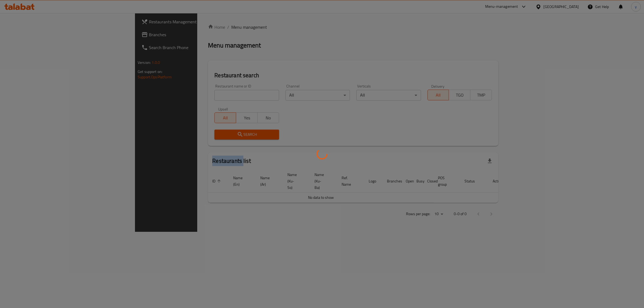
click at [163, 91] on div at bounding box center [322, 154] width 644 height 308
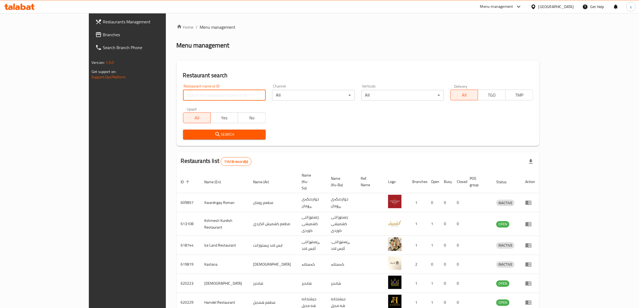
drag, startPoint x: 154, startPoint y: 97, endPoint x: 146, endPoint y: 101, distance: 10.1
click at [183, 97] on input "search" at bounding box center [224, 95] width 83 height 11
paste input "674512"
type input "674512"
click at [183, 130] on button "Search" at bounding box center [224, 135] width 83 height 10
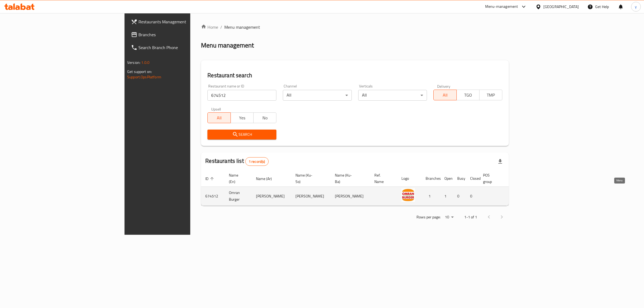
click at [544, 193] on icon "enhanced table" at bounding box center [540, 196] width 6 height 6
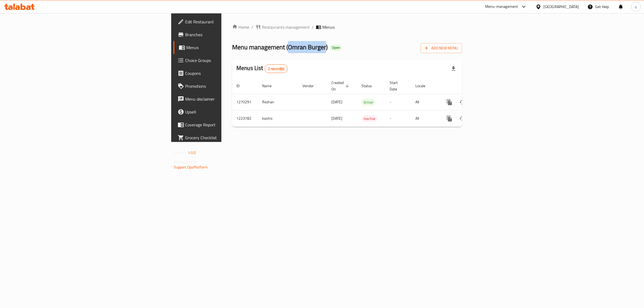
drag, startPoint x: 176, startPoint y: 46, endPoint x: 212, endPoint y: 46, distance: 36.7
click at [232, 46] on span "Menu management ( Omran Burger )" at bounding box center [279, 47] width 95 height 12
copy span "Omran Burger"
click at [491, 99] on icon "enhanced table" at bounding box center [488, 102] width 6 height 6
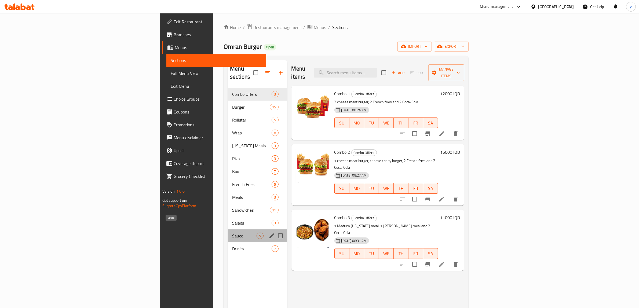
click at [232, 233] on span "Sauce" at bounding box center [244, 236] width 24 height 6
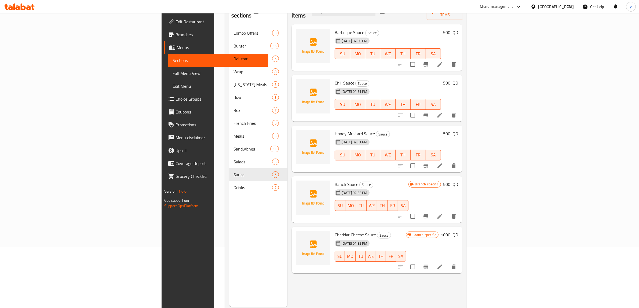
scroll to position [75, 0]
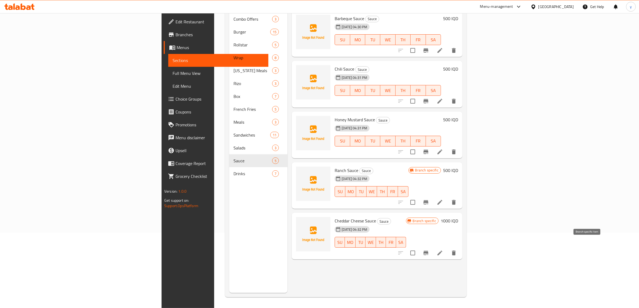
click at [432, 246] on button "Branch-specific-item" at bounding box center [425, 252] width 13 height 13
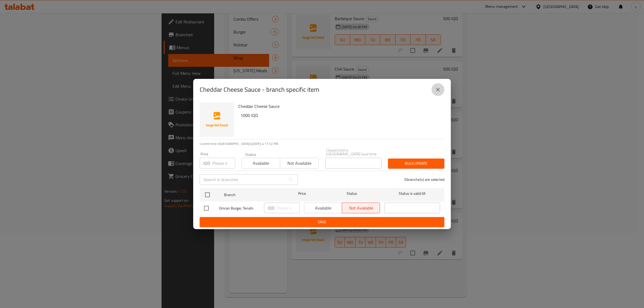
click at [440, 91] on icon "close" at bounding box center [437, 89] width 6 height 6
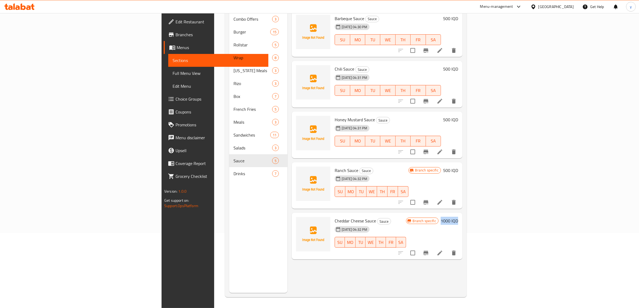
drag, startPoint x: 602, startPoint y: 213, endPoint x: 630, endPoint y: 209, distance: 27.8
click at [477, 209] on div "Home / Restaurants management / Menus / Sections Omran Burger Open import expor…" at bounding box center [345, 123] width 263 height 370
click at [385, 217] on h6 "Cheddar Cheese Sauce Sauce" at bounding box center [369, 221] width 71 height 8
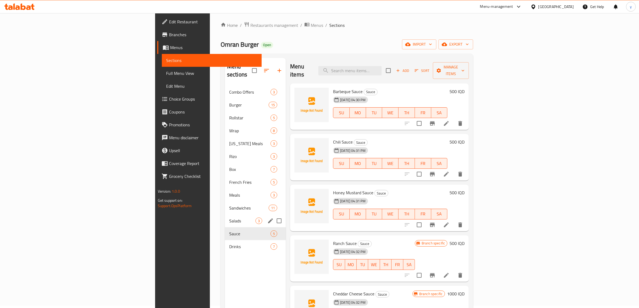
scroll to position [0, 0]
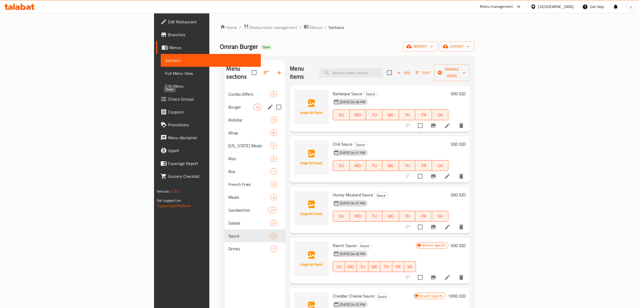
click at [228, 104] on span "Burger" at bounding box center [240, 107] width 25 height 6
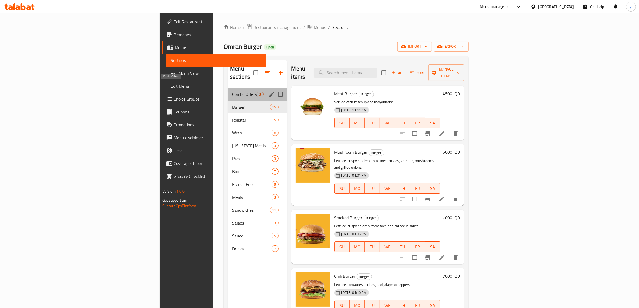
click at [232, 91] on span "Combo Offers" at bounding box center [244, 94] width 24 height 6
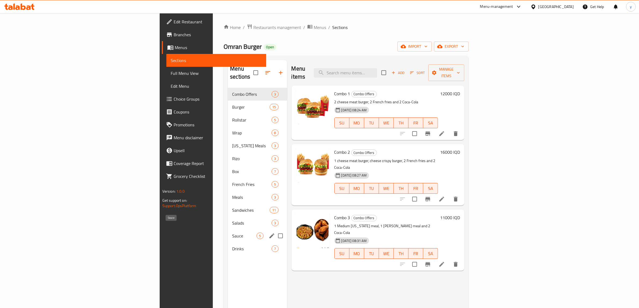
click at [232, 233] on span "Sauce" at bounding box center [244, 236] width 24 height 6
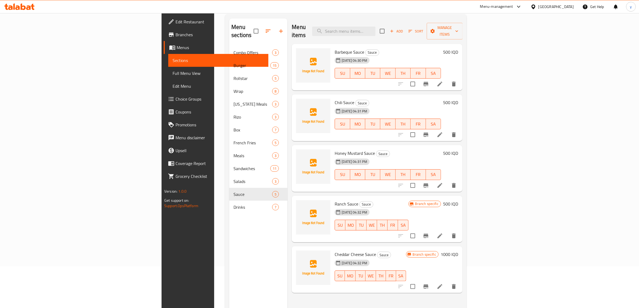
scroll to position [75, 0]
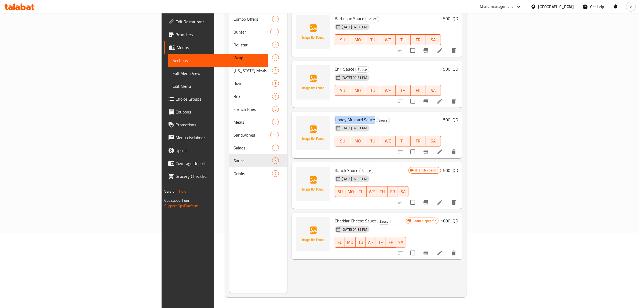
drag, startPoint x: 334, startPoint y: 111, endPoint x: 294, endPoint y: 111, distance: 39.7
click at [334, 116] on h6 "Honey Mustard Sauce Sauce" at bounding box center [387, 120] width 106 height 8
click at [175, 97] on span "Choice Groups" at bounding box center [219, 99] width 89 height 6
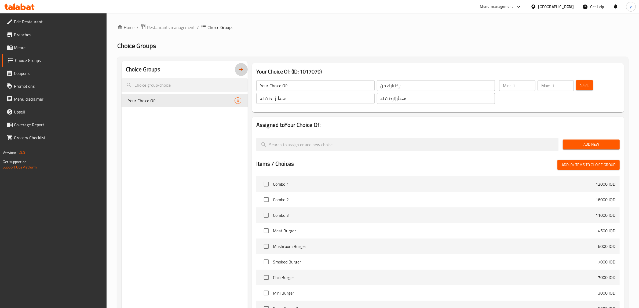
click at [236, 72] on button "button" at bounding box center [241, 69] width 13 height 13
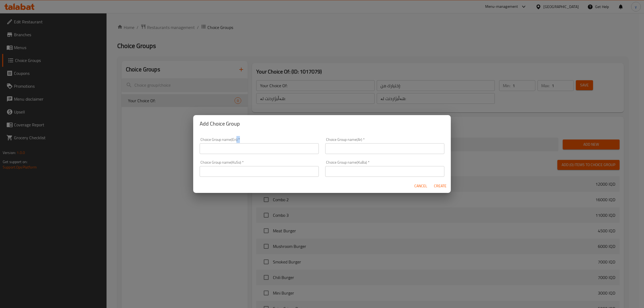
drag, startPoint x: 233, startPoint y: 149, endPoint x: 230, endPoint y: 146, distance: 5.1
click at [230, 146] on div "Choice Group name(En)   * Choice Group name(En) *" at bounding box center [259, 146] width 119 height 16
click at [230, 146] on input "text" at bounding box center [259, 148] width 119 height 11
drag, startPoint x: 221, startPoint y: 151, endPoint x: 326, endPoint y: 143, distance: 104.9
click at [326, 143] on div "Choice Group name(En)   * Add On's: Choice Group name(En) * Choice Group name(A…" at bounding box center [321, 157] width 251 height 46
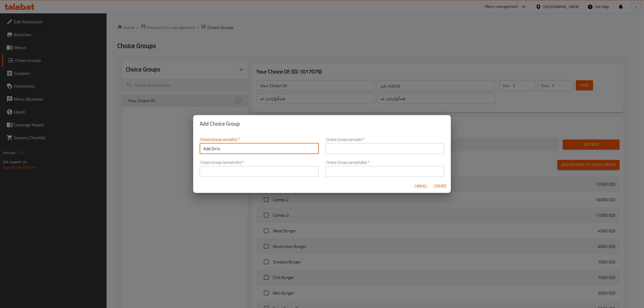
type input "Add On's:"
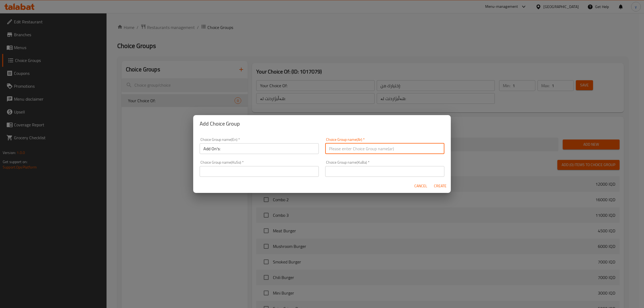
click at [335, 149] on input "text" at bounding box center [384, 148] width 119 height 11
type input "الأضافات:"
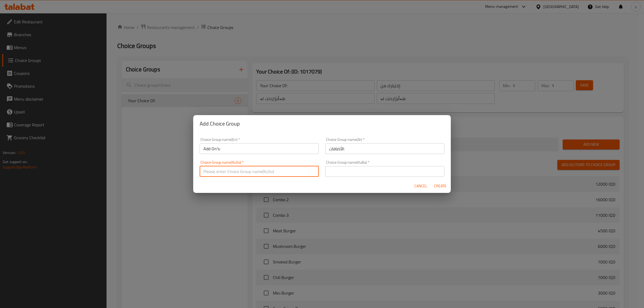
click at [266, 172] on input "text" at bounding box center [259, 171] width 119 height 11
type input "زیادە:"
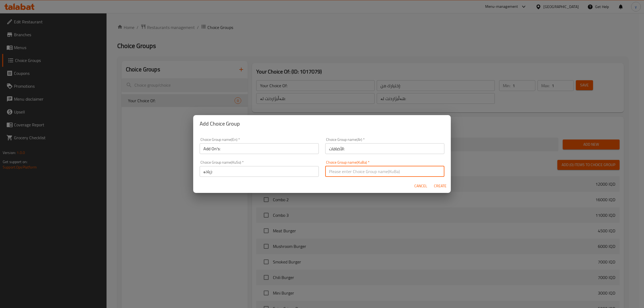
click at [331, 172] on input "text" at bounding box center [384, 171] width 119 height 11
paste input "زیادە:"
type input "زیادە:"
click at [440, 184] on span "Create" at bounding box center [439, 186] width 13 height 7
type input "Add On's:"
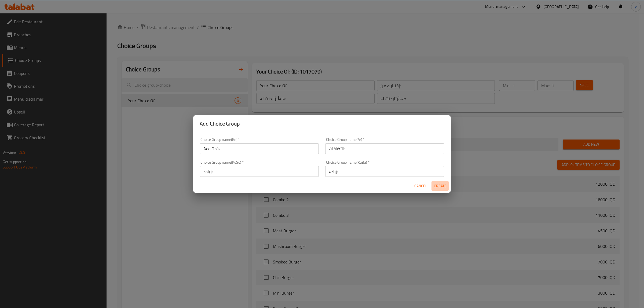
type input "الأضافات:"
type input "زیادە:"
type input "0"
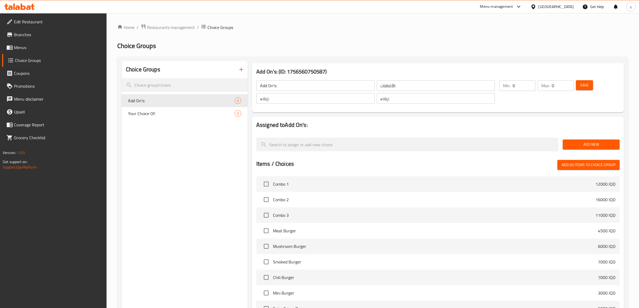
click at [589, 83] on button "Save" at bounding box center [584, 85] width 17 height 10
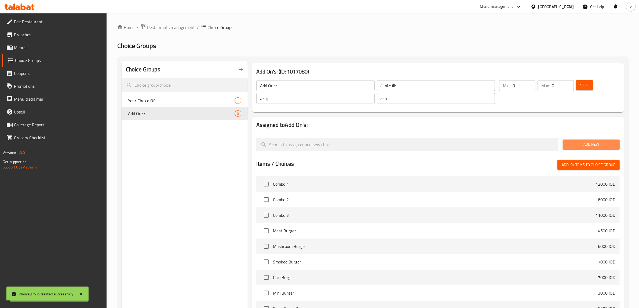
click at [595, 141] on span "Add New" at bounding box center [591, 144] width 48 height 7
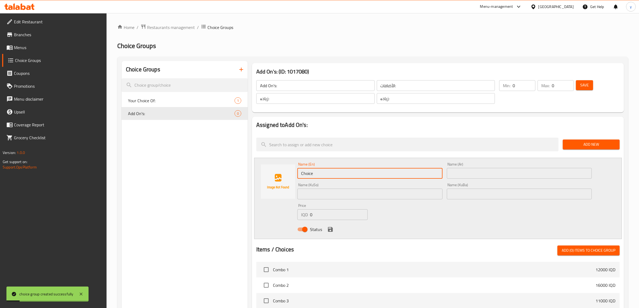
click at [359, 175] on input "Choice" at bounding box center [369, 173] width 145 height 11
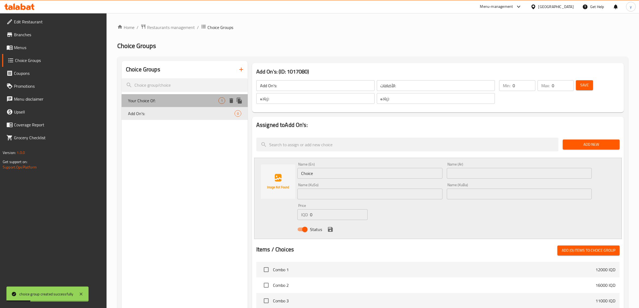
click at [204, 101] on span "Your Choice Of:" at bounding box center [173, 100] width 90 height 6
type input "Your Choice Of:"
type input "إختيارك من:"
type input "هەڵبژاردنت لە:"
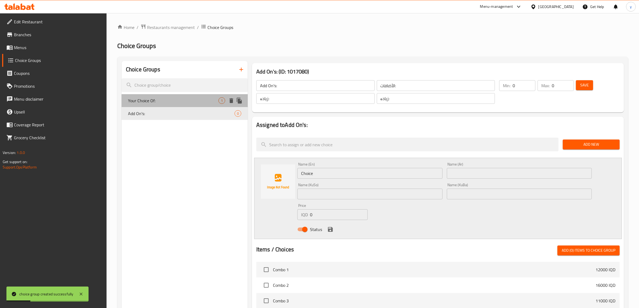
type input "1"
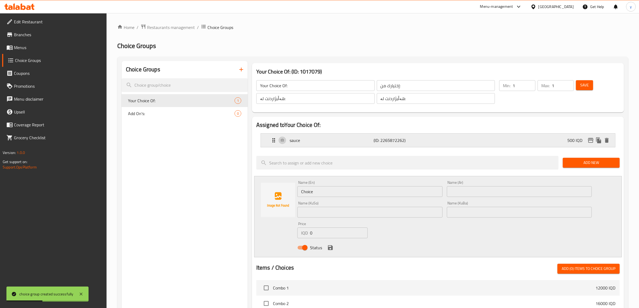
click at [322, 143] on p "sauce" at bounding box center [331, 140] width 84 height 6
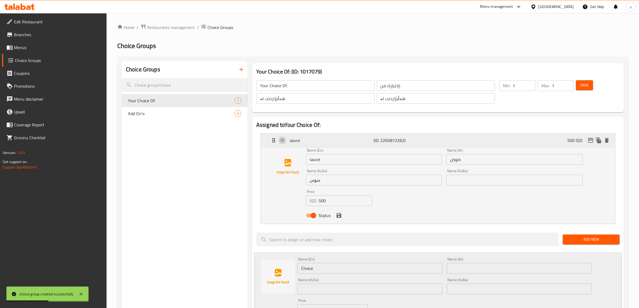
click at [322, 143] on p "sauce" at bounding box center [331, 140] width 84 height 6
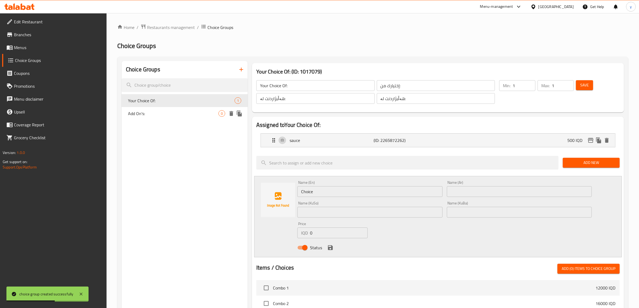
click at [180, 115] on span "Add On's:" at bounding box center [173, 113] width 90 height 6
type input "Add On's:"
type input "الأضافات:"
type input "زیادە:"
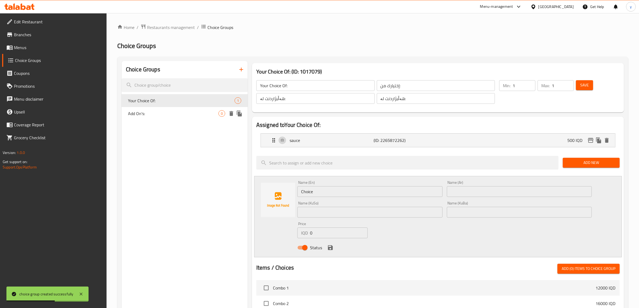
type input "0"
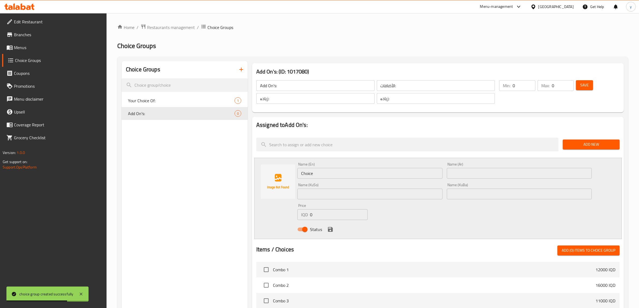
click at [325, 175] on input "Choice" at bounding box center [369, 173] width 145 height 11
click at [325, 178] on input "Choice" at bounding box center [369, 173] width 145 height 11
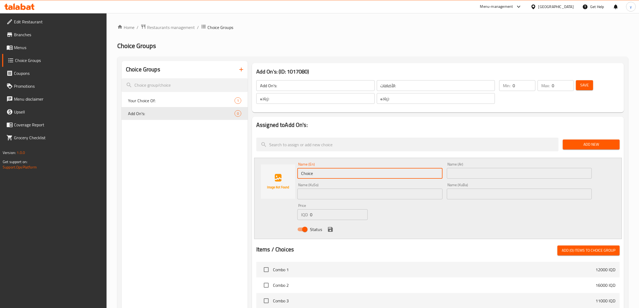
paste input "1500"
type input "1500"
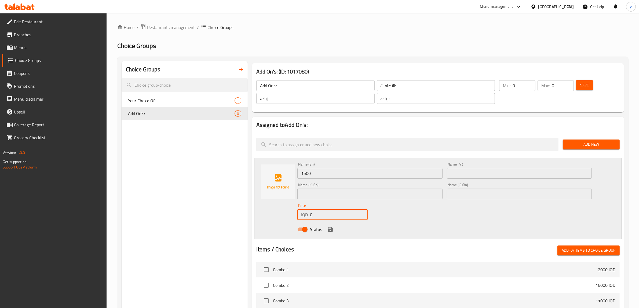
click at [338, 216] on input "0" at bounding box center [339, 214] width 58 height 11
paste input "150"
type input "1500"
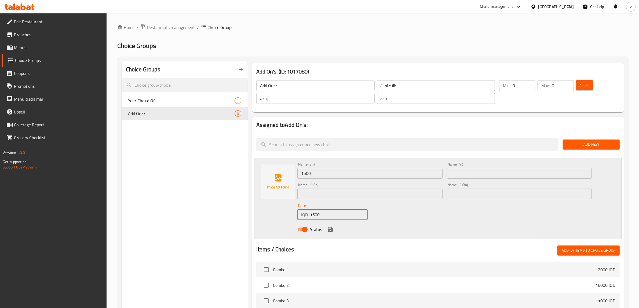
click at [343, 176] on input "1500" at bounding box center [369, 173] width 145 height 11
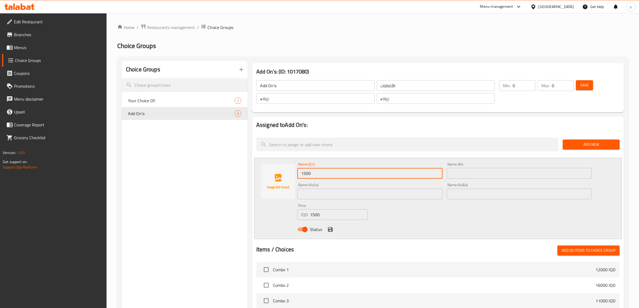
click at [343, 176] on input "1500" at bounding box center [369, 173] width 145 height 11
drag, startPoint x: 349, startPoint y: 172, endPoint x: 323, endPoint y: 182, distance: 27.8
click at [323, 182] on div "Name (En) French Fries with Cheese Name (En) Name (Ar) Name (Ar) Name (KuSo) Na…" at bounding box center [444, 198] width 298 height 76
type input "French Fries"
click at [451, 178] on input "text" at bounding box center [519, 173] width 145 height 11
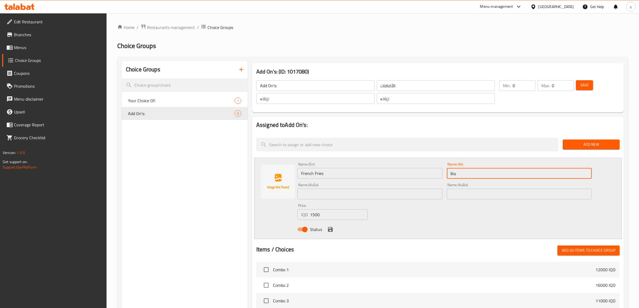
type input "بطاطا [GEOGRAPHIC_DATA]"
click at [424, 192] on input "text" at bounding box center [369, 194] width 145 height 11
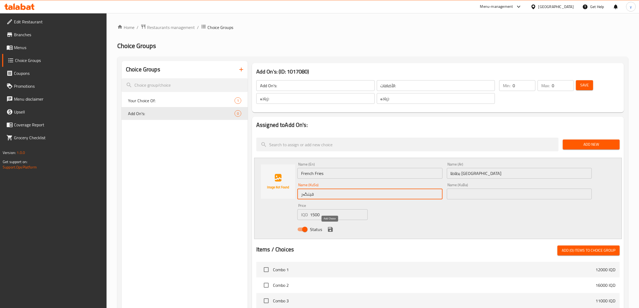
type input "فینگەر"
click at [329, 230] on icon "save" at bounding box center [330, 229] width 5 height 5
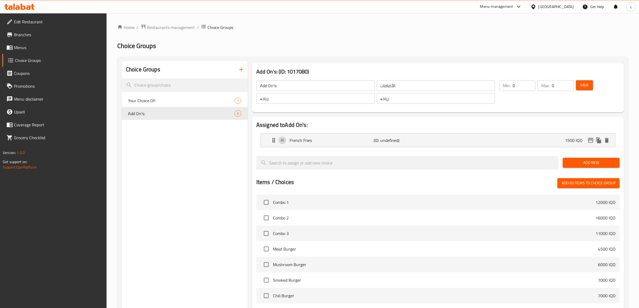
click at [591, 163] on span "Add New" at bounding box center [591, 162] width 48 height 7
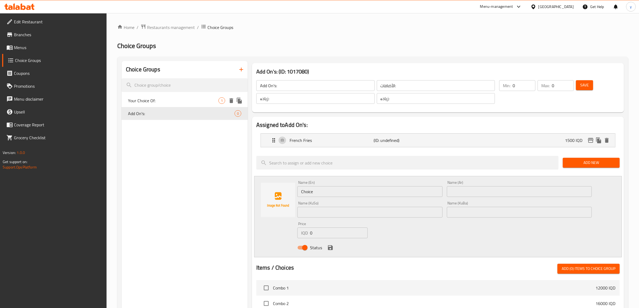
click at [192, 101] on span "Your Choice Of:" at bounding box center [173, 100] width 90 height 6
type input "Your Choice Of:"
type input "إختيارك من:"
type input "هەڵبژاردنت لە:"
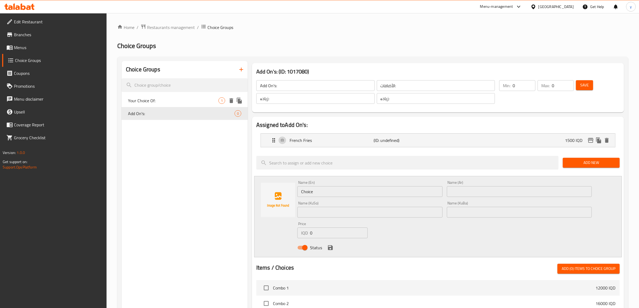
type input "1"
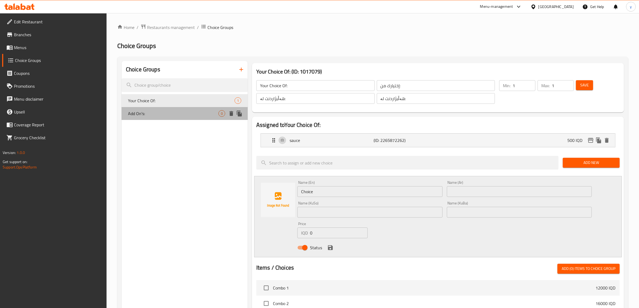
click at [189, 109] on div "Add On's: 0" at bounding box center [184, 113] width 126 height 13
type input "Add On's:"
type input "الأضافات:"
type input "زیادە:"
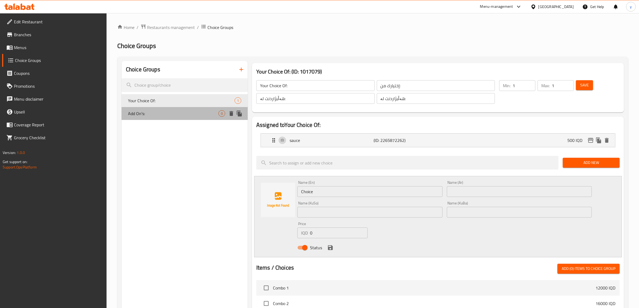
type input "0"
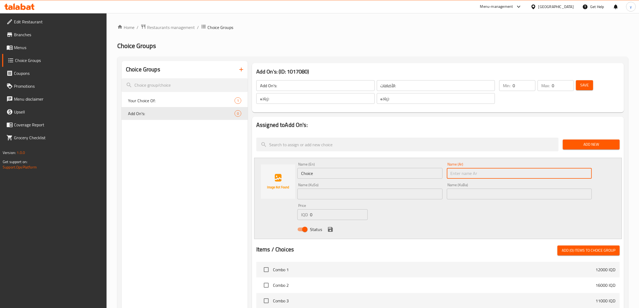
click at [468, 176] on input "text" at bounding box center [519, 173] width 145 height 11
click at [351, 177] on input "Choice" at bounding box center [369, 173] width 145 height 11
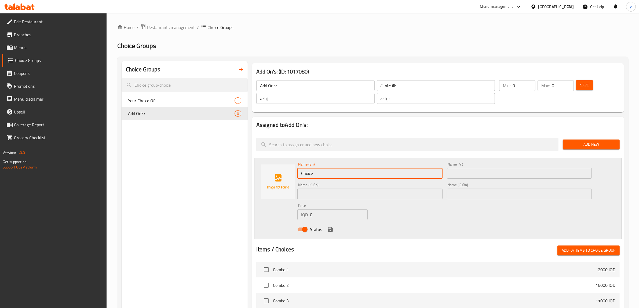
click at [351, 177] on input "Choice" at bounding box center [369, 173] width 145 height 11
paste input "2500"
type input "2500"
click at [321, 213] on input "0" at bounding box center [339, 214] width 58 height 11
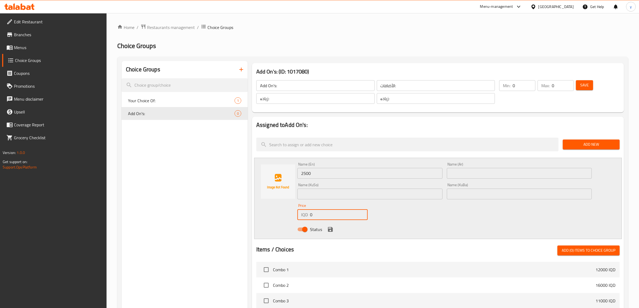
click at [321, 213] on input "0" at bounding box center [339, 214] width 58 height 11
paste input "2500"
click at [317, 170] on input "2500" at bounding box center [369, 173] width 145 height 11
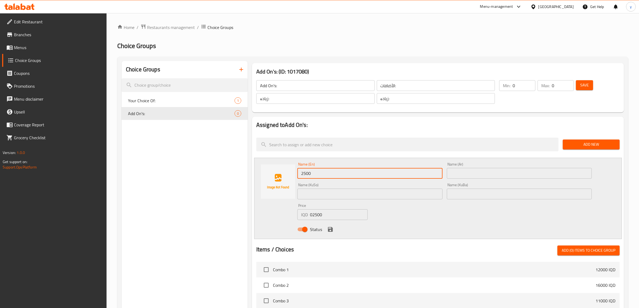
click at [317, 170] on input "2500" at bounding box center [369, 173] width 145 height 11
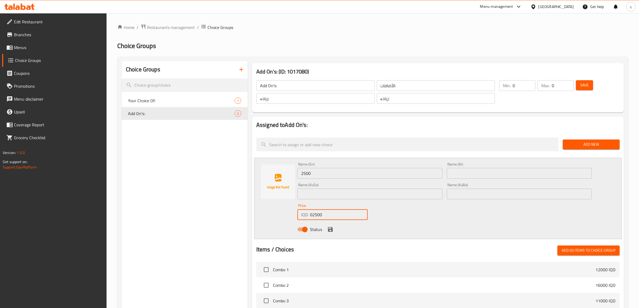
click at [313, 215] on input "02500" at bounding box center [339, 214] width 58 height 11
paste input "number"
type input "2500"
click at [311, 167] on div "Name (En) 2500 Name (En)" at bounding box center [369, 170] width 145 height 16
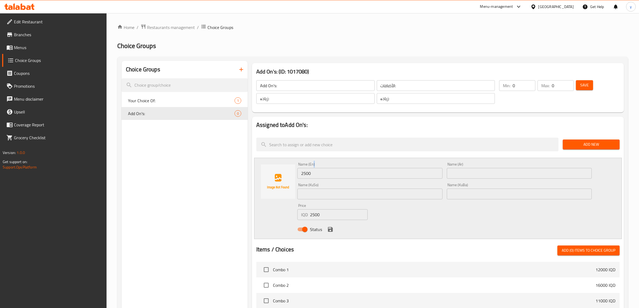
click at [311, 167] on div "Name (En) 2500 Name (En)" at bounding box center [369, 170] width 145 height 16
click at [313, 172] on input "2500" at bounding box center [369, 173] width 145 height 11
paste input "Nuggets"
type input "Nuggets"
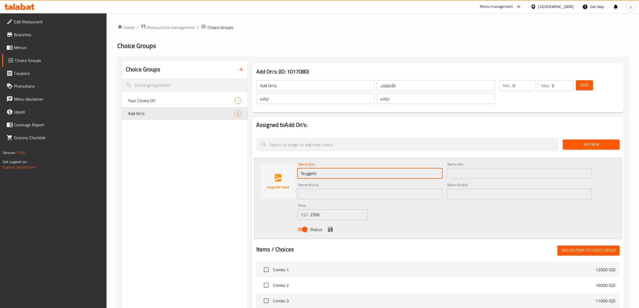
drag, startPoint x: 462, startPoint y: 170, endPoint x: 452, endPoint y: 180, distance: 13.9
click at [462, 170] on input "text" at bounding box center [519, 173] width 145 height 11
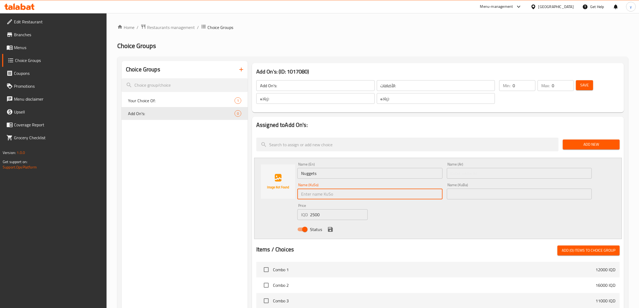
drag, startPoint x: 426, startPoint y: 198, endPoint x: 443, endPoint y: 186, distance: 20.8
click at [426, 198] on input "text" at bounding box center [369, 194] width 145 height 11
paste input "ناگتس"
type input "ناگتس"
click at [452, 175] on input "text" at bounding box center [519, 173] width 145 height 11
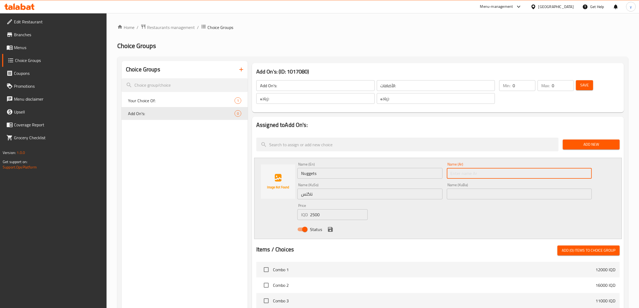
paste input "ناجتس"
type input "ناجتس"
drag, startPoint x: 329, startPoint y: 229, endPoint x: 371, endPoint y: 220, distance: 42.5
click at [329, 229] on icon "save" at bounding box center [330, 229] width 5 height 5
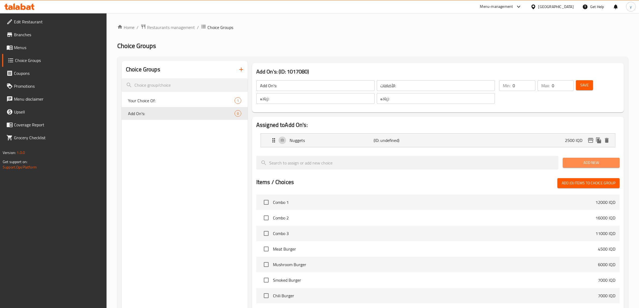
click at [574, 163] on span "Add New" at bounding box center [591, 162] width 48 height 7
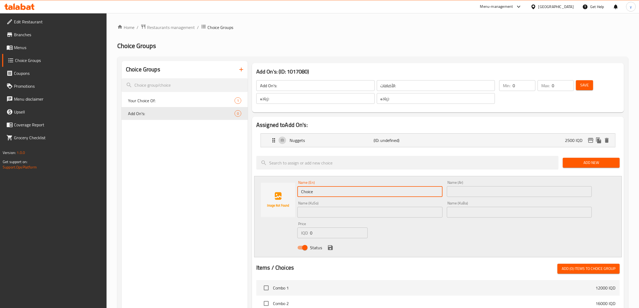
click at [367, 188] on input "Choice" at bounding box center [369, 191] width 145 height 11
drag, startPoint x: 353, startPoint y: 216, endPoint x: 404, endPoint y: 211, distance: 51.5
click at [353, 216] on input "text" at bounding box center [369, 212] width 145 height 11
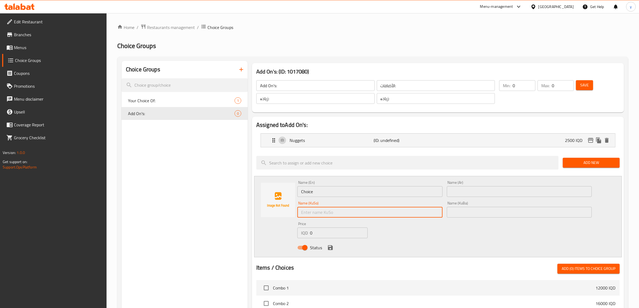
paste input "فینگەر"
type input "فینگەر"
click at [467, 191] on input "text" at bounding box center [519, 191] width 145 height 11
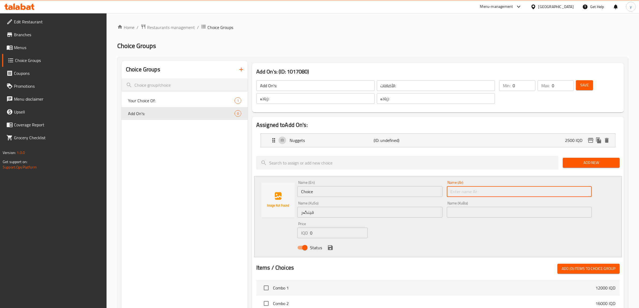
paste input "بطاطا [GEOGRAPHIC_DATA]"
type input "بطاطا [GEOGRAPHIC_DATA]"
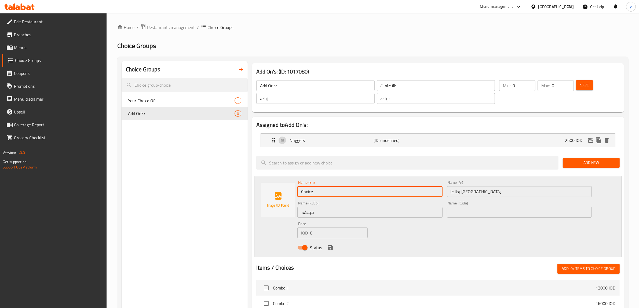
click at [389, 188] on input "Choice" at bounding box center [369, 191] width 145 height 11
paste input "French Fries"
type input "French Fries"
drag, startPoint x: 489, startPoint y: 189, endPoint x: 492, endPoint y: 190, distance: 3.7
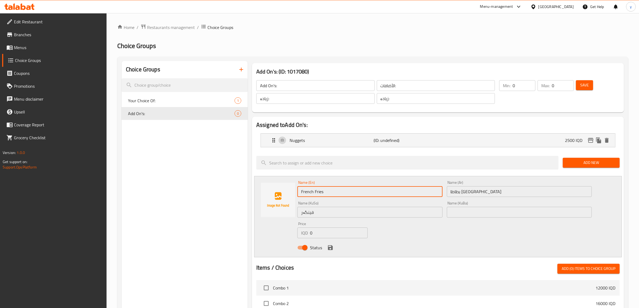
click at [489, 189] on input "بطاطا [GEOGRAPHIC_DATA]" at bounding box center [519, 191] width 145 height 11
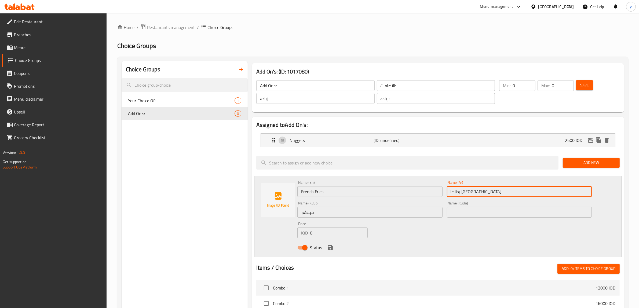
type input "بطاطا [GEOGRAPHIC_DATA]"
click at [364, 216] on input "فینگەر" at bounding box center [369, 212] width 145 height 11
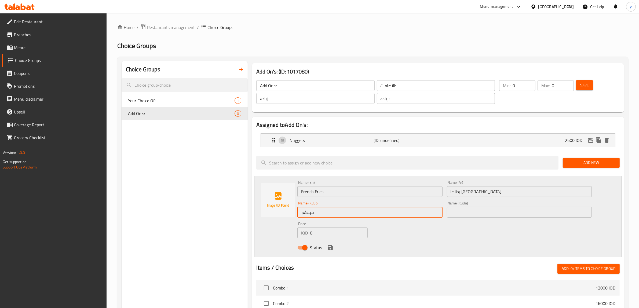
type input "فینگەر"
click at [432, 230] on div "Name (En) French Fries Name (En) Name (Ar) بطاطا مقلية Name (Ar) Name (KuSo) فی…" at bounding box center [444, 216] width 298 height 76
click at [325, 232] on input "0" at bounding box center [339, 232] width 58 height 11
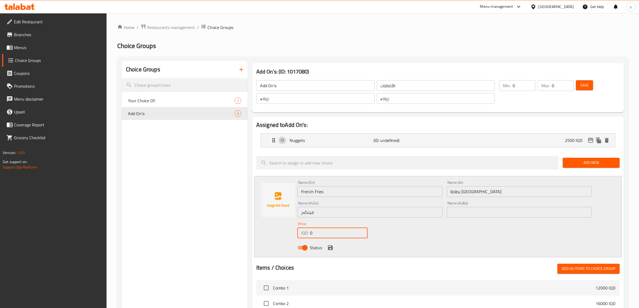
click at [325, 232] on input "0" at bounding box center [339, 232] width 58 height 11
paste input "150"
type input "1500"
click at [328, 247] on icon "save" at bounding box center [330, 247] width 6 height 6
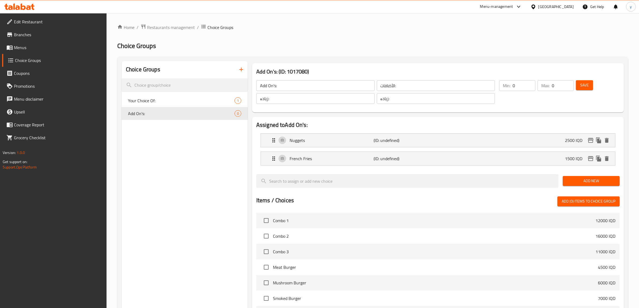
click at [605, 174] on div "Add New" at bounding box center [590, 181] width 61 height 18
click at [604, 179] on span "Add New" at bounding box center [591, 181] width 48 height 7
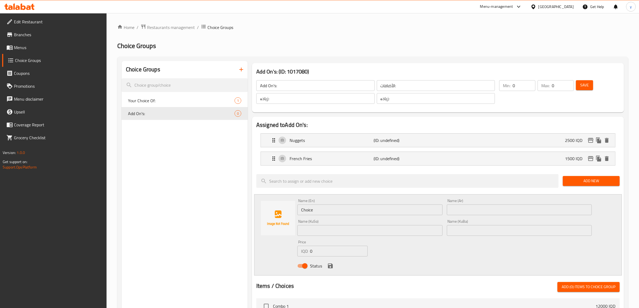
click at [389, 206] on input "Choice" at bounding box center [369, 209] width 145 height 11
paste input "Top Crispy"
type input "Top Crispy"
click at [329, 253] on input "0" at bounding box center [339, 251] width 58 height 11
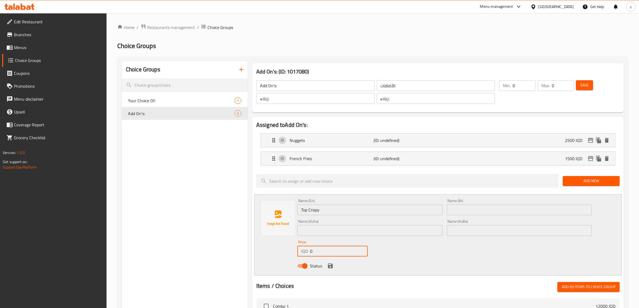
click at [329, 253] on input "0" at bounding box center [339, 251] width 58 height 11
paste input "250"
type input "2500"
click at [497, 206] on input "text" at bounding box center [519, 209] width 145 height 11
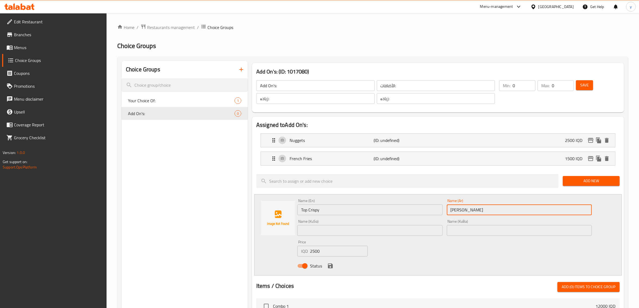
type input "[PERSON_NAME]"
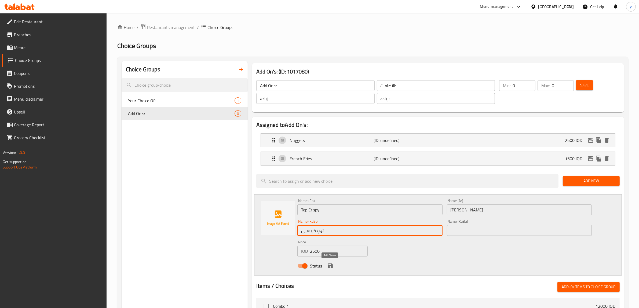
type input "تۆپ کریسپی"
click at [331, 263] on icon "save" at bounding box center [330, 266] width 6 height 6
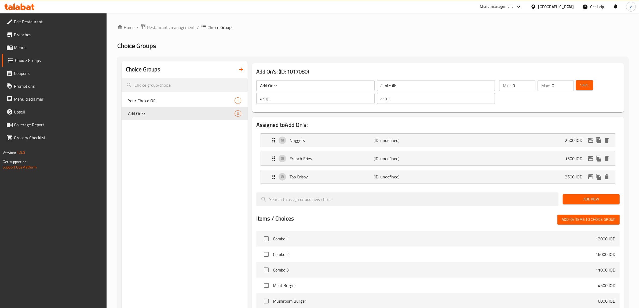
click at [564, 198] on button "Add New" at bounding box center [590, 199] width 57 height 10
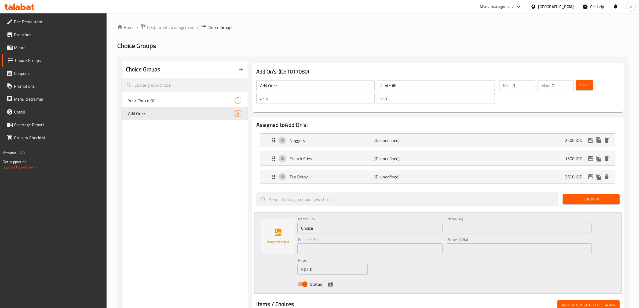
click at [314, 271] on input "0" at bounding box center [339, 269] width 58 height 11
paste input "250"
type input "2500"
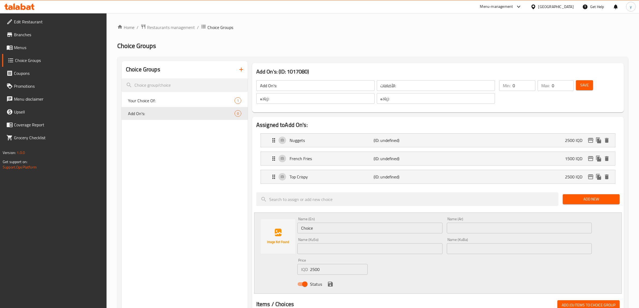
click at [340, 234] on div "Name (En) Choice Name (En)" at bounding box center [369, 225] width 149 height 21
click at [344, 227] on input "Choice" at bounding box center [369, 228] width 145 height 11
paste input "Onion Rings"
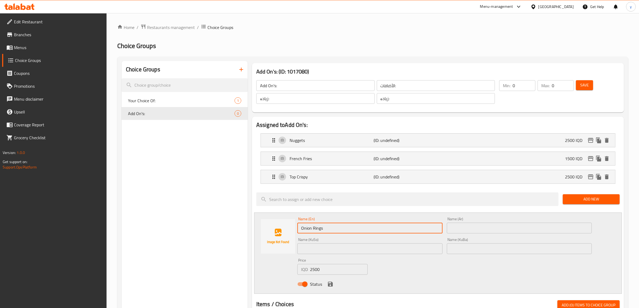
type input "Onion Rings"
click at [454, 228] on input "text" at bounding box center [519, 228] width 145 height 11
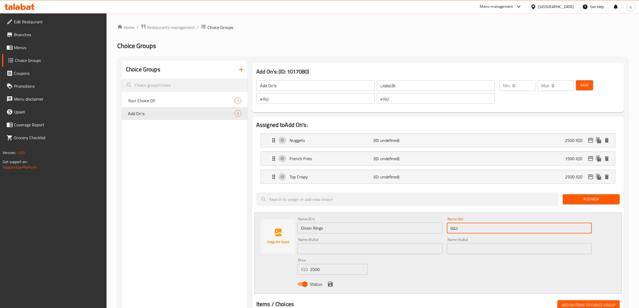
type input "حلقات بصل"
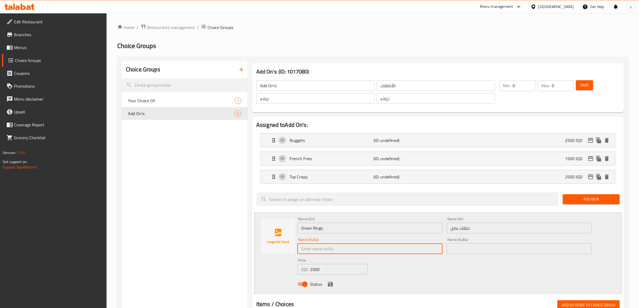
click at [417, 248] on input "text" at bounding box center [369, 248] width 145 height 11
type input "ئەلقەی پیازی"
click at [330, 286] on icon "save" at bounding box center [330, 284] width 6 height 6
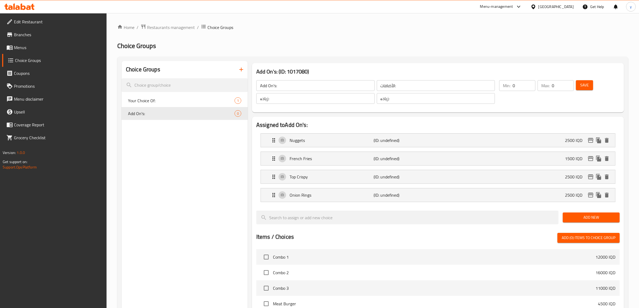
click at [577, 220] on span "Add New" at bounding box center [591, 217] width 48 height 7
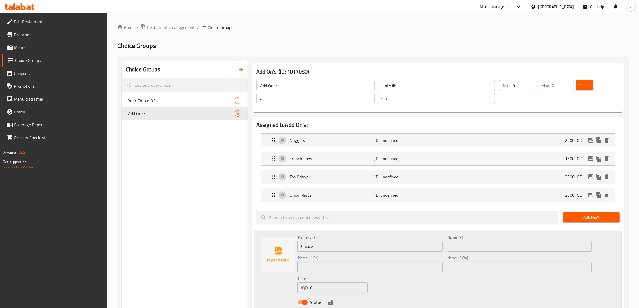
click at [329, 287] on input "0" at bounding box center [339, 287] width 58 height 11
paste input "75"
type input "750"
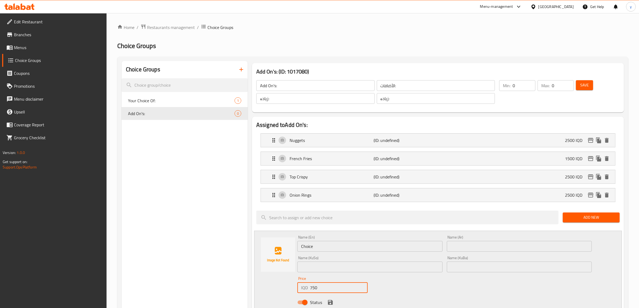
click at [467, 246] on input "text" at bounding box center [519, 246] width 145 height 11
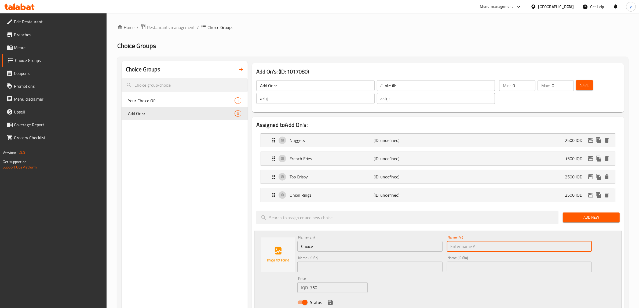
click at [381, 242] on input "Choice" at bounding box center [369, 246] width 145 height 11
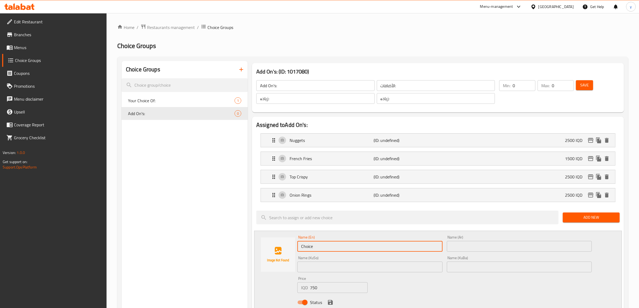
click at [381, 242] on input "Choice" at bounding box center [369, 246] width 145 height 11
paste input "1 samon"
click at [305, 249] on input "1 samon" at bounding box center [369, 246] width 145 height 11
click at [330, 247] on input "1 Samon" at bounding box center [369, 246] width 145 height 11
click at [315, 246] on input "1 Samon" at bounding box center [369, 246] width 145 height 11
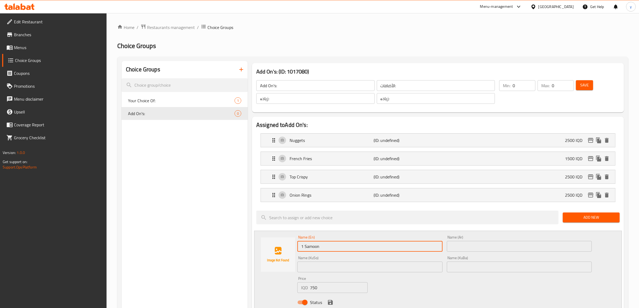
type input "1 Samoon"
click at [494, 250] on input "text" at bounding box center [519, 246] width 145 height 11
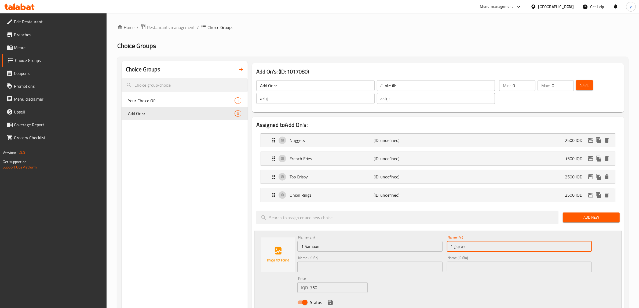
type input "1 صمون"
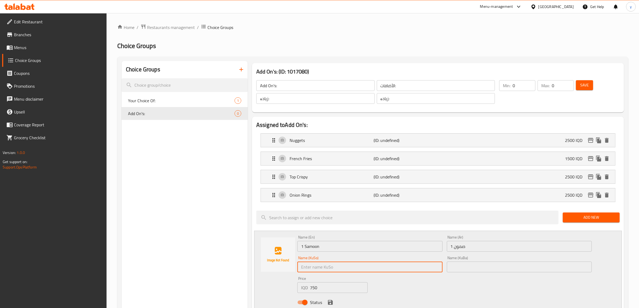
drag, startPoint x: 489, startPoint y: 260, endPoint x: 388, endPoint y: 270, distance: 101.3
click at [388, 270] on input "text" at bounding box center [369, 266] width 145 height 11
click at [392, 266] on input "text" at bounding box center [369, 266] width 145 height 11
type input "1 سەموون"
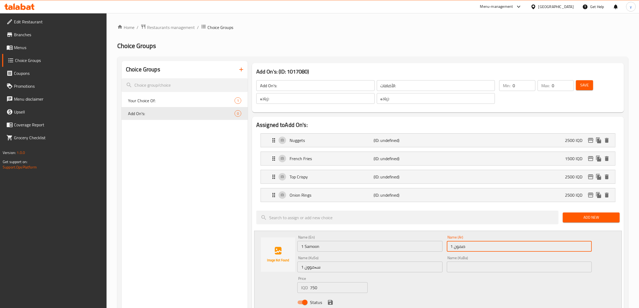
click at [480, 247] on input "1 صمون" at bounding box center [519, 246] width 145 height 11
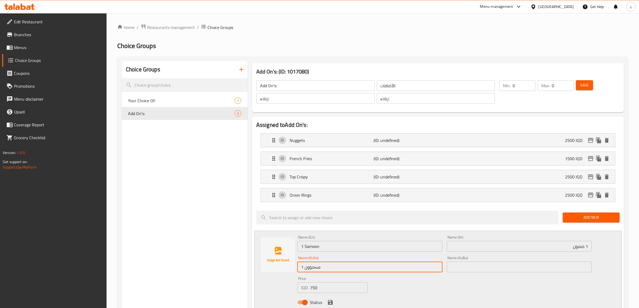
click at [403, 270] on input "1 سەموون" at bounding box center [369, 266] width 145 height 11
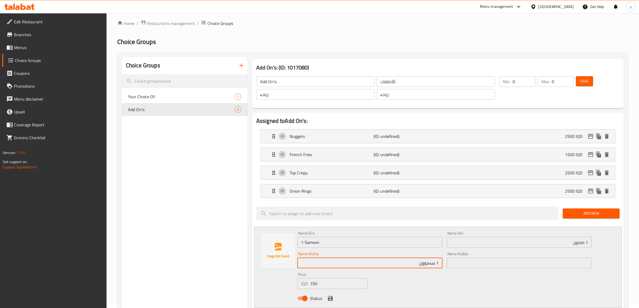
scroll to position [112, 0]
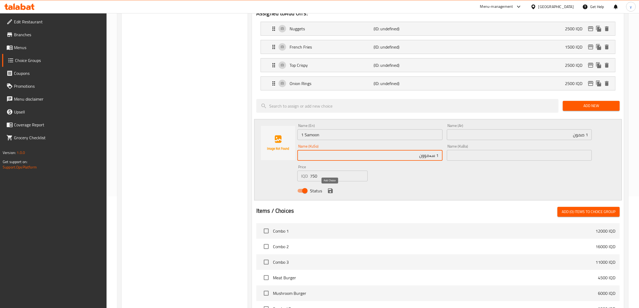
click at [328, 188] on icon "save" at bounding box center [330, 190] width 6 height 6
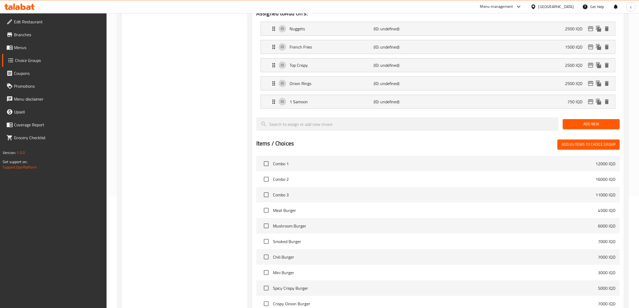
scroll to position [0, 0]
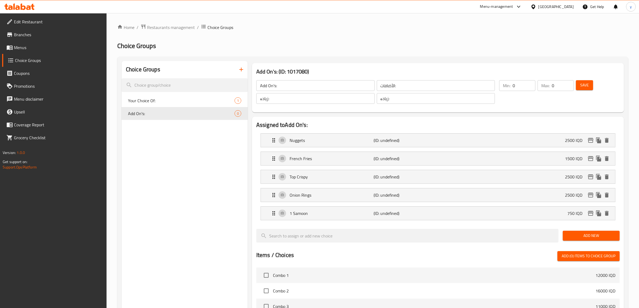
click at [583, 228] on div "Add New" at bounding box center [590, 236] width 61 height 18
click at [581, 230] on div "Add New" at bounding box center [590, 236] width 61 height 18
click at [581, 231] on div "Add New" at bounding box center [590, 236] width 61 height 18
click at [584, 238] on span "Add New" at bounding box center [591, 235] width 48 height 7
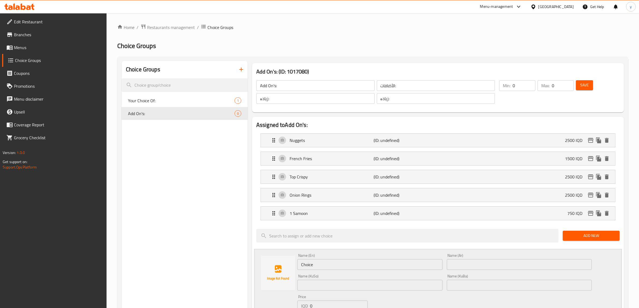
click at [360, 258] on div "Name (En) Choice Name (En)" at bounding box center [369, 261] width 145 height 16
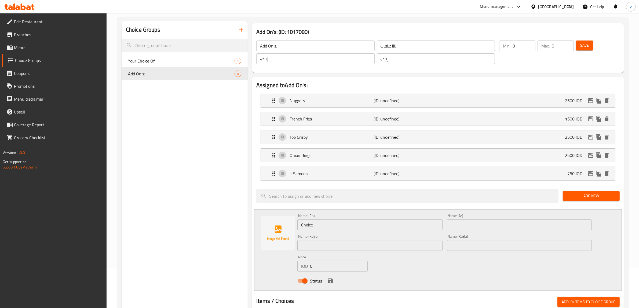
scroll to position [56, 0]
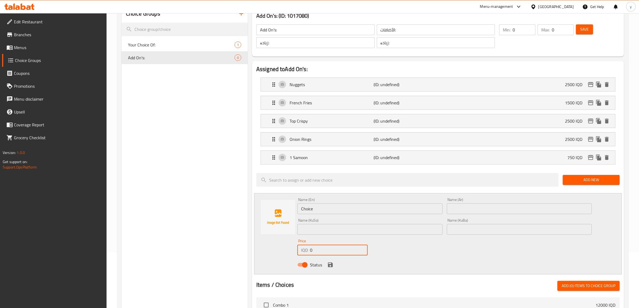
click at [330, 250] on input "0" at bounding box center [339, 250] width 58 height 11
paste input "50"
type input "500"
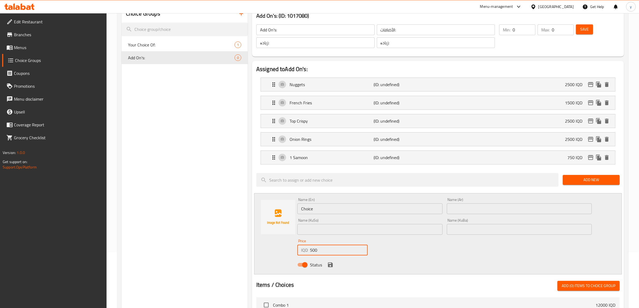
click at [325, 199] on div "Name (En) Choice Name (En)" at bounding box center [369, 206] width 145 height 16
click at [325, 205] on input "Choice" at bounding box center [369, 208] width 145 height 11
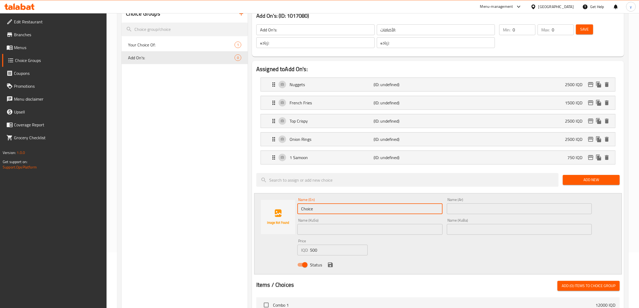
click at [325, 205] on input "Choice" at bounding box center [369, 208] width 145 height 11
paste input "extra sheddar chees"
click at [303, 210] on input "extra sheddar cheese" at bounding box center [369, 208] width 145 height 11
click at [312, 212] on input "Extra sheddar cheese" at bounding box center [369, 208] width 145 height 11
click at [315, 210] on input "Extra sheddar cheese" at bounding box center [369, 208] width 145 height 11
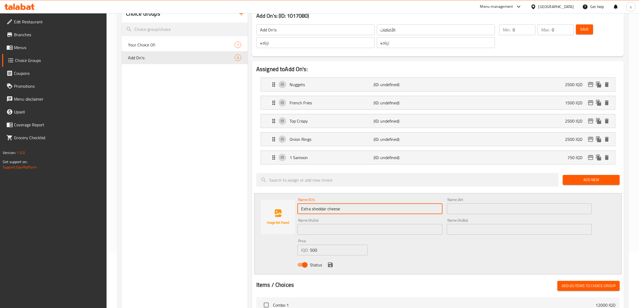
click at [313, 211] on input "Extra sheddar cheese" at bounding box center [369, 208] width 145 height 11
click at [329, 211] on input "Extra Sheddar cheese" at bounding box center [369, 208] width 145 height 11
type input "Extra Sheddar Cheese"
click at [318, 208] on input "Extra Sheddar Cheese" at bounding box center [369, 208] width 145 height 11
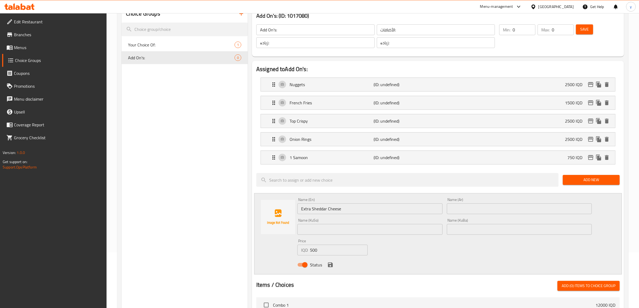
drag, startPoint x: 325, startPoint y: 212, endPoint x: 357, endPoint y: 221, distance: 32.7
click at [357, 221] on div "Name (KuSo) Name (KuSo)" at bounding box center [369, 226] width 145 height 16
click at [490, 212] on input "text" at bounding box center [519, 208] width 145 height 11
click at [355, 211] on input "Extra Sheddar Cheese" at bounding box center [369, 208] width 145 height 11
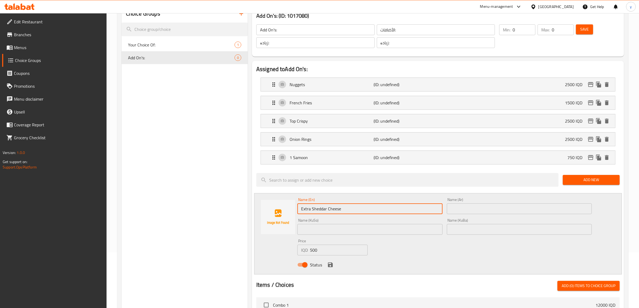
click at [355, 211] on input "Extra Sheddar Cheese" at bounding box center [369, 208] width 145 height 11
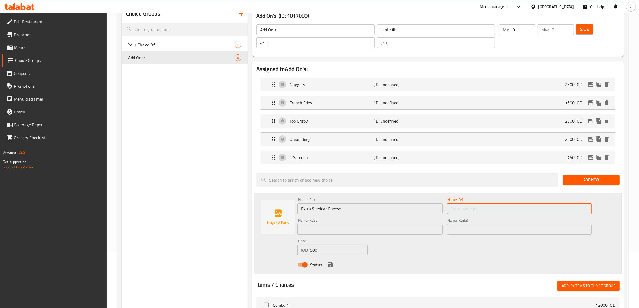
click at [502, 209] on input "text" at bounding box center [519, 208] width 145 height 11
paste input "[PERSON_NAME] إضافي"
type input "[PERSON_NAME] إضافي"
drag, startPoint x: 411, startPoint y: 224, endPoint x: 410, endPoint y: 233, distance: 8.9
click at [410, 229] on div "Name (KuSo) Name (KuSo)" at bounding box center [369, 226] width 145 height 16
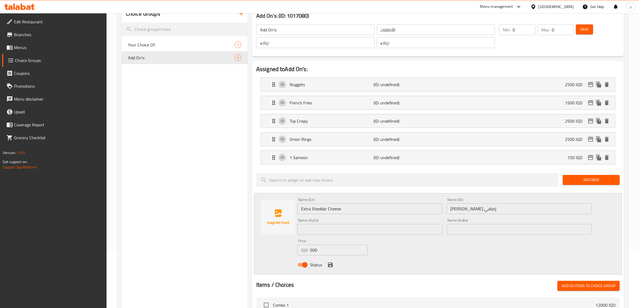
click at [410, 233] on input "text" at bounding box center [369, 229] width 145 height 11
type input "پەنیری چێدەری زیادە"
click at [329, 262] on icon "save" at bounding box center [330, 264] width 6 height 6
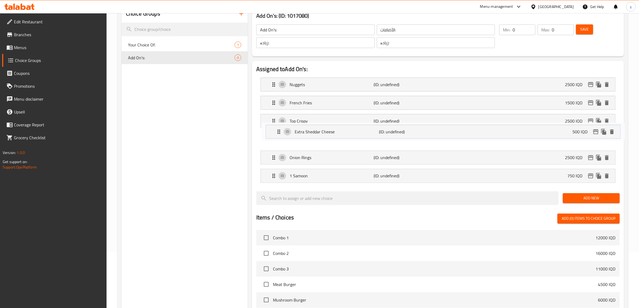
drag, startPoint x: 344, startPoint y: 172, endPoint x: 351, endPoint y: 112, distance: 61.0
click at [351, 112] on nav "Nuggets (ID: undefined) 2500 IQD Name (En) Nuggets Name (En) Name (Ar) ناجتس Na…" at bounding box center [437, 130] width 363 height 114
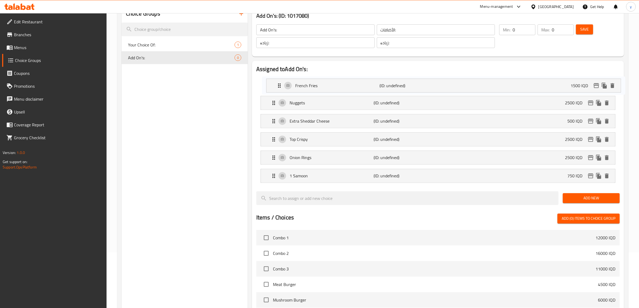
drag, startPoint x: 353, startPoint y: 106, endPoint x: 360, endPoint y: 87, distance: 20.3
click at [360, 87] on nav "Nuggets (ID: undefined) 2500 IQD Name (En) Nuggets Name (En) Name (Ar) ناجتس Na…" at bounding box center [437, 130] width 363 height 114
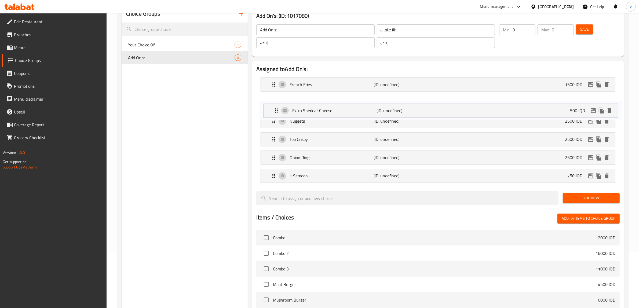
drag, startPoint x: 351, startPoint y: 115, endPoint x: 354, endPoint y: 96, distance: 19.4
click at [354, 96] on nav "French Fries (ID: undefined) 1500 IQD Name (En) French Fries Name (En) Name (Ar…" at bounding box center [437, 130] width 363 height 114
click at [581, 28] on span "Save" at bounding box center [584, 29] width 9 height 7
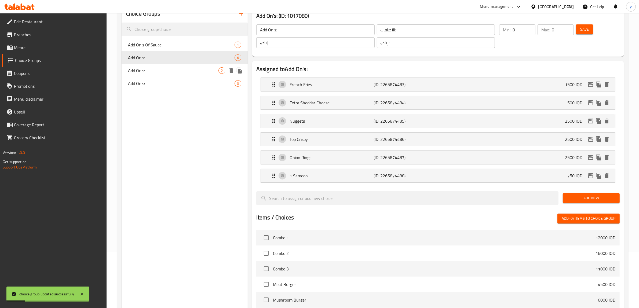
click at [172, 73] on span "Add On's:" at bounding box center [173, 70] width 90 height 6
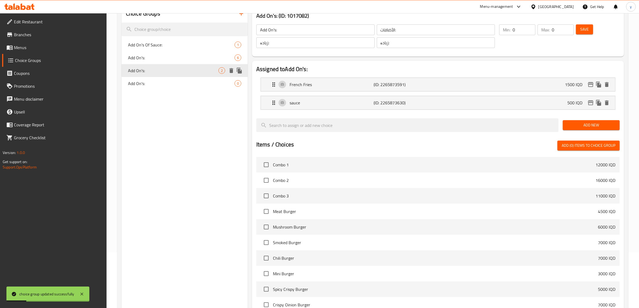
type input "Add On's:"
type input "الإضافات:"
type input "زیادە:"
click at [169, 80] on span "Add On's:" at bounding box center [173, 83] width 90 height 6
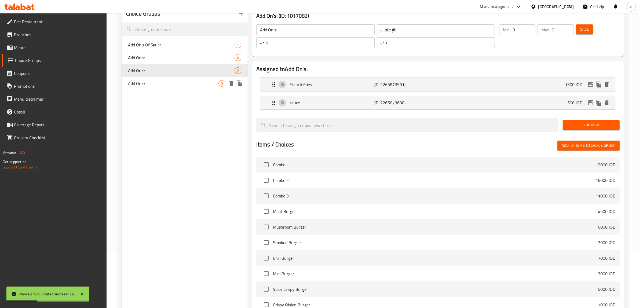
type input "Add On's:"
type input "الأضافات:"
type input "زیادە:"
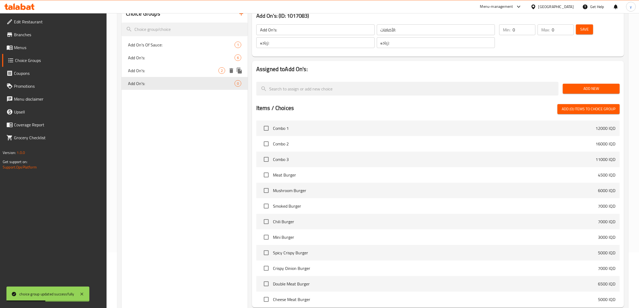
click at [176, 69] on span "Add On's:" at bounding box center [173, 70] width 90 height 6
type input "Add On's:"
type input "الإضافات:"
type input "زیادە:"
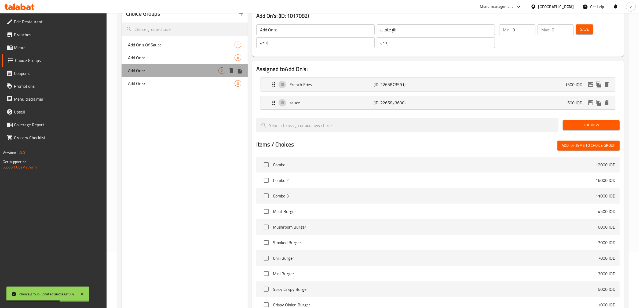
click at [176, 64] on div "Add On's: 2" at bounding box center [184, 70] width 126 height 13
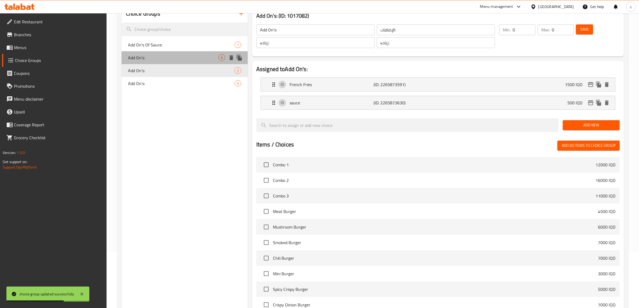
click at [182, 54] on span "Add On's:" at bounding box center [173, 57] width 90 height 6
type input "Add On's:"
type input "الأضافات:"
type input "زیادە:"
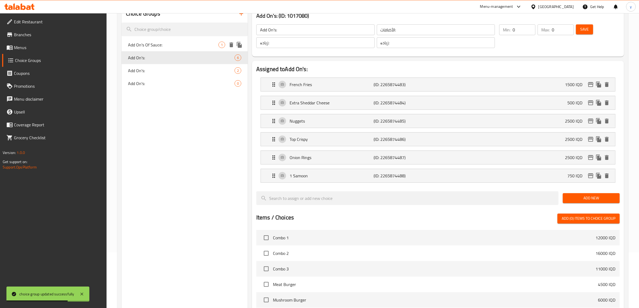
click at [187, 40] on div "Add On's Of Sauce: 1" at bounding box center [184, 44] width 126 height 13
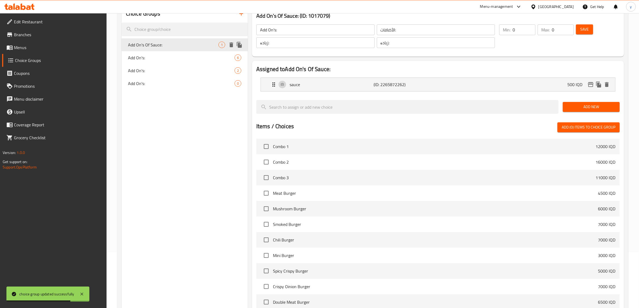
type input "Add On's Of Sauce:"
type input "الإضافات من الصوص:"
type input "زیادە لە سۆس:"
click at [186, 58] on span "Add On's:" at bounding box center [173, 57] width 90 height 6
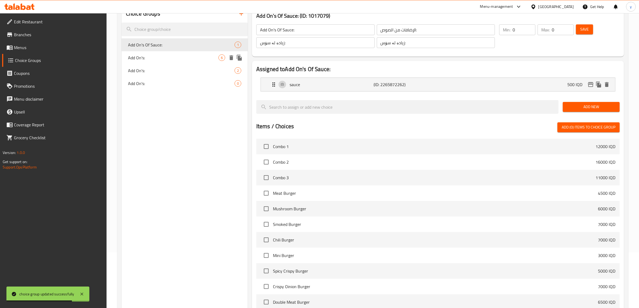
type input "Add On's:"
type input "الأضافات:"
type input "زیادە:"
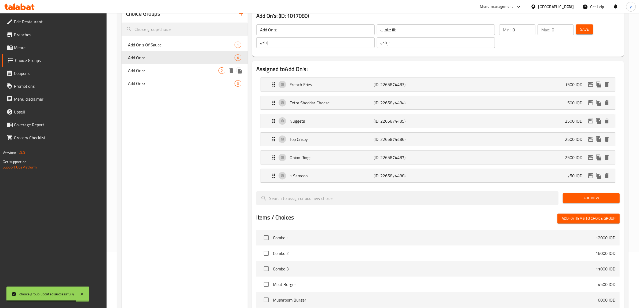
click at [182, 72] on span "Add On's:" at bounding box center [173, 70] width 90 height 6
type input "Add On's:"
type input "الإضافات:"
type input "زیادە:"
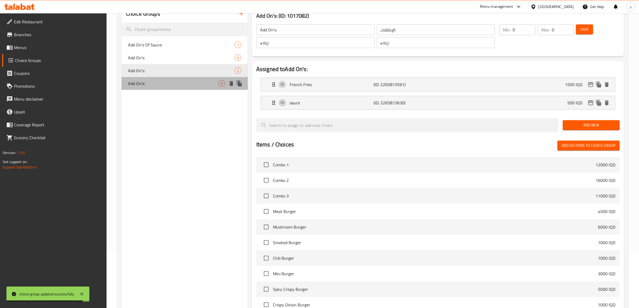
click at [164, 85] on span "Add On's:" at bounding box center [173, 83] width 90 height 6
type input "Add On's:"
type input "الأضافات:"
type input "زیادە:"
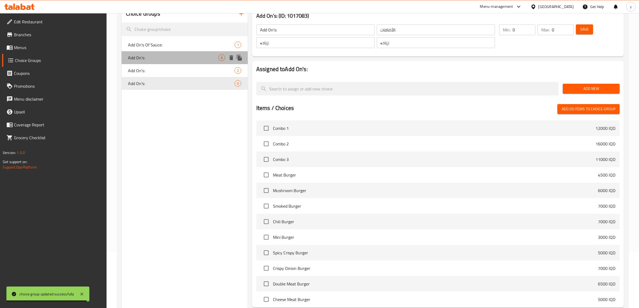
click at [178, 54] on span "Add On's:" at bounding box center [173, 57] width 90 height 6
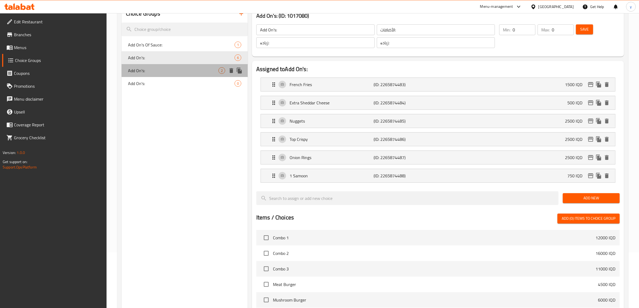
click at [193, 71] on span "Add On's:" at bounding box center [173, 70] width 90 height 6
type input "Add On's:"
type input "الإضافات:"
type input "زیادە:"
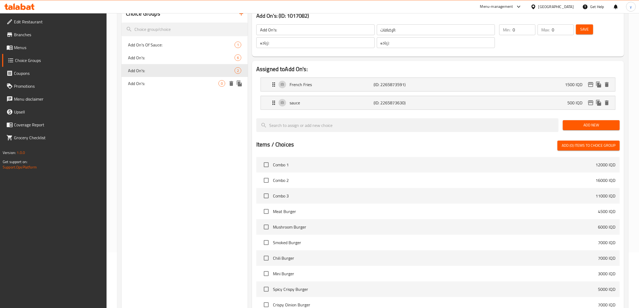
click at [179, 86] on span "Add On's:" at bounding box center [173, 83] width 90 height 6
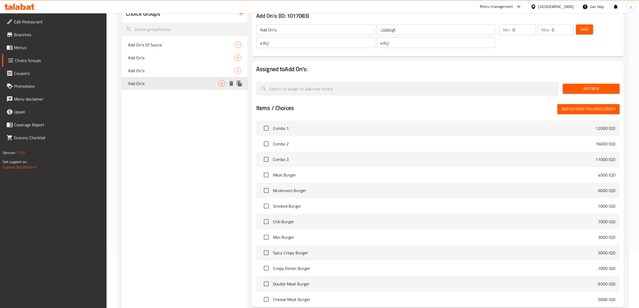
type input "Add On's:"
type input "الأضافات:"
type input "زیادە:"
click at [179, 75] on div "Add On's: 2" at bounding box center [184, 70] width 126 height 13
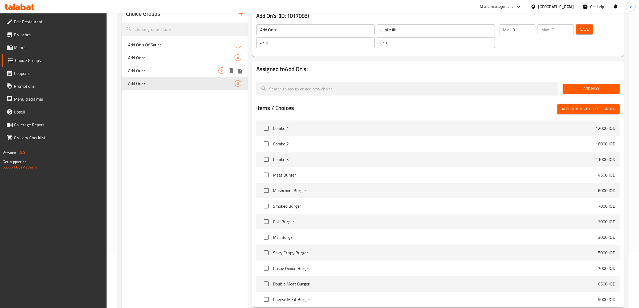
type input "Add On's:"
type input "الإضافات:"
type input "زیادە:"
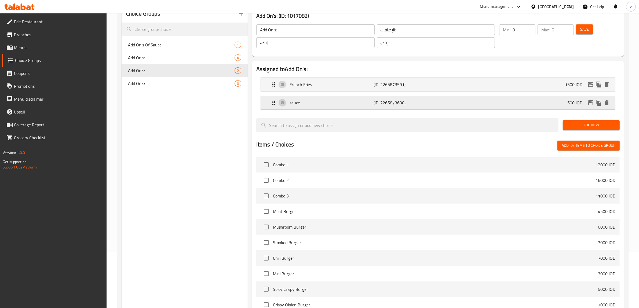
click at [298, 109] on div "sauce (ID: 2265873630) 500 IQD" at bounding box center [439, 102] width 338 height 13
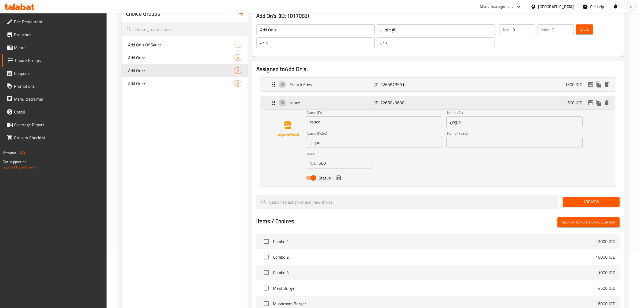
click at [298, 109] on div "sauce (ID: 2265873630) 500 IQD" at bounding box center [439, 102] width 338 height 13
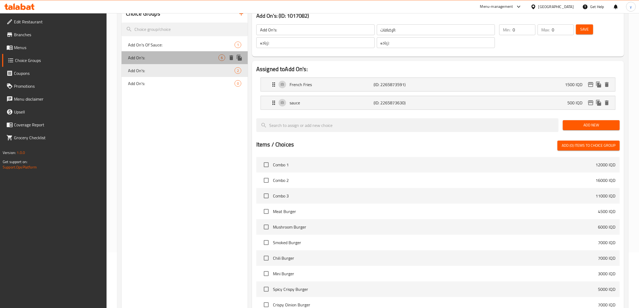
click at [192, 54] on span "Add On's:" at bounding box center [173, 57] width 90 height 6
type input "Add On's:"
type input "الأضافات:"
type input "زیادە:"
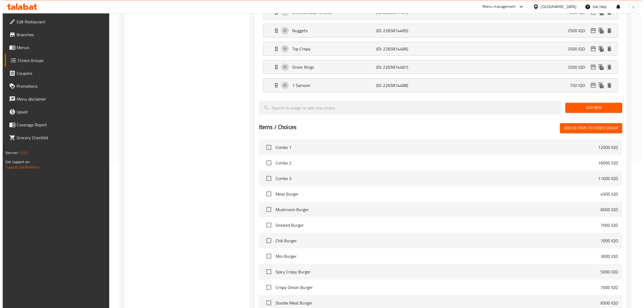
scroll to position [220, 0]
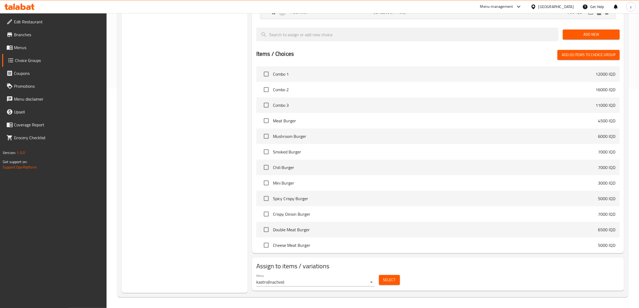
click at [371, 277] on div "Menu kastro ( Inactive )" at bounding box center [315, 280] width 118 height 13
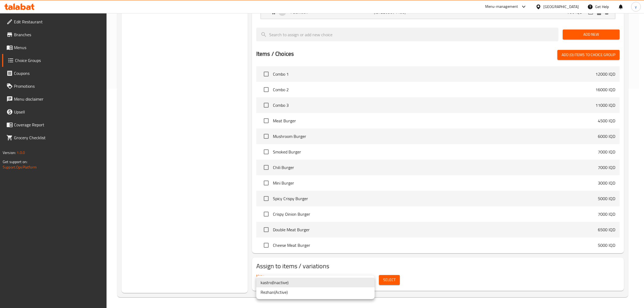
click at [326, 294] on li "Rezhan ( Active )" at bounding box center [315, 292] width 118 height 10
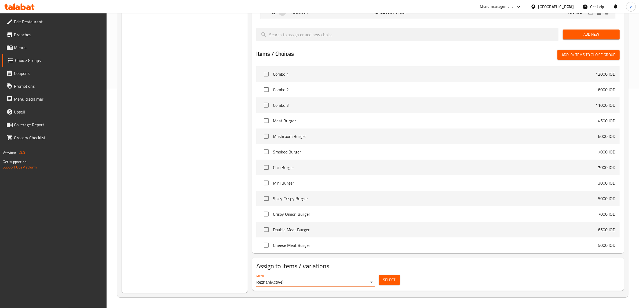
click at [394, 277] on span "Select" at bounding box center [389, 280] width 12 height 7
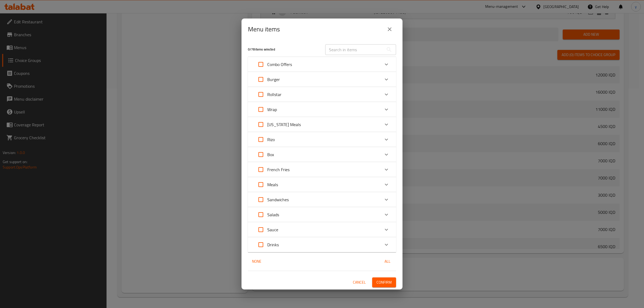
click at [301, 129] on div "[US_STATE] Meals" at bounding box center [317, 124] width 126 height 13
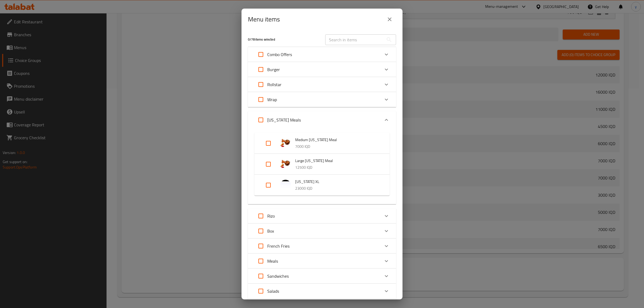
click at [261, 117] on input "Expand" at bounding box center [260, 119] width 13 height 13
checkbox input "true"
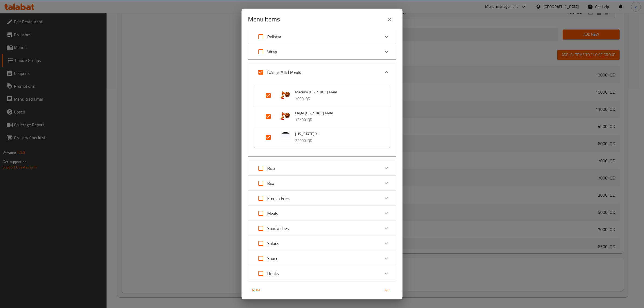
scroll to position [66, 0]
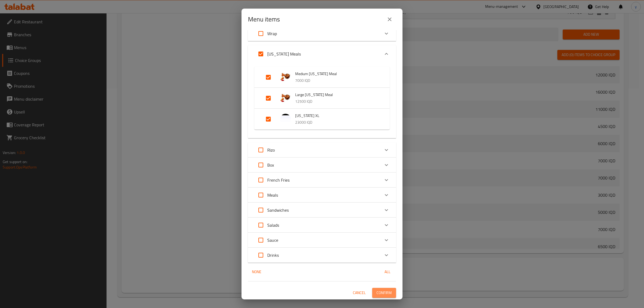
click at [377, 293] on span "Confirm" at bounding box center [383, 292] width 15 height 7
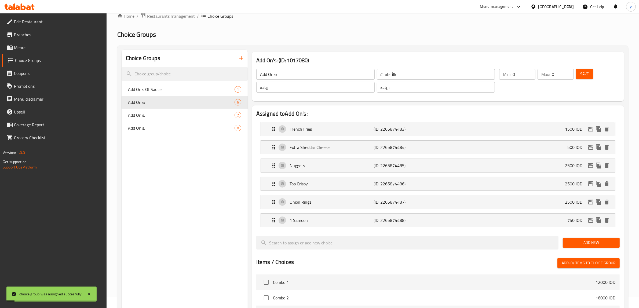
scroll to position [0, 0]
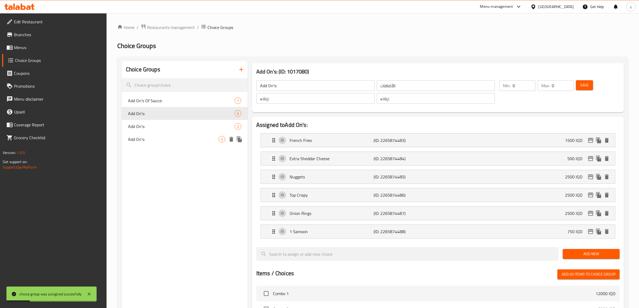
click at [186, 138] on span "Add On's:" at bounding box center [173, 139] width 90 height 6
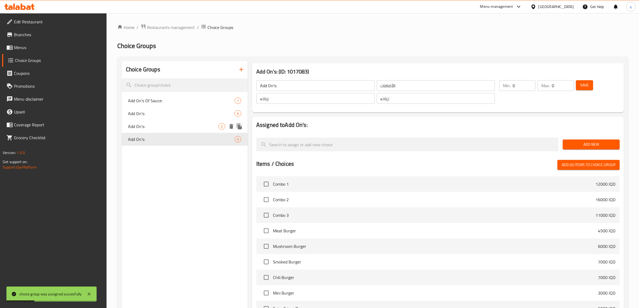
click at [188, 124] on span "Add On's:" at bounding box center [173, 126] width 90 height 6
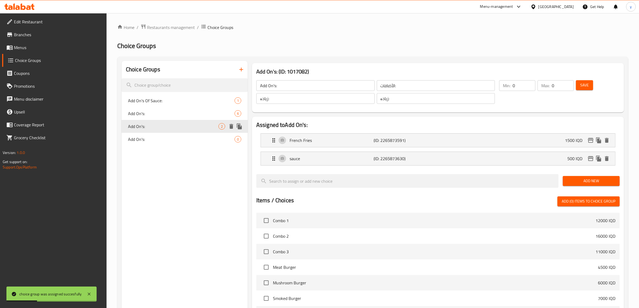
type input "Add On's:"
type input "الإضافات:"
type input "زیادە:"
click at [188, 109] on div "Add On's: 6" at bounding box center [184, 113] width 126 height 13
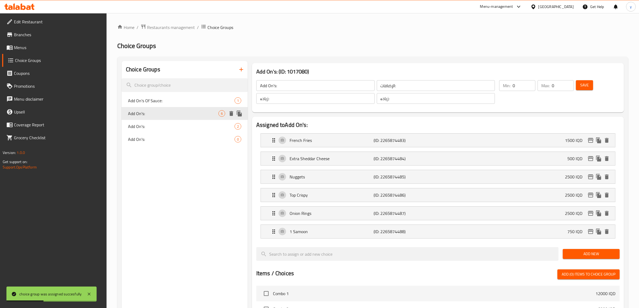
type input "Add On's:"
type input "الأضافات:"
type input "زیادە:"
click at [184, 117] on span "Add On's:" at bounding box center [173, 113] width 90 height 6
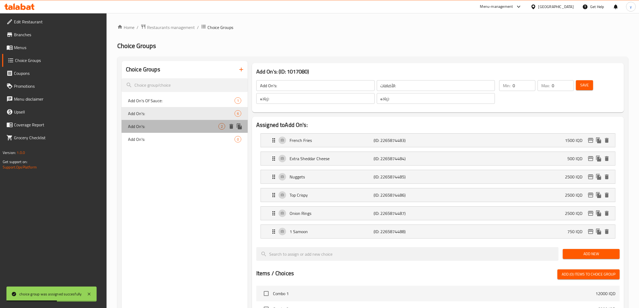
click at [184, 124] on span "Add On's:" at bounding box center [173, 126] width 90 height 6
type input "Add On's:"
type input "الإضافات:"
type input "زیادە:"
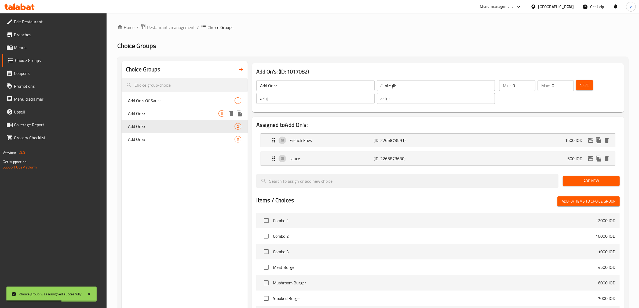
click at [184, 109] on div "Add On's: 6" at bounding box center [184, 113] width 126 height 13
type input "Add On's:"
type input "الأضافات:"
type input "زیادە:"
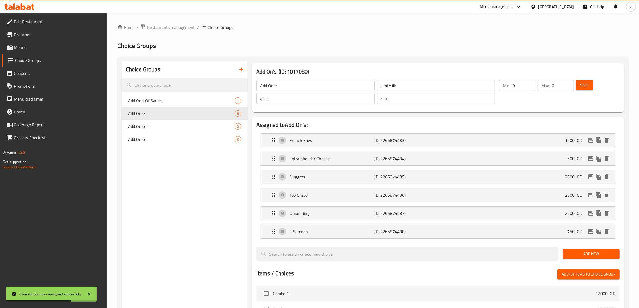
click at [231, 67] on div "Choice Groups" at bounding box center [184, 69] width 126 height 17
click at [234, 67] on div "Choice Groups" at bounding box center [184, 69] width 126 height 17
click at [235, 67] on button "button" at bounding box center [241, 69] width 13 height 13
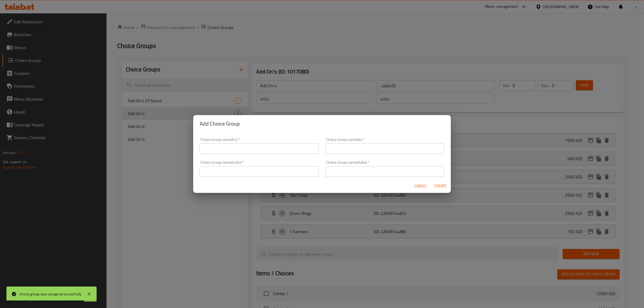
click at [222, 152] on input "text" at bounding box center [259, 148] width 119 height 11
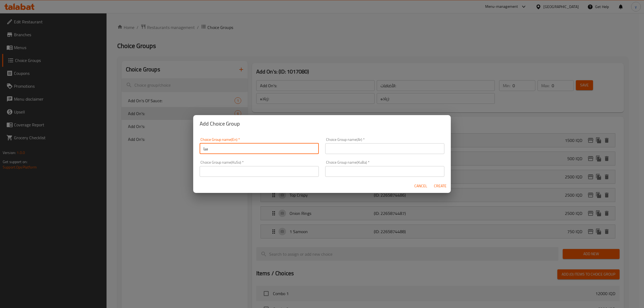
type input "س"
click at [221, 148] on input "sauce Addon's" at bounding box center [259, 148] width 119 height 11
click at [233, 149] on input "sauce Add on's" at bounding box center [259, 148] width 119 height 11
click at [202, 149] on input "sauce Add on's:" at bounding box center [259, 148] width 119 height 11
click at [211, 146] on input "sauce Add on's:" at bounding box center [259, 148] width 119 height 11
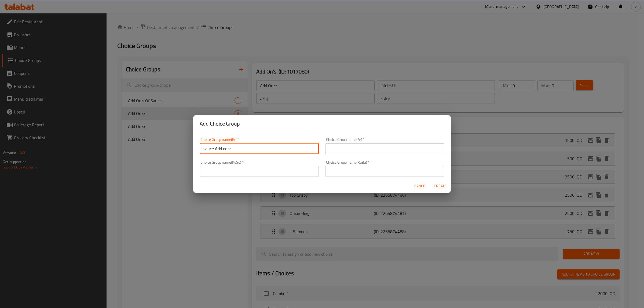
drag, startPoint x: 206, startPoint y: 150, endPoint x: 201, endPoint y: 153, distance: 5.6
click at [201, 153] on input "sauce Add on's:" at bounding box center [259, 148] width 119 height 11
click at [238, 147] on input "Sauce Add on's:" at bounding box center [259, 148] width 119 height 11
type input "Sauce Add on's:"
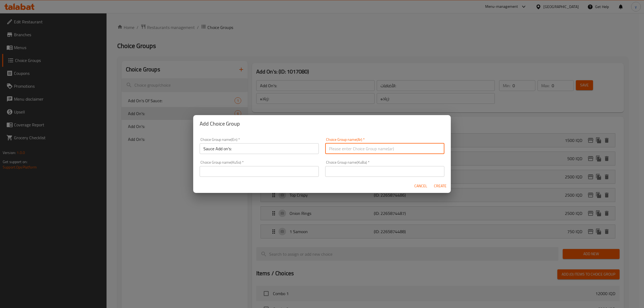
click at [340, 145] on input "text" at bounding box center [384, 148] width 119 height 11
type input "ا"
type input "أ"
type input "ص"
type input "ا"
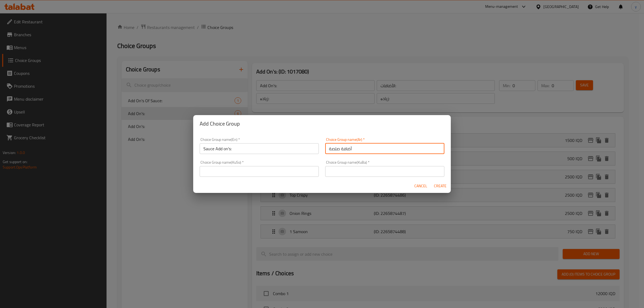
click at [337, 149] on input "أضافة صلصة" at bounding box center [384, 148] width 119 height 11
click at [352, 146] on input "أضافة الصلصة" at bounding box center [384, 148] width 119 height 11
drag, startPoint x: 342, startPoint y: 149, endPoint x: 342, endPoint y: 152, distance: 2.7
click at [342, 152] on input "أضافة الصلصة" at bounding box center [384, 148] width 119 height 11
click at [376, 146] on input "أضافات الصلصة" at bounding box center [384, 148] width 119 height 11
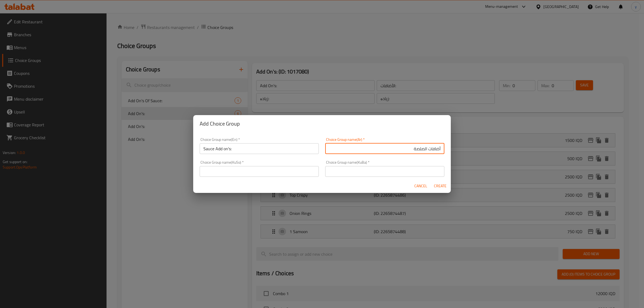
click at [403, 145] on input "أضافات الصلصة" at bounding box center [384, 148] width 119 height 11
type input "أضافات الصلصة:"
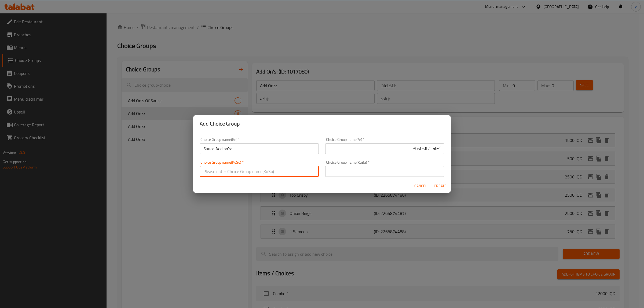
click at [278, 175] on input "text" at bounding box center [259, 171] width 119 height 11
click at [286, 170] on input "زیادەی سۆس" at bounding box center [259, 171] width 119 height 11
click at [275, 175] on input "زیادەی سۆس" at bounding box center [259, 171] width 119 height 11
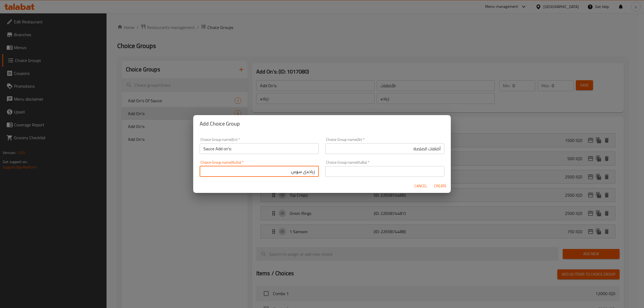
click at [277, 175] on input "زیادەی سۆس:" at bounding box center [259, 171] width 119 height 11
type input "زیادەی سۆس:"
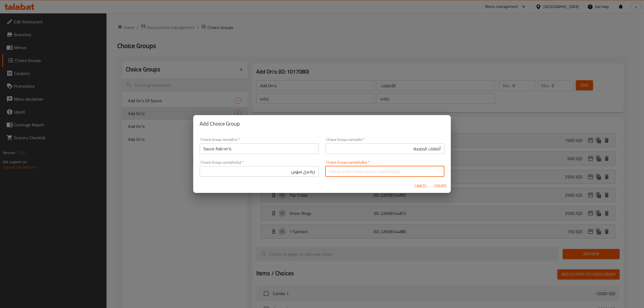
click at [359, 174] on input "text" at bounding box center [384, 171] width 119 height 11
paste input "زیادەی سۆس:"
type input "زیادەی سۆس:"
click at [440, 185] on span "Create" at bounding box center [439, 186] width 13 height 7
type input "Sauce Add on's:"
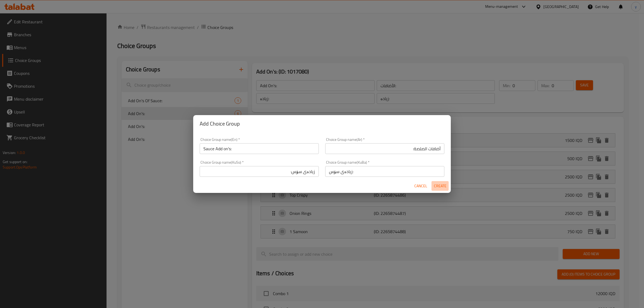
type input "أضافات الصلصة:"
type input "زیادەی سۆس:"
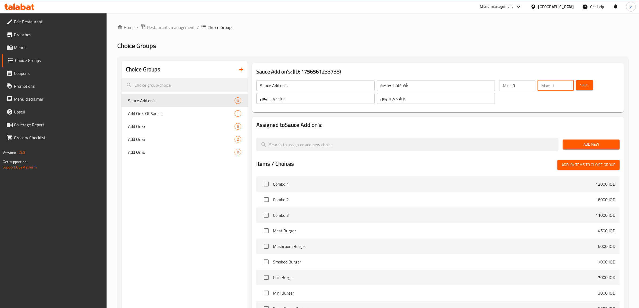
type input "1"
click at [566, 83] on input "1" at bounding box center [562, 85] width 22 height 11
click at [527, 81] on input "1" at bounding box center [523, 85] width 23 height 11
type input "0"
click at [531, 87] on input "0" at bounding box center [523, 85] width 23 height 11
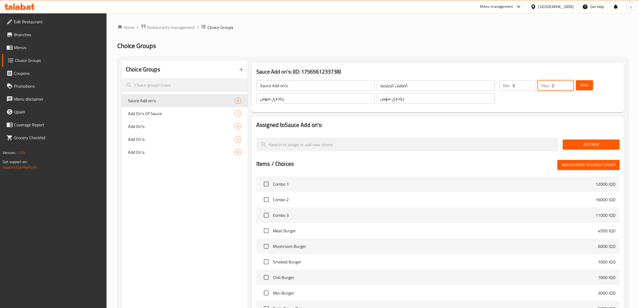
type input "0"
click at [569, 86] on input "0" at bounding box center [562, 85] width 22 height 11
click at [576, 85] on button "Save" at bounding box center [584, 85] width 17 height 10
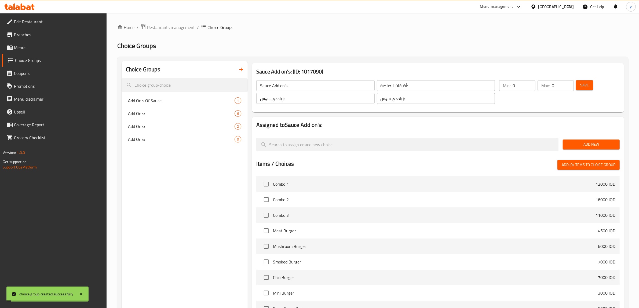
click at [578, 141] on span "Add New" at bounding box center [591, 144] width 48 height 7
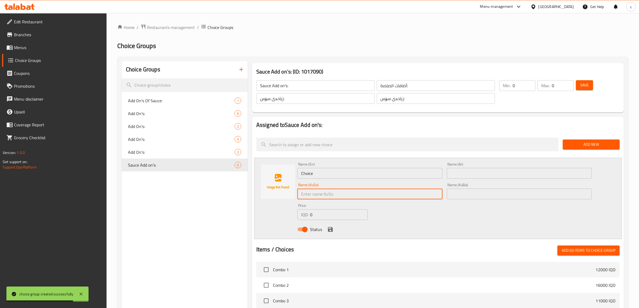
click at [327, 190] on input "text" at bounding box center [369, 194] width 145 height 11
paste input "ساسی باڕبیکیو"
type input "ساسی باڕبیکیو"
click at [496, 171] on input "text" at bounding box center [519, 173] width 145 height 11
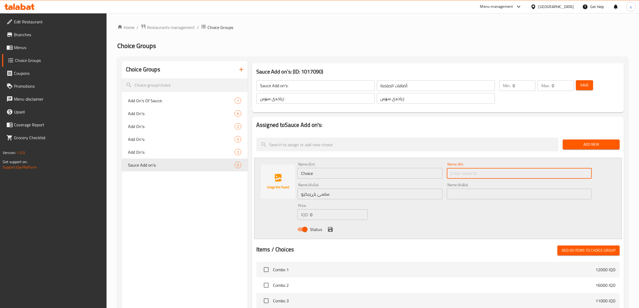
paste input "صوص باربيكيو"
type input "صوص باربيكيو"
click at [401, 175] on input "Choice" at bounding box center [369, 173] width 145 height 11
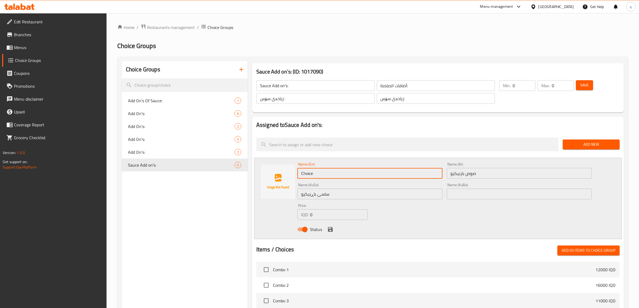
click at [401, 175] on input "Choice" at bounding box center [369, 173] width 145 height 11
paste input "Barbeque Sau"
type input "Barbeque Sauce"
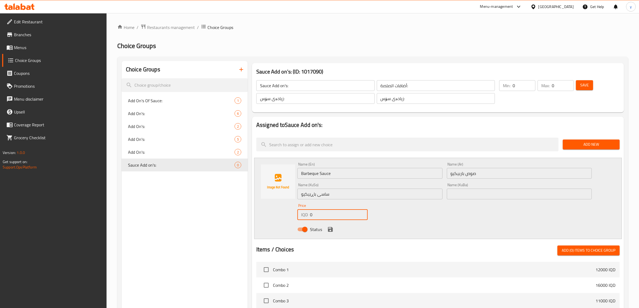
drag, startPoint x: 319, startPoint y: 218, endPoint x: 298, endPoint y: 215, distance: 21.4
click at [298, 215] on div "IQD 0 Price" at bounding box center [332, 214] width 70 height 11
type input "500"
click at [330, 228] on icon "save" at bounding box center [330, 229] width 6 height 6
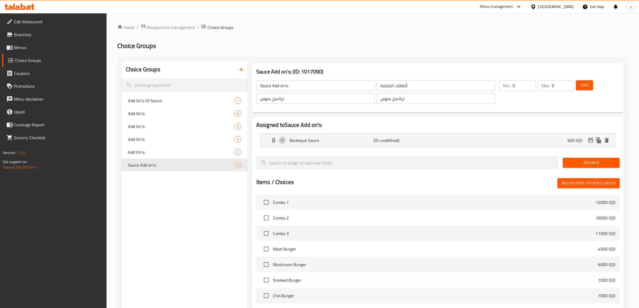
click at [586, 162] on span "Add New" at bounding box center [591, 162] width 48 height 7
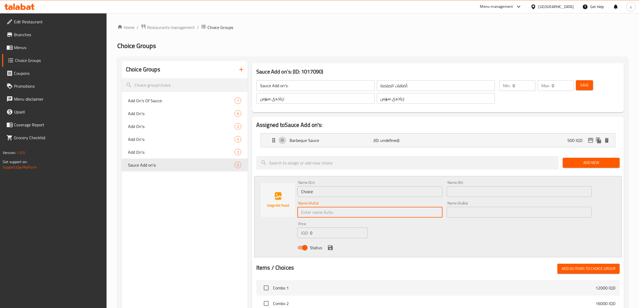
click at [357, 217] on input "text" at bounding box center [369, 212] width 145 height 11
paste input "ساسی بیبەری تیژ"
type input "ساسی بیبەری تیژ"
click at [477, 196] on input "text" at bounding box center [519, 191] width 145 height 11
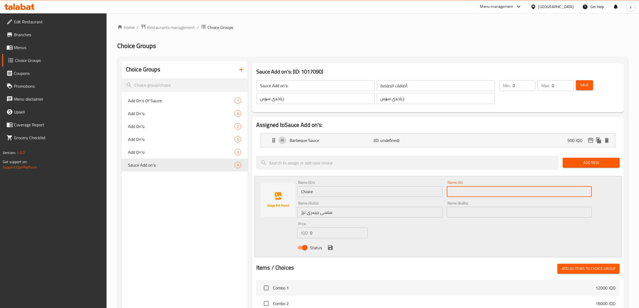
paste input "Chili Sauce"
type input "Chili Sauce"
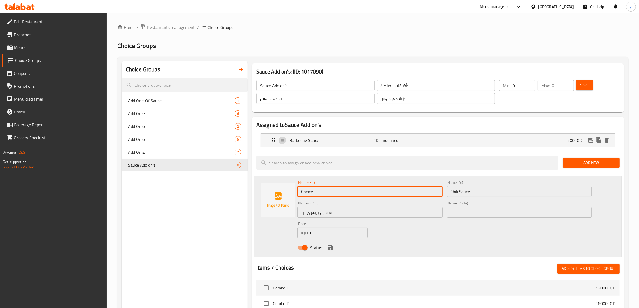
click at [352, 196] on input "Choice" at bounding box center [369, 191] width 145 height 11
paste input "ili Sau"
type input "Chili Sauce"
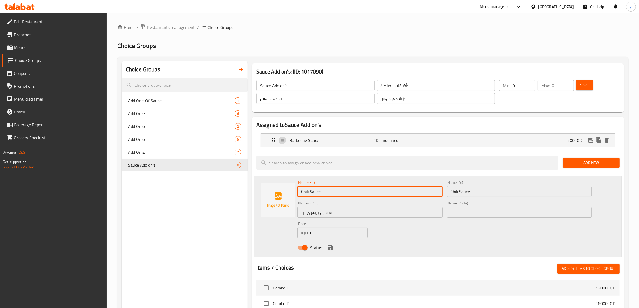
click at [492, 191] on input "Chili Sauce" at bounding box center [519, 191] width 145 height 11
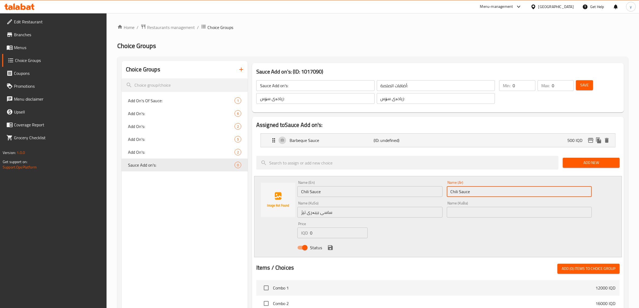
click at [492, 191] on input "Chili Sauce" at bounding box center [519, 191] width 145 height 11
paste input "صوص فلفل حار"
type input "صوص فلفل حار"
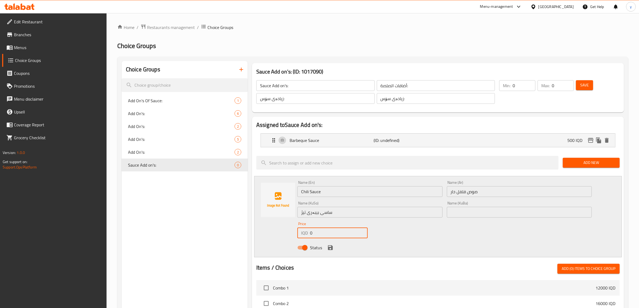
drag, startPoint x: 324, startPoint y: 236, endPoint x: 299, endPoint y: 240, distance: 24.7
click at [299, 240] on div "Price IQD 0 Price" at bounding box center [332, 230] width 75 height 21
type input "500"
click at [329, 249] on icon "save" at bounding box center [330, 247] width 5 height 5
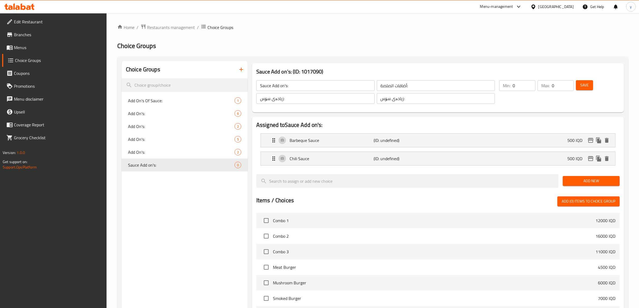
click at [577, 175] on div "Add New" at bounding box center [590, 181] width 61 height 18
click at [577, 180] on span "Add New" at bounding box center [591, 181] width 48 height 7
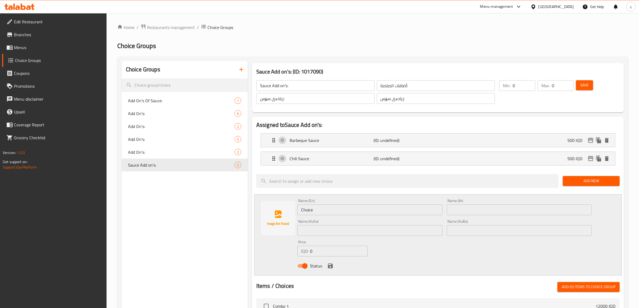
click at [351, 234] on input "text" at bounding box center [369, 230] width 145 height 11
paste input "ساسی خەردەل بە هەنگوین"
type input "ساسی خەردەل بە هەنگوین"
click at [474, 210] on input "text" at bounding box center [519, 209] width 145 height 11
paste input "صوص مستردة بالعسل"
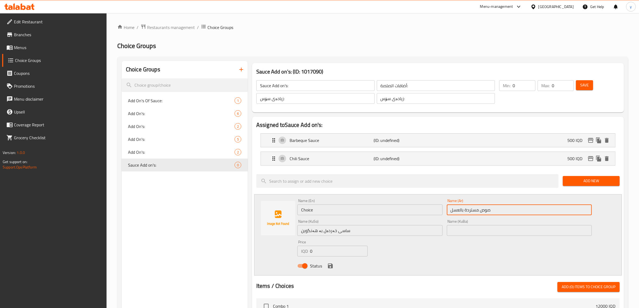
type input "صوص مستردة بالعسل"
click at [366, 213] on input "Choice" at bounding box center [369, 209] width 145 height 11
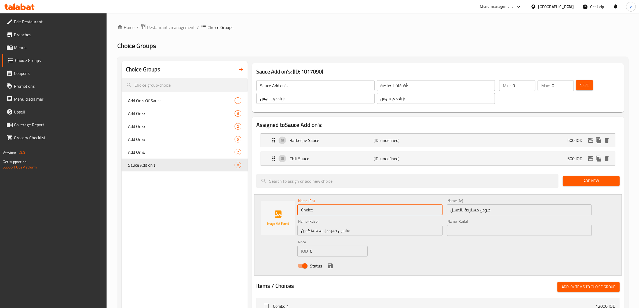
click at [366, 213] on input "Choice" at bounding box center [369, 209] width 145 height 11
paste input "Honey Mustard Sau"
type input "Honey Mustard Sauce"
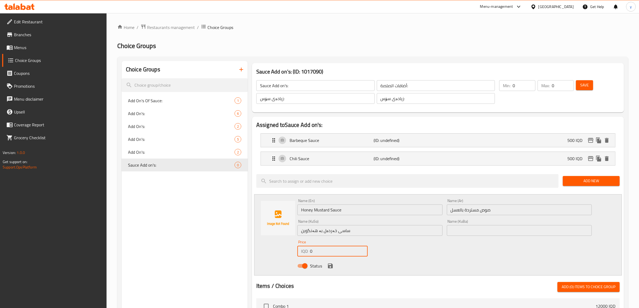
drag, startPoint x: 330, startPoint y: 253, endPoint x: 304, endPoint y: 254, distance: 25.5
click at [304, 254] on div "IQD 0 Price" at bounding box center [332, 251] width 70 height 11
type input "500"
click at [329, 265] on icon "save" at bounding box center [330, 266] width 6 height 6
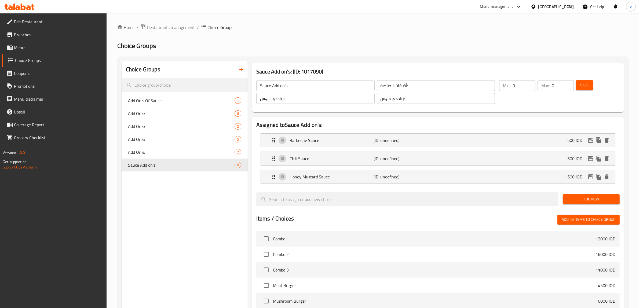
click at [596, 202] on span "Add New" at bounding box center [591, 199] width 48 height 7
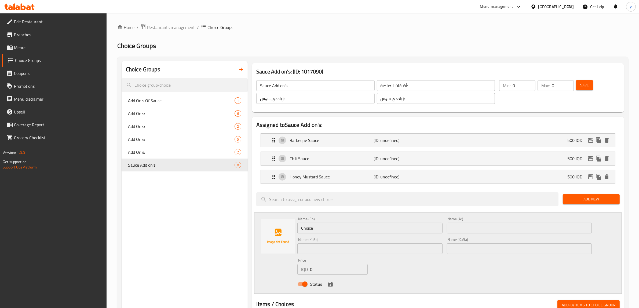
click at [322, 230] on input "Choice" at bounding box center [369, 228] width 145 height 11
click at [361, 250] on input "text" at bounding box center [369, 248] width 145 height 11
paste input "ساسی ڕانچ"
type input "ساسی ڕانچ"
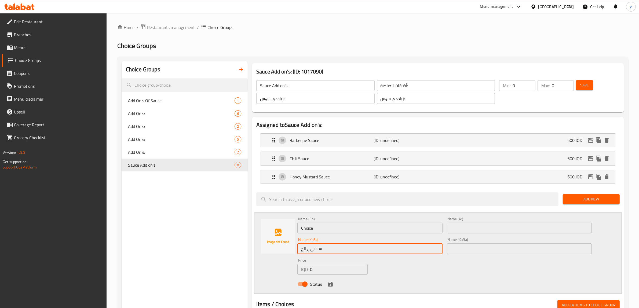
click at [478, 231] on input "text" at bounding box center [519, 228] width 145 height 11
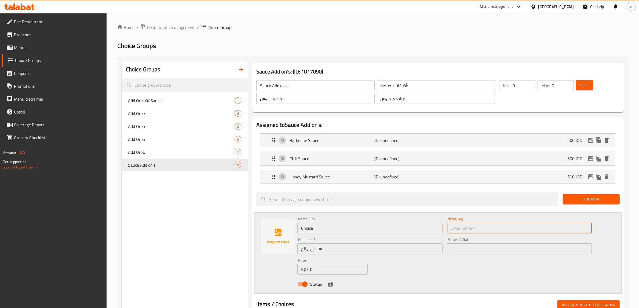
paste input "ساسی ڕانچ"
click at [450, 227] on input "ساسی ڕانچ" at bounding box center [519, 228] width 145 height 11
click at [455, 228] on input "ساسی ڕانچ" at bounding box center [519, 228] width 145 height 11
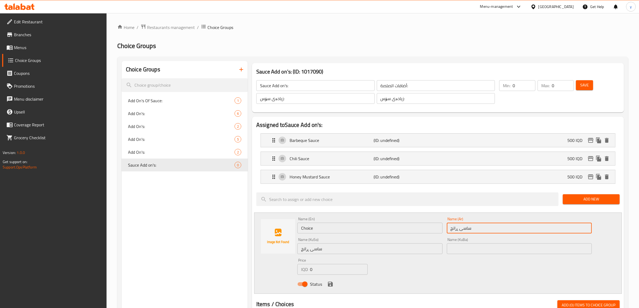
paste input "وص رانش"
type input "صوص رانش"
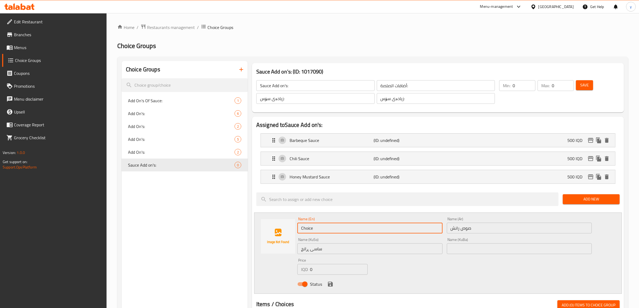
click at [384, 228] on input "Choice" at bounding box center [369, 228] width 145 height 11
paste input "رانش"
click at [345, 230] on input "رانش" at bounding box center [369, 228] width 145 height 11
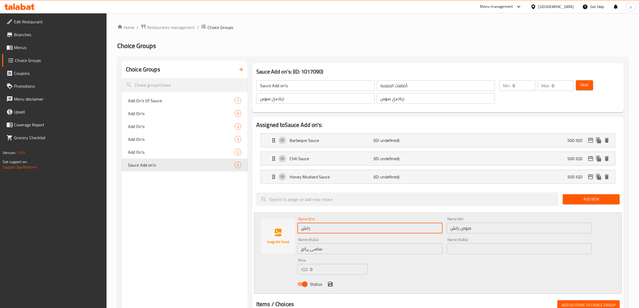
click at [345, 230] on input "رانش" at bounding box center [369, 228] width 145 height 11
paste input "Ranch Sauce"
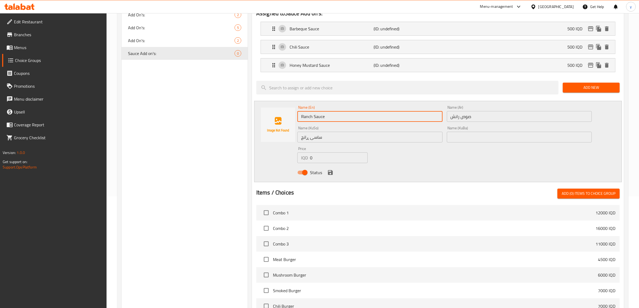
type input "Ranch Sauce"
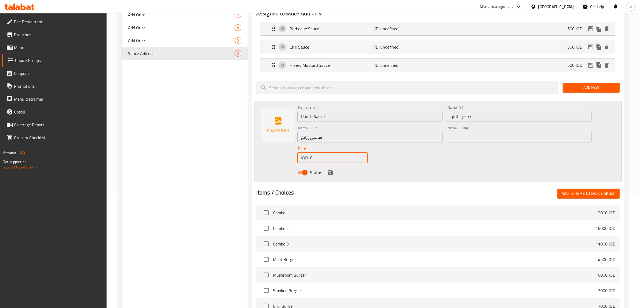
drag, startPoint x: 305, startPoint y: 160, endPoint x: 314, endPoint y: 173, distance: 16.3
click at [302, 166] on div "Name (En) Ranch Sauce Name (En) Name (Ar) صوص رانش Name (Ar) Name (KuSo) ساسی ڕ…" at bounding box center [444, 141] width 298 height 76
type input "500"
click at [334, 175] on div "Status" at bounding box center [444, 172] width 298 height 14
click at [327, 172] on icon "save" at bounding box center [330, 172] width 6 height 6
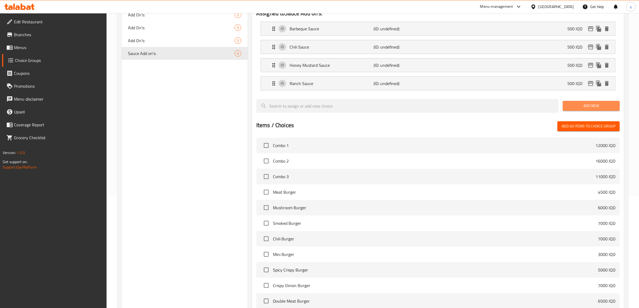
click at [601, 104] on span "Add New" at bounding box center [591, 105] width 48 height 7
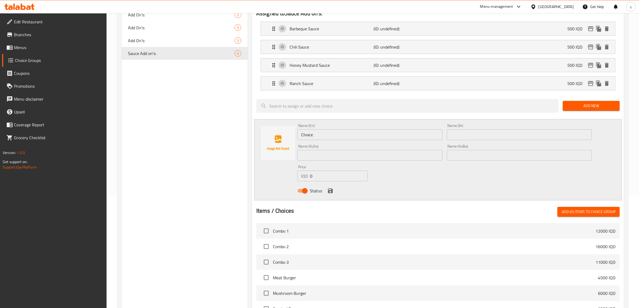
drag, startPoint x: 375, startPoint y: 153, endPoint x: 426, endPoint y: 147, distance: 51.4
click at [375, 153] on input "text" at bounding box center [369, 155] width 145 height 11
paste input "ساسی پەنیری چێدەر"
type input "ساسی پەنیری چێدەر"
drag, startPoint x: 459, startPoint y: 136, endPoint x: 463, endPoint y: 139, distance: 4.8
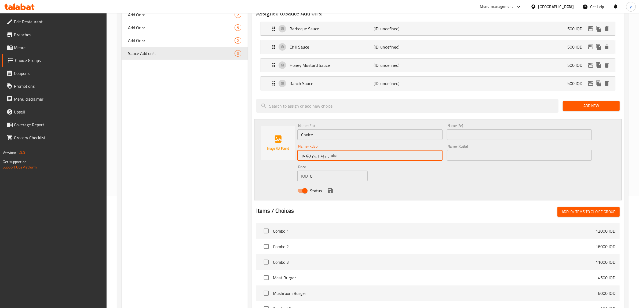
click at [459, 136] on input "text" at bounding box center [519, 134] width 145 height 11
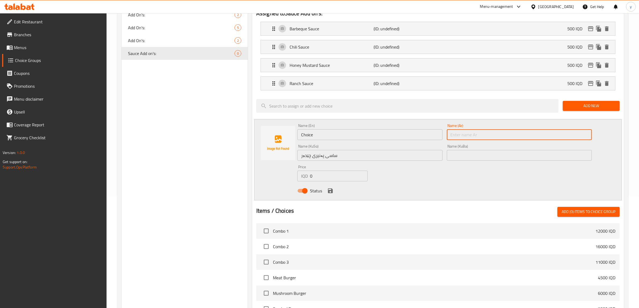
paste input "صوص جبنة شيدر"
type input "صوص جبنة شيدر"
click at [389, 125] on div "Name (En) Choice Name (En)" at bounding box center [369, 132] width 145 height 16
click at [384, 133] on input "Choice" at bounding box center [369, 134] width 145 height 11
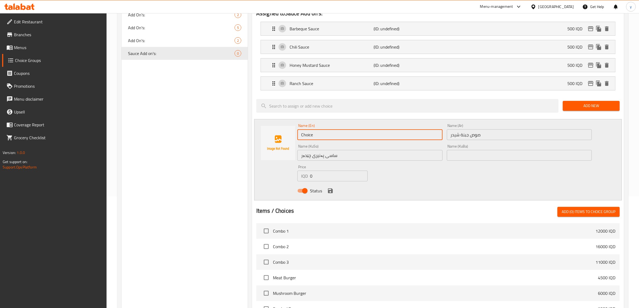
click at [384, 133] on input "Choice" at bounding box center [369, 134] width 145 height 11
paste input "eddar Cheese Sau"
type input "Cheddar Cheese Sauce"
drag, startPoint x: 288, startPoint y: 178, endPoint x: 282, endPoint y: 187, distance: 10.6
click at [279, 183] on div "Name (En) Cheddar Cheese Sauce Name (En) Name (Ar) صوص جبنة شيدر Name (Ar) Name…" at bounding box center [437, 159] width 367 height 81
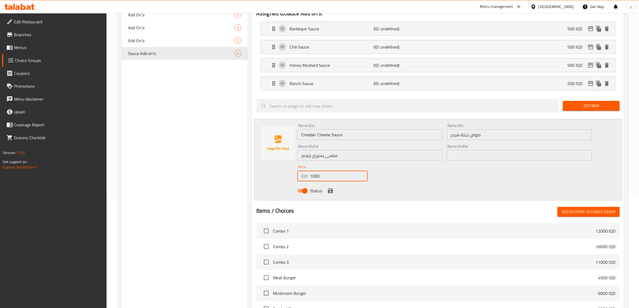
type input "1000"
click at [331, 190] on icon "save" at bounding box center [330, 190] width 5 height 5
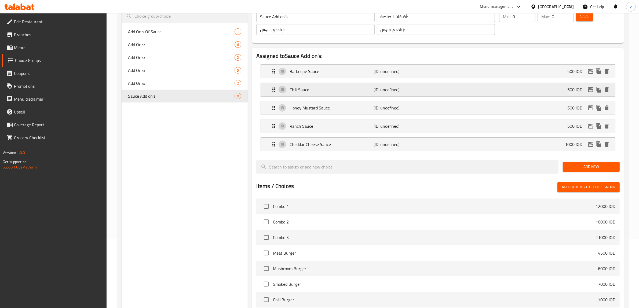
scroll to position [0, 0]
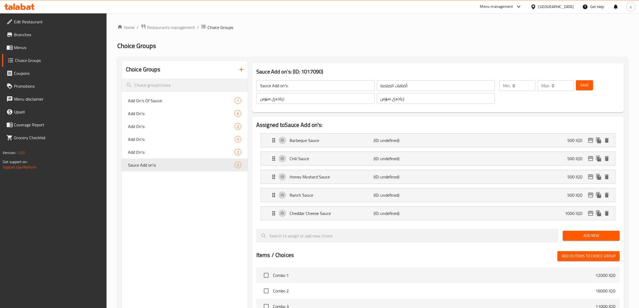
click at [577, 88] on button "Save" at bounding box center [584, 85] width 17 height 10
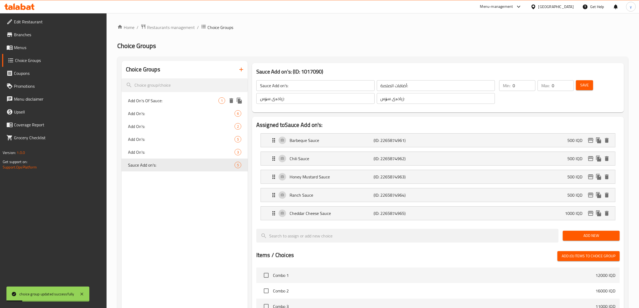
click at [183, 102] on span "Add On's Of Sauce:" at bounding box center [173, 100] width 90 height 6
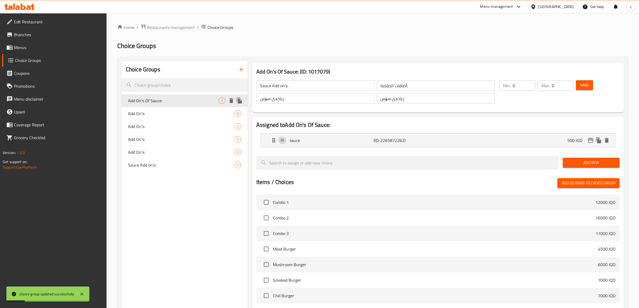
type input "Add On's Of Sauce:"
type input "الإضافات من الصوص:"
type input "زیادە لە سۆس:"
click at [176, 117] on div "Add On's: 6" at bounding box center [184, 113] width 126 height 13
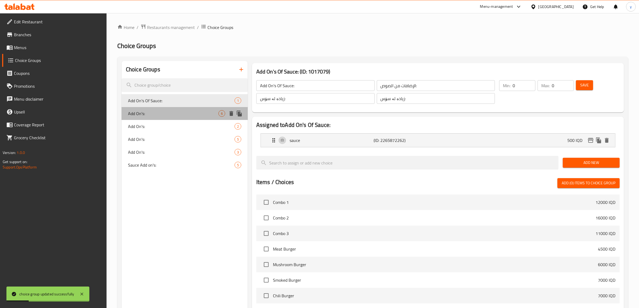
type input "Add On's:"
type input "الأضافات:"
type input "زیادە:"
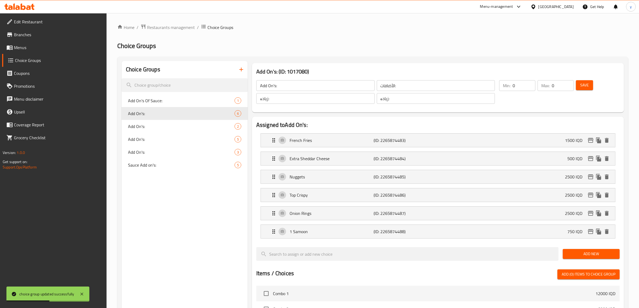
click at [178, 172] on nav "Add On's Of Sauce: 1 Add On's: 6 Add On's: 2 Add On's: 5 Add On's: 3 Sauce Add …" at bounding box center [184, 133] width 126 height 82
click at [183, 167] on span "Sauce Add on's:" at bounding box center [173, 165] width 90 height 6
type input "Sauce Add on's:"
type input "أضافات الصلصة:"
type input "زیادەی سۆس:"
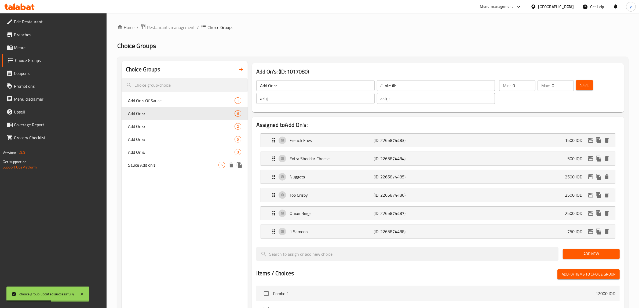
type input "زیادەی سۆس:"
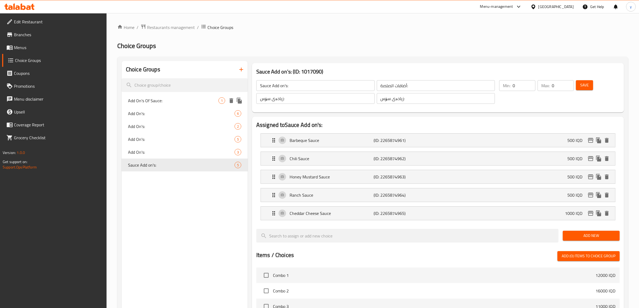
click at [163, 104] on div "Add On's Of Sauce: 1" at bounding box center [184, 100] width 126 height 13
type input "Add On's Of Sauce:"
type input "الإضافات من الصوص:"
type input "زیادە لە سۆس:"
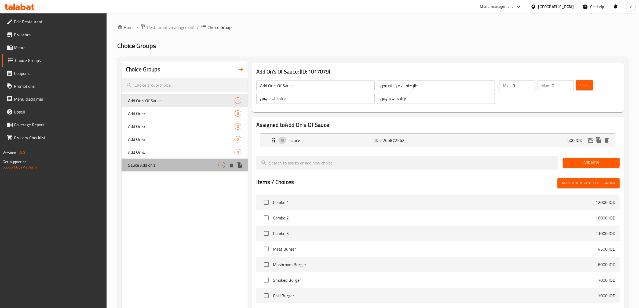
click at [183, 166] on span "Sauce Add on's:" at bounding box center [173, 165] width 90 height 6
type input "Sauce Add on's:"
type input "أضافات الصلصة:"
type input "زیادەی سۆس:"
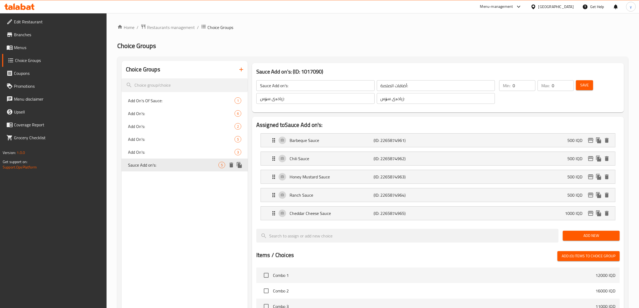
click at [241, 167] on icon "duplicate" at bounding box center [239, 165] width 5 height 6
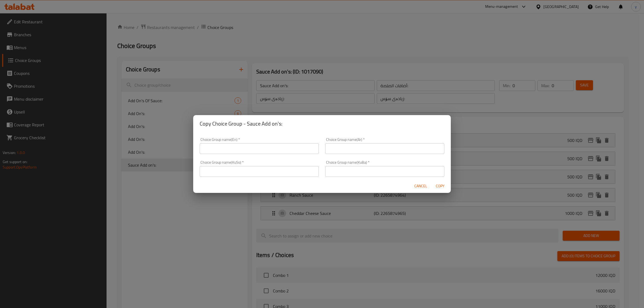
click at [196, 215] on div "Copy Choice Group - Sauce Add on's: Choice Group name(En)   * Choice Group name…" at bounding box center [322, 154] width 644 height 308
click at [428, 184] on button "Cancel" at bounding box center [420, 186] width 17 height 10
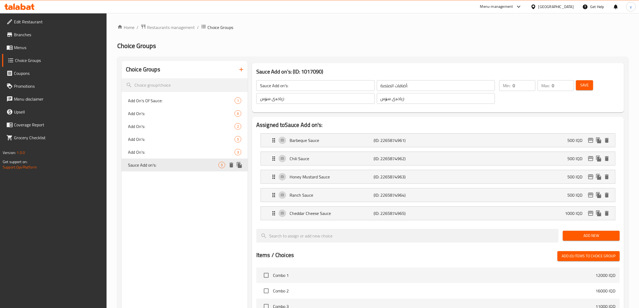
click at [233, 166] on icon "delete" at bounding box center [231, 165] width 4 height 5
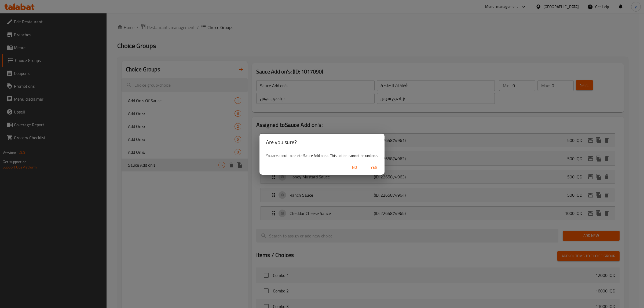
click at [353, 163] on button "No" at bounding box center [354, 168] width 17 height 10
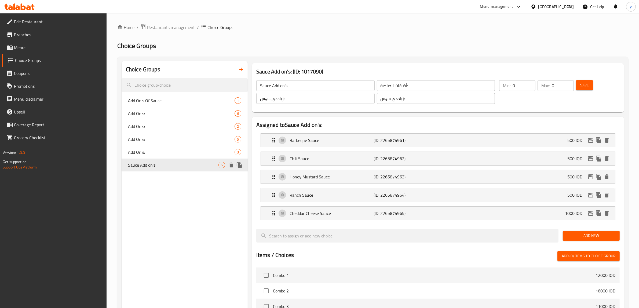
click at [230, 166] on icon "delete" at bounding box center [231, 165] width 4 height 5
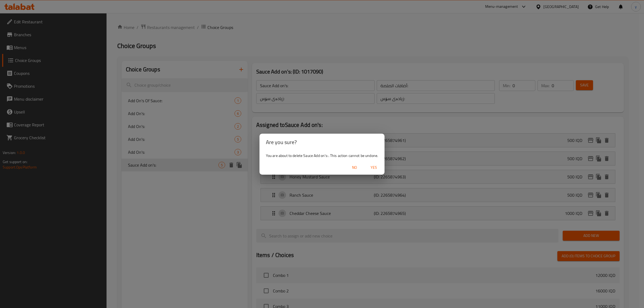
click at [357, 168] on span "No" at bounding box center [354, 167] width 13 height 7
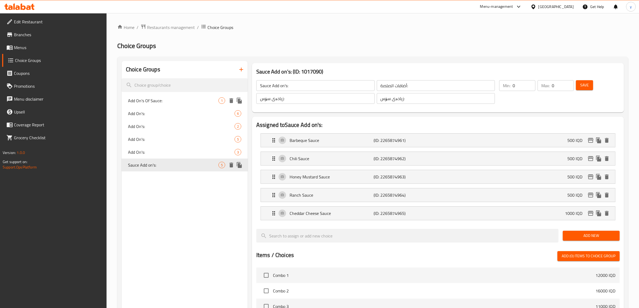
click at [206, 99] on span "Add On's Of Sauce:" at bounding box center [173, 100] width 90 height 6
type input "Add On's Of Sauce:"
type input "الإضافات من الصوص:"
type input "زیادە لە سۆس:"
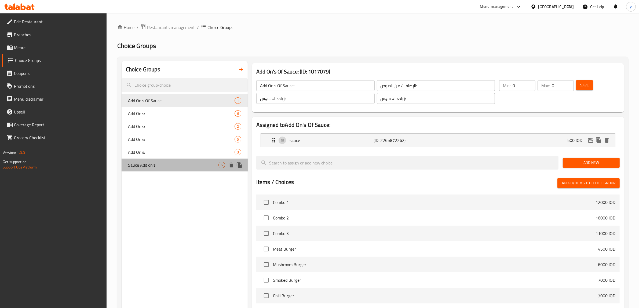
click at [175, 165] on span "Sauce Add on's:" at bounding box center [173, 165] width 90 height 6
type input "Sauce Add on's:"
type input "أضافات الصلصة:"
type input "زیادەی سۆس:"
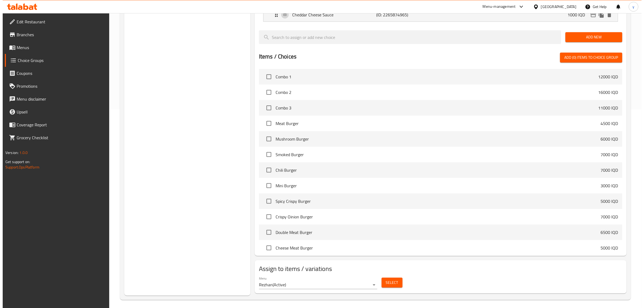
scroll to position [202, 0]
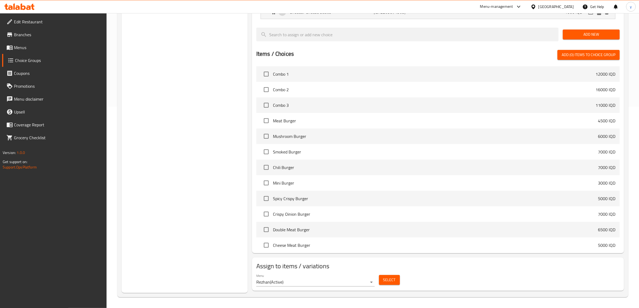
click at [400, 283] on div "Select" at bounding box center [389, 280] width 25 height 14
click at [390, 283] on span "Select" at bounding box center [389, 280] width 12 height 7
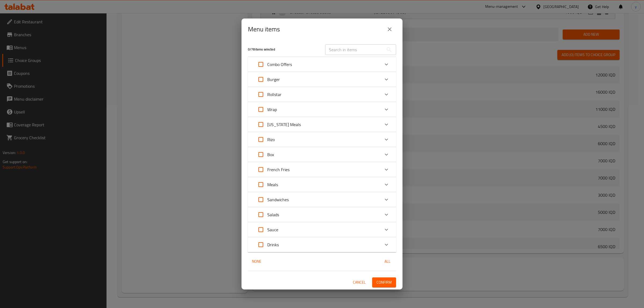
click at [261, 127] on input "Expand" at bounding box center [260, 124] width 13 height 13
click at [386, 281] on span "Confirm" at bounding box center [383, 282] width 15 height 7
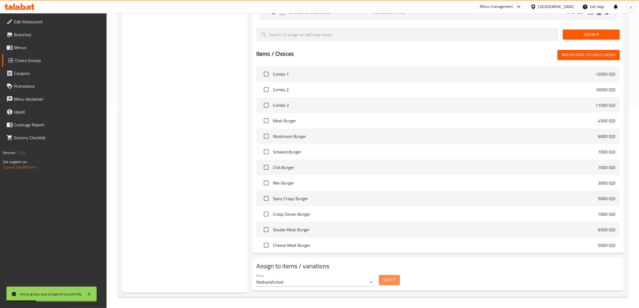
click at [383, 279] on span "Select" at bounding box center [389, 280] width 12 height 7
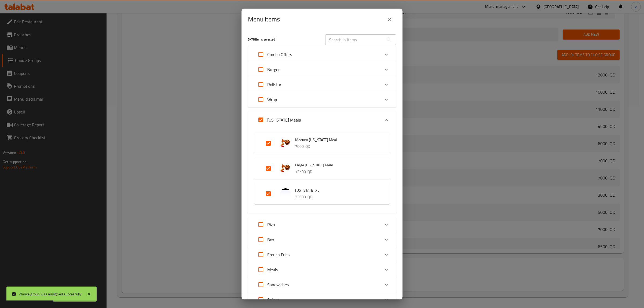
click at [262, 227] on input "Expand" at bounding box center [260, 224] width 13 height 13
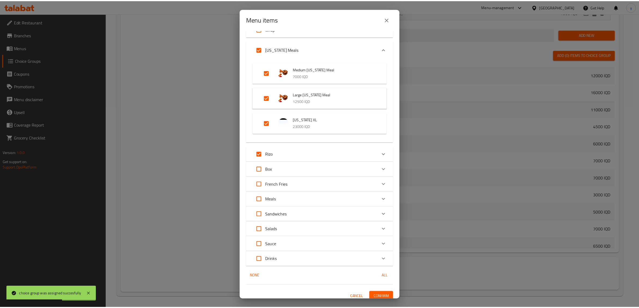
scroll to position [75, 0]
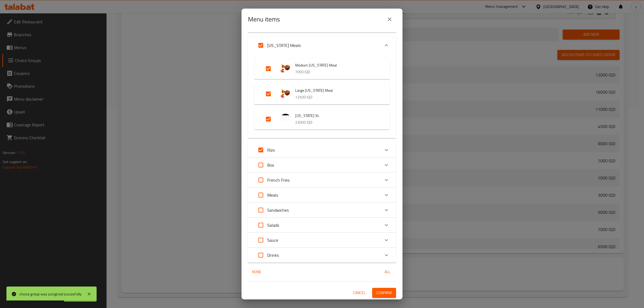
click at [381, 288] on button "Confirm" at bounding box center [384, 293] width 24 height 10
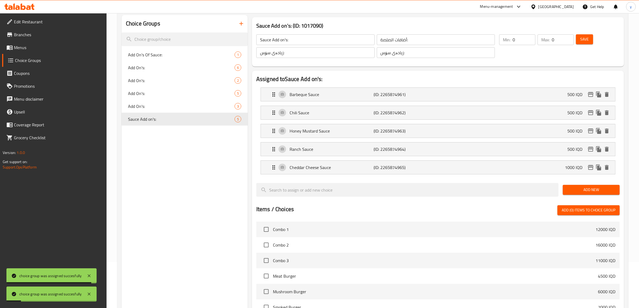
scroll to position [34, 0]
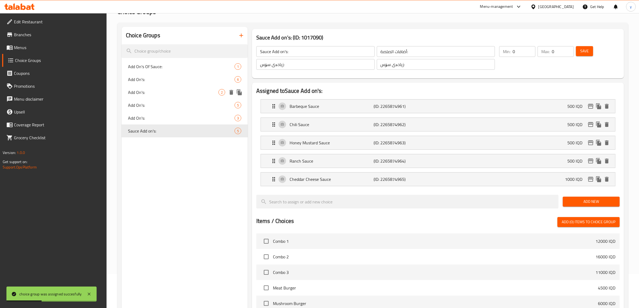
click at [181, 82] on span "Add On's:" at bounding box center [181, 79] width 106 height 6
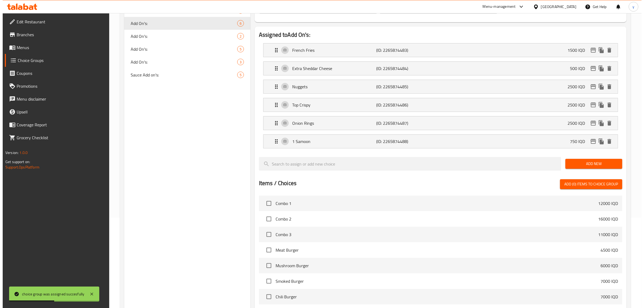
scroll to position [220, 0]
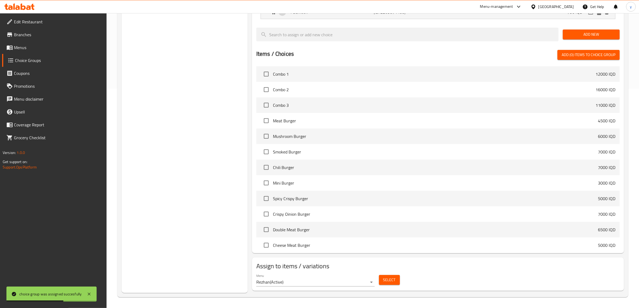
click at [381, 272] on div "Menu Rezhan ( Active ) Select" at bounding box center [437, 279] width 367 height 17
click at [400, 281] on div "Select" at bounding box center [389, 280] width 25 height 14
click at [395, 281] on button "Select" at bounding box center [389, 280] width 21 height 10
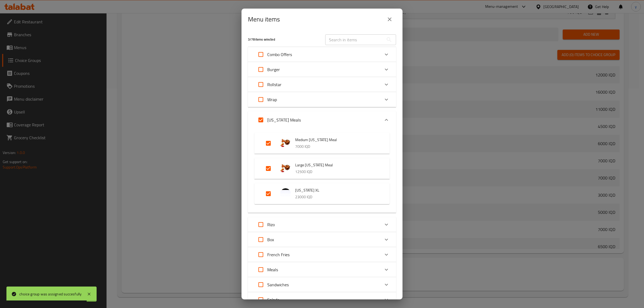
click at [261, 222] on input "Expand" at bounding box center [260, 224] width 13 height 13
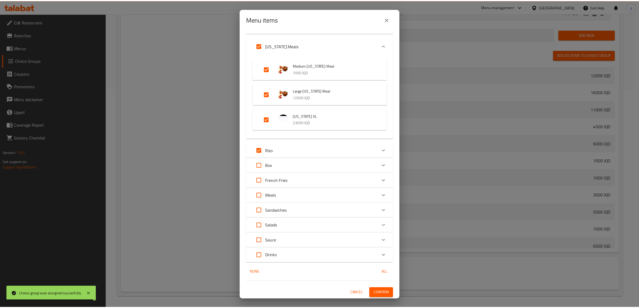
scroll to position [75, 0]
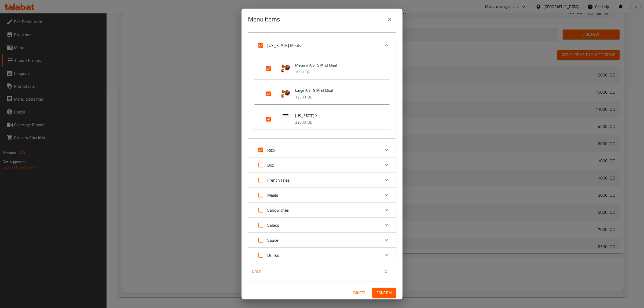
click at [391, 289] on div "6 / 78 items selected ​ Combo Offers Combo 1 12000 IQD Combo 2 16000 IQD Combo …" at bounding box center [321, 164] width 161 height 269
click at [388, 290] on button "Confirm" at bounding box center [384, 293] width 24 height 10
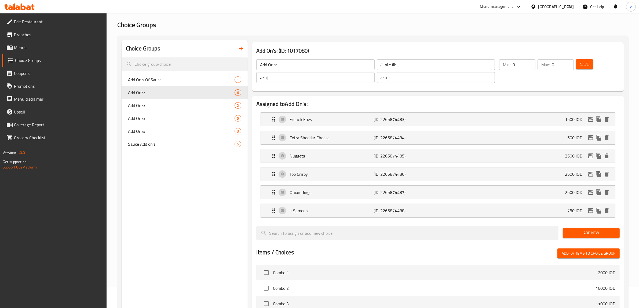
scroll to position [0, 0]
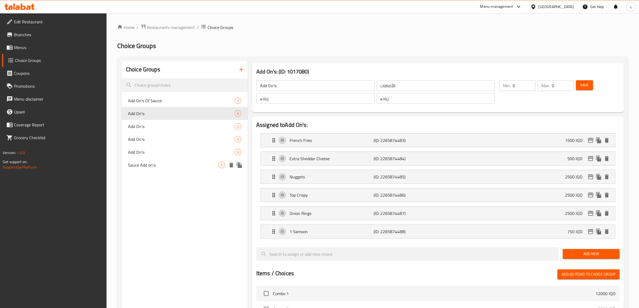
click at [167, 168] on span "Sauce Add on's:" at bounding box center [173, 165] width 90 height 6
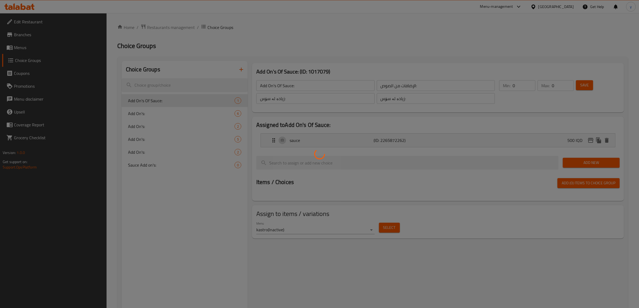
click at [37, 48] on div at bounding box center [319, 154] width 639 height 308
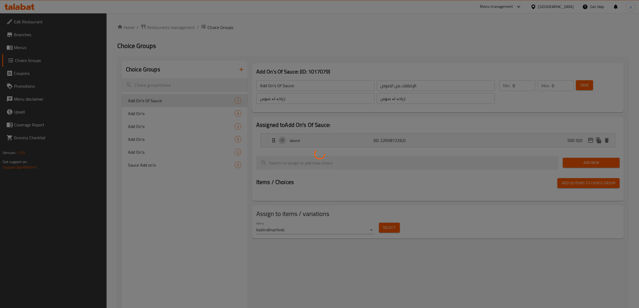
click at [37, 48] on div at bounding box center [319, 154] width 639 height 308
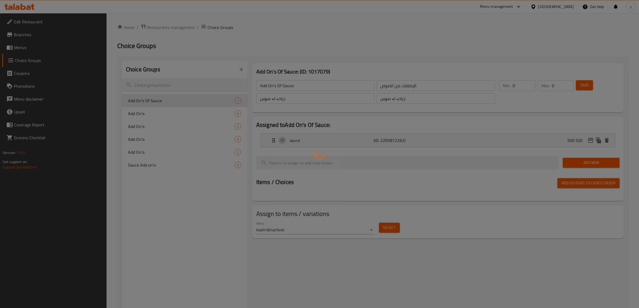
click at [37, 48] on div at bounding box center [319, 154] width 639 height 308
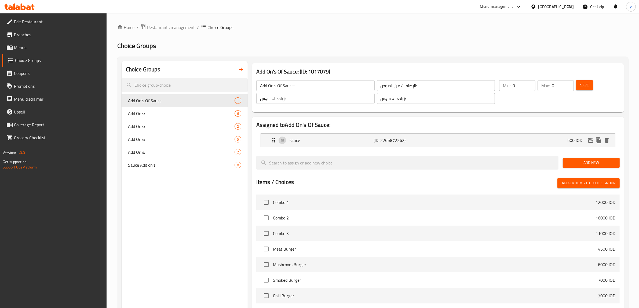
click at [50, 45] on span "Menus" at bounding box center [58, 47] width 89 height 6
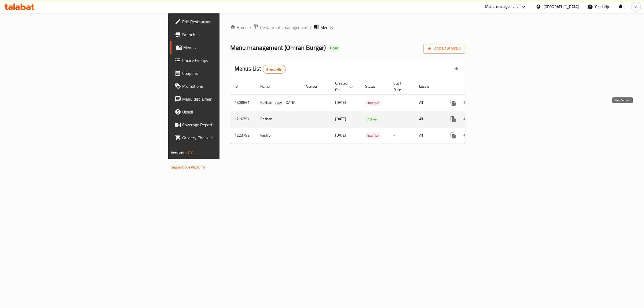
click at [495, 116] on icon "enhanced table" at bounding box center [491, 119] width 6 height 6
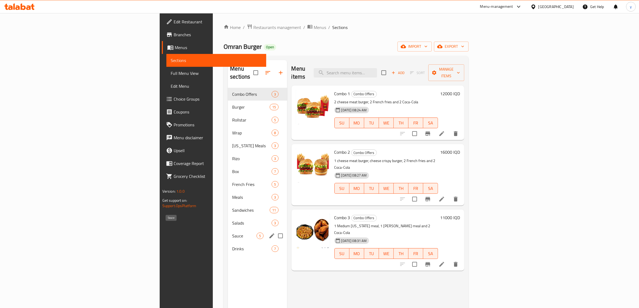
click at [232, 233] on span "Sauce" at bounding box center [244, 236] width 24 height 6
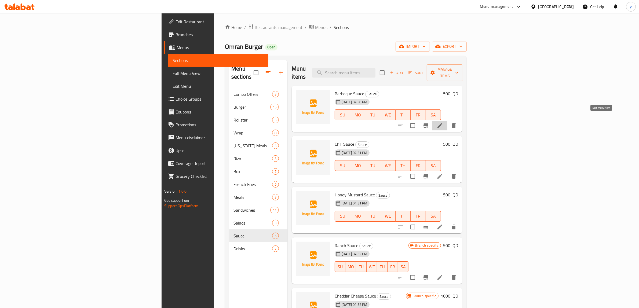
click at [443, 122] on icon at bounding box center [439, 125] width 6 height 6
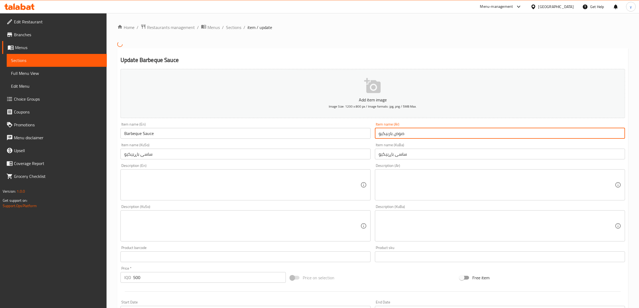
click at [392, 133] on input "صوص باربيكيو" at bounding box center [500, 133] width 250 height 11
click at [257, 128] on input "Barbeque Sauce" at bounding box center [245, 133] width 250 height 11
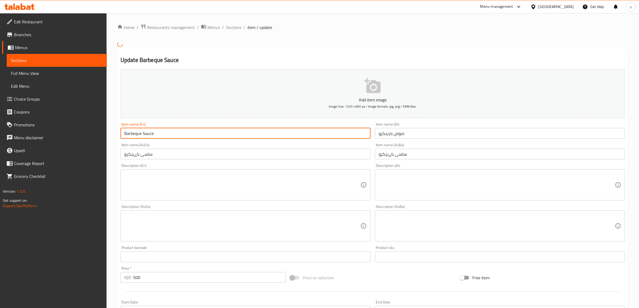
click at [257, 128] on input "Barbeque Sauce" at bounding box center [245, 133] width 250 height 11
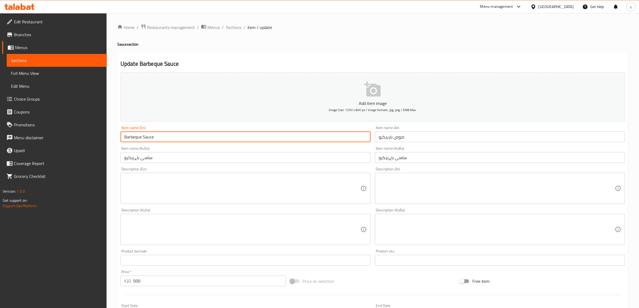
click at [225, 160] on input "ساسی باڕبیکیو" at bounding box center [245, 157] width 250 height 11
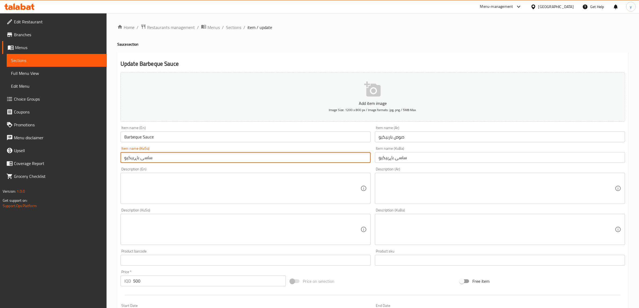
click at [225, 160] on input "ساسی باڕبیکیو" at bounding box center [245, 157] width 250 height 11
click at [377, 193] on div "Description (Ar)" at bounding box center [500, 188] width 250 height 31
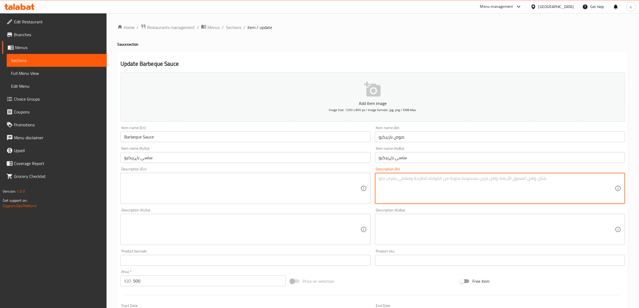
click at [238, 31] on div "Home / Restaurants management / Menus / Sections / item / update Sauce section …" at bounding box center [372, 227] width 511 height 406
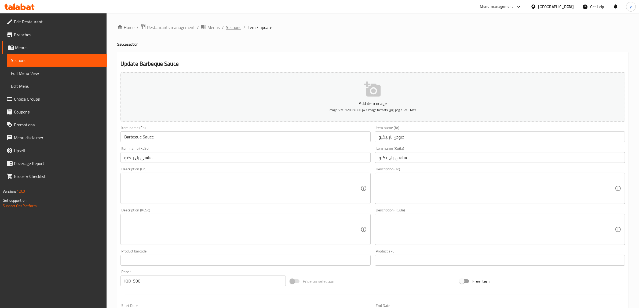
click at [238, 31] on span "Sections" at bounding box center [233, 27] width 15 height 6
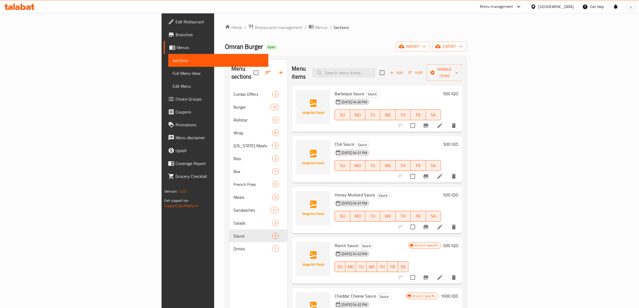
click at [447, 171] on li at bounding box center [439, 176] width 15 height 10
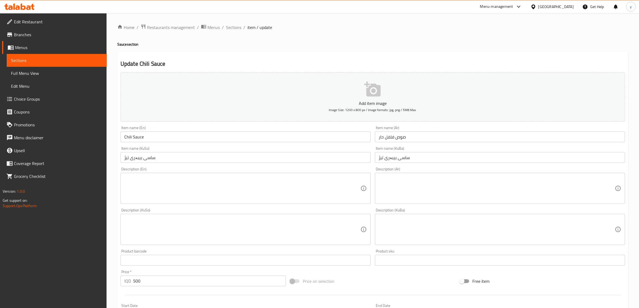
click at [391, 136] on input "صوص فلفل حار" at bounding box center [500, 136] width 250 height 11
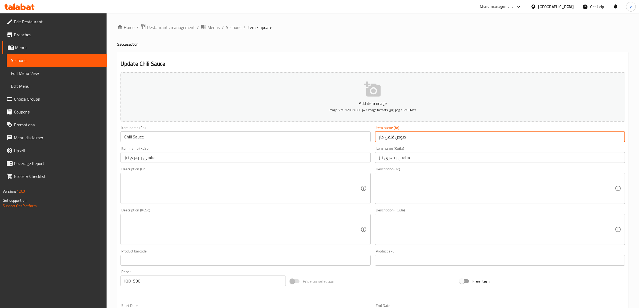
click at [391, 136] on input "صوص فلفل حار" at bounding box center [500, 136] width 250 height 11
click at [197, 136] on input "Chili Sauce" at bounding box center [245, 136] width 250 height 11
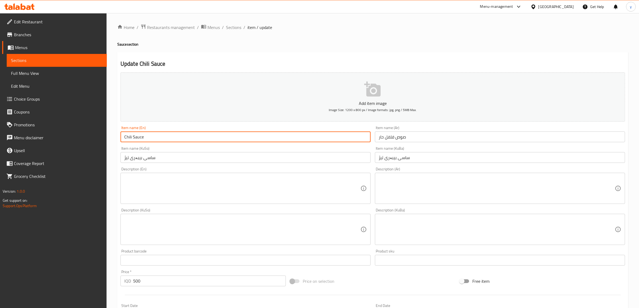
click at [197, 136] on input "Chili Sauce" at bounding box center [245, 136] width 250 height 11
click at [191, 157] on input "ساسی بیبەری تیژ" at bounding box center [245, 157] width 250 height 11
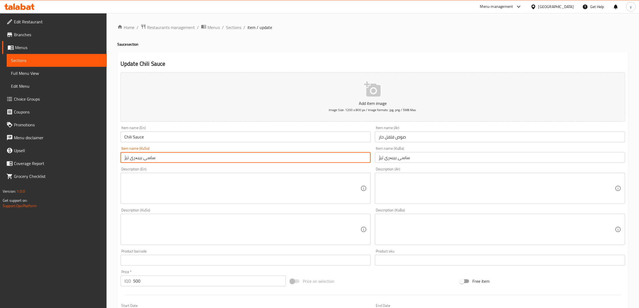
click at [191, 157] on input "ساسی بیبەری تیژ" at bounding box center [245, 157] width 250 height 11
click at [232, 27] on span "Sections" at bounding box center [233, 27] width 15 height 6
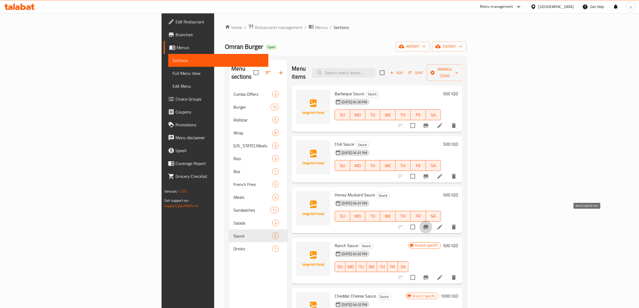
click at [432, 220] on button "Branch-specific-item" at bounding box center [425, 226] width 13 height 13
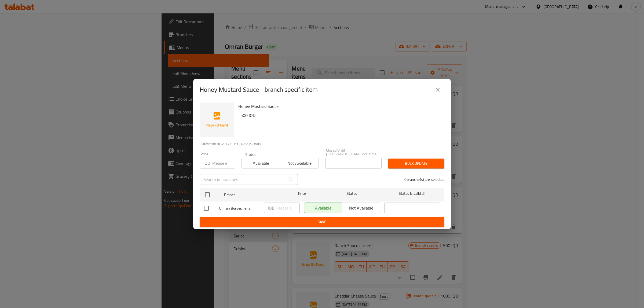
click at [437, 96] on button "close" at bounding box center [437, 89] width 13 height 13
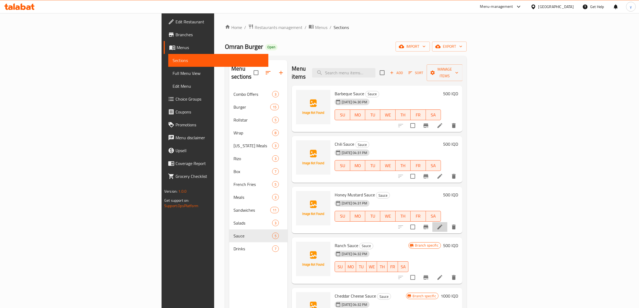
click at [447, 222] on li at bounding box center [439, 227] width 15 height 10
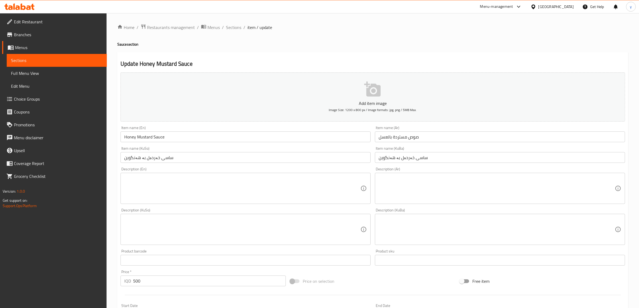
click at [332, 131] on input "Honey Mustard Sauce" at bounding box center [245, 136] width 250 height 11
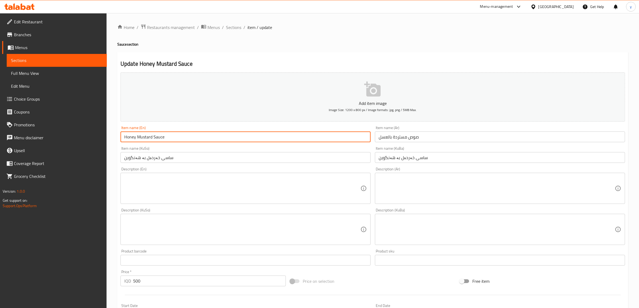
click at [332, 131] on input "Honey Mustard Sauce" at bounding box center [245, 136] width 250 height 11
click at [417, 135] on input "صوص مستردة بالعسل" at bounding box center [500, 136] width 250 height 11
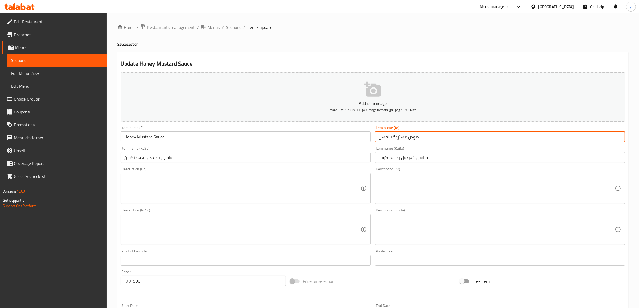
click at [417, 135] on input "صوص مستردة بالعسل" at bounding box center [500, 136] width 250 height 11
click at [296, 159] on input "ساسی خەردەل بە هەنگوین" at bounding box center [245, 157] width 250 height 11
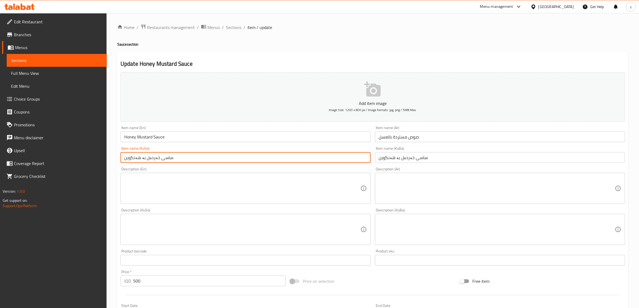
click at [296, 159] on input "ساسی خەردەل بە هەنگوین" at bounding box center [245, 157] width 250 height 11
click at [232, 31] on div "Home / Restaurants management / Menus / Sections / item / update Sauce section …" at bounding box center [372, 227] width 511 height 406
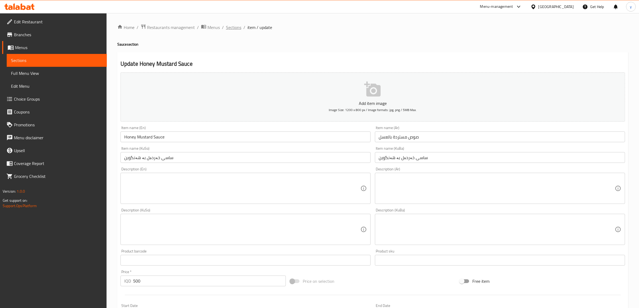
click at [233, 27] on span "Sections" at bounding box center [233, 27] width 15 height 6
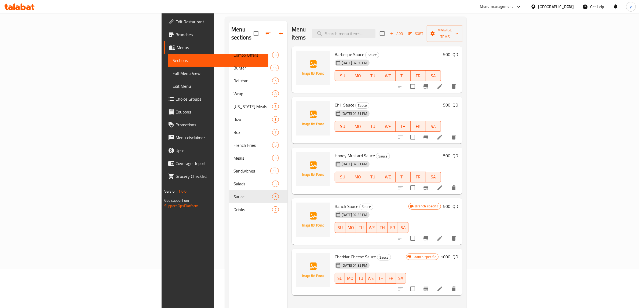
scroll to position [75, 0]
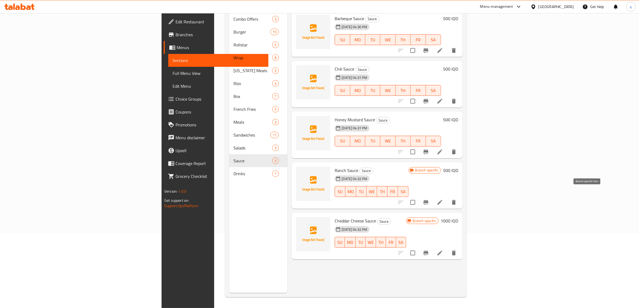
click at [428, 200] on icon "Branch-specific-item" at bounding box center [425, 202] width 5 height 4
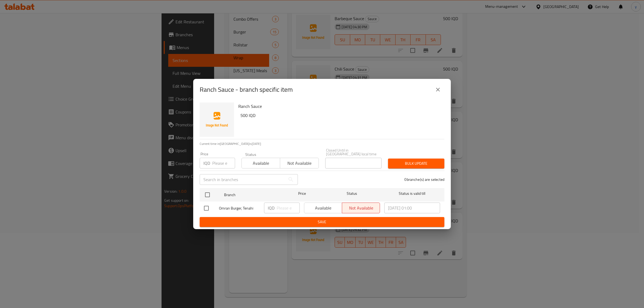
click at [440, 89] on icon "close" at bounding box center [437, 89] width 6 height 6
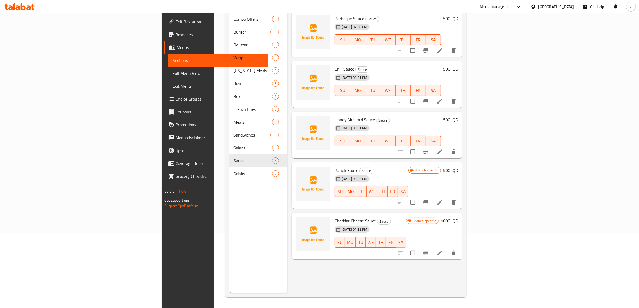
click at [447, 197] on li at bounding box center [439, 202] width 15 height 10
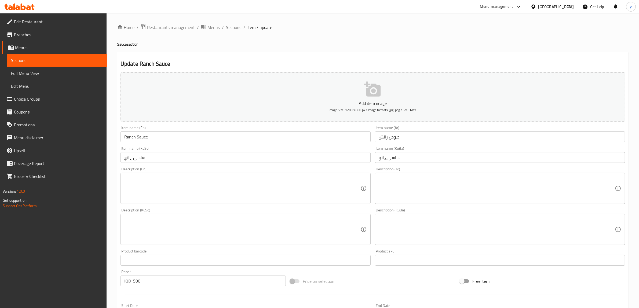
click at [272, 129] on div "Item name (En) Ranch Sauce Item name (En)" at bounding box center [245, 134] width 250 height 16
click at [276, 139] on input "Ranch Sauce" at bounding box center [245, 136] width 250 height 11
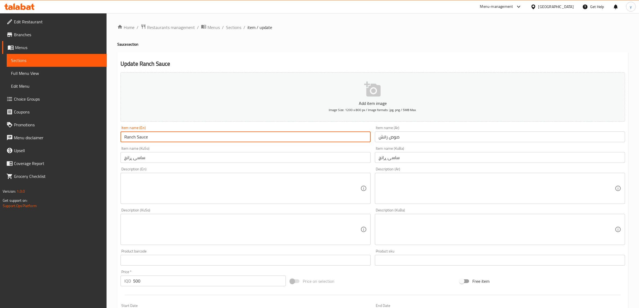
click at [276, 139] on input "Ranch Sauce" at bounding box center [245, 136] width 250 height 11
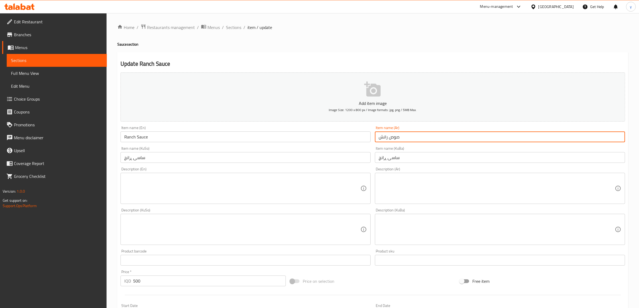
click at [415, 141] on input "صوص رانش" at bounding box center [500, 136] width 250 height 11
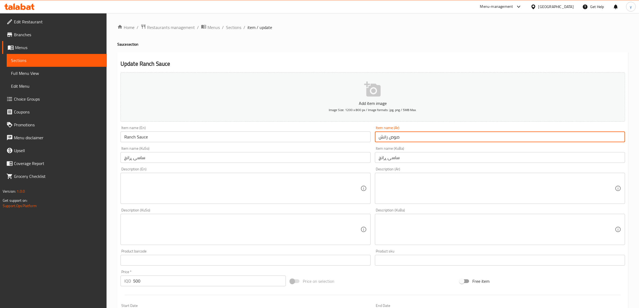
click at [270, 157] on input "ساسی ڕانچ" at bounding box center [245, 157] width 250 height 11
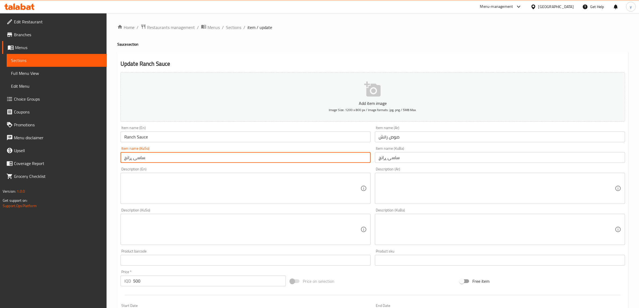
click at [270, 157] on input "ساسی ڕانچ" at bounding box center [245, 157] width 250 height 11
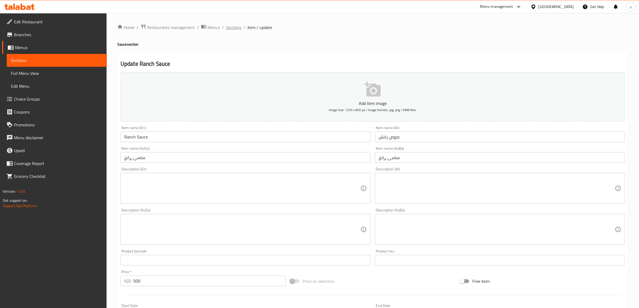
click at [230, 24] on span "Sections" at bounding box center [233, 27] width 15 height 6
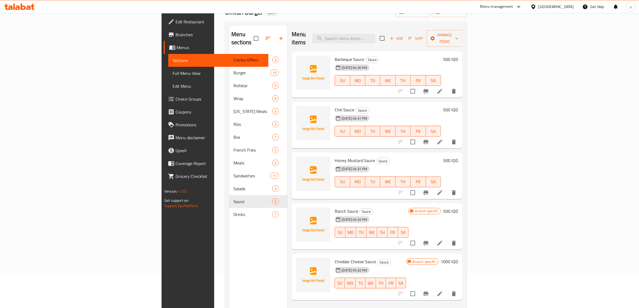
scroll to position [75, 0]
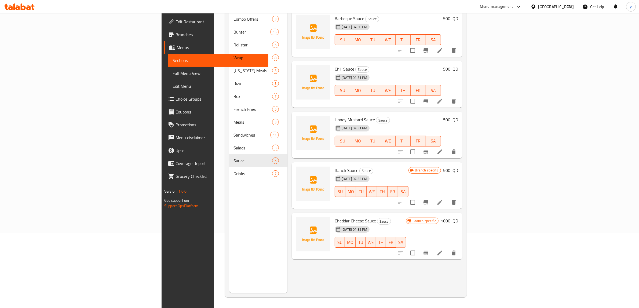
click at [447, 248] on li at bounding box center [439, 253] width 15 height 10
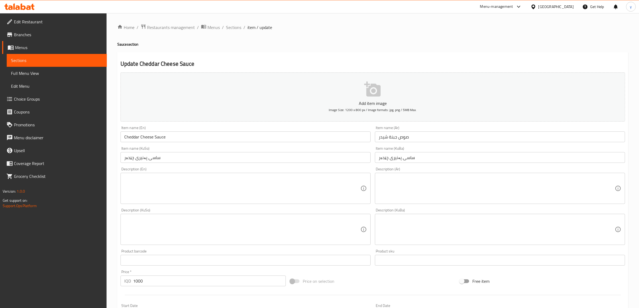
click at [153, 147] on div "Item name (KuSo) ساسی پەنیری چێدەر Item name (KuSo)" at bounding box center [245, 154] width 250 height 16
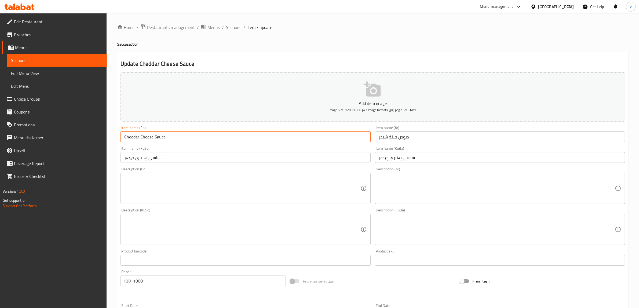
click at [155, 135] on input "Cheddar Cheese Sauce" at bounding box center [245, 136] width 250 height 11
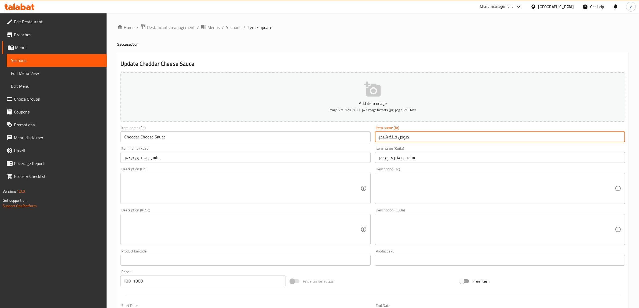
click at [402, 140] on input "صوص جبنة شيدر" at bounding box center [500, 136] width 250 height 11
click at [246, 171] on div "Description (En) Description (En)" at bounding box center [245, 185] width 250 height 37
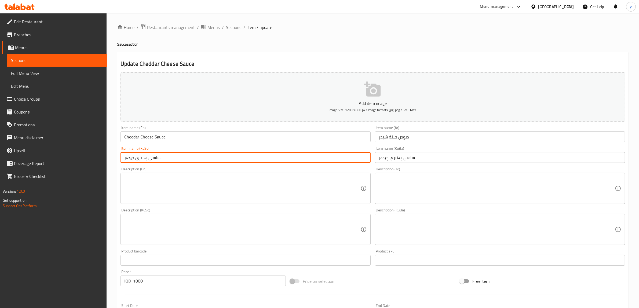
click at [247, 162] on input "ساسی پەنیری چێدەر" at bounding box center [245, 157] width 250 height 11
click at [234, 24] on span "Sections" at bounding box center [233, 27] width 15 height 6
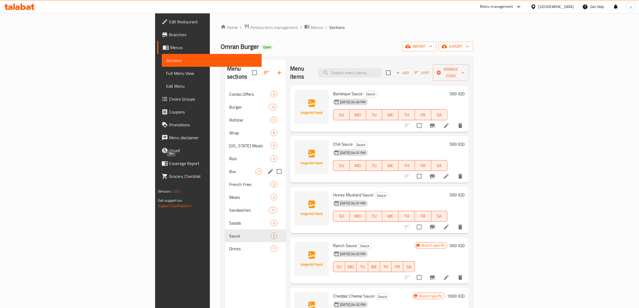
click at [225, 156] on div "Rizo 3" at bounding box center [255, 158] width 61 height 13
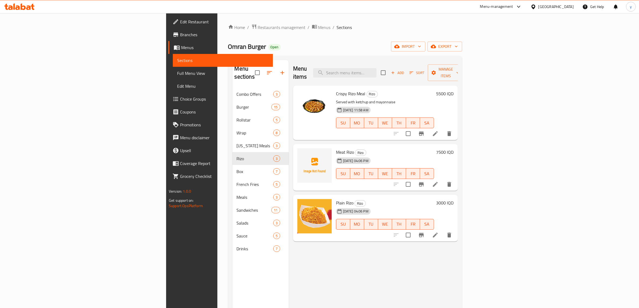
click at [173, 68] on link "Full Menu View" at bounding box center [223, 73] width 100 height 13
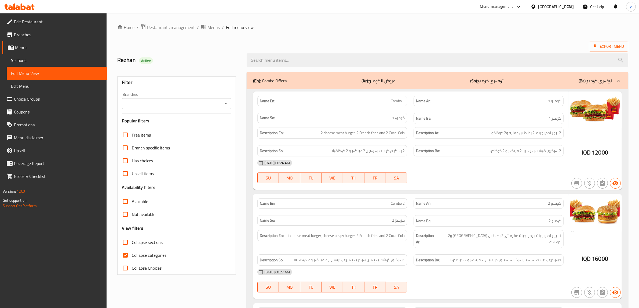
click at [227, 106] on icon "Open" at bounding box center [225, 103] width 6 height 6
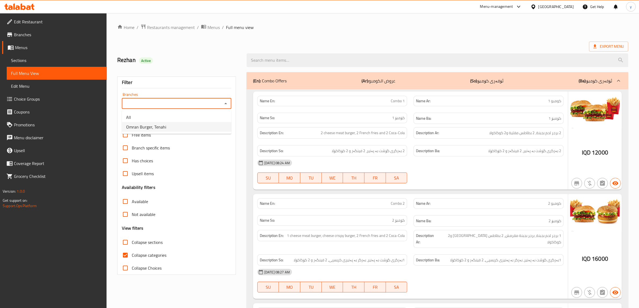
click at [213, 125] on li "Omran Burger, Tenahi" at bounding box center [176, 127] width 109 height 10
type input "Omran Burger, Tenahi"
click at [127, 254] on input "Collapse categories" at bounding box center [125, 255] width 13 height 13
checkbox input "false"
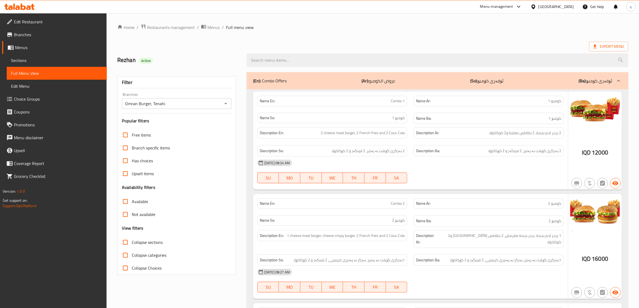
click at [125, 243] on input "Collapse sections" at bounding box center [125, 242] width 13 height 13
checkbox input "true"
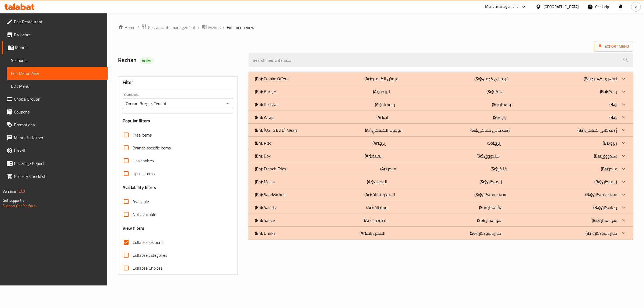
click at [298, 192] on div "(En): Sandwiches (Ar): السندويتشات (So): سەندویچەکان (Ba): سەندویچەکان" at bounding box center [436, 194] width 362 height 6
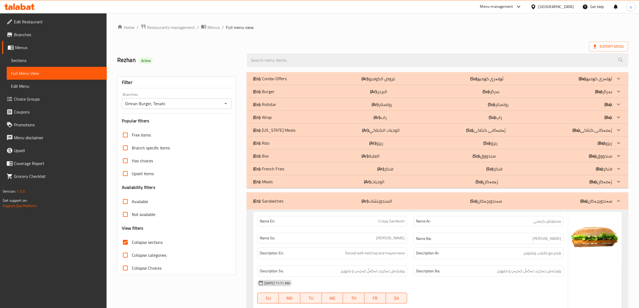
click at [281, 117] on div "(En): Wrap (Ar): راب (So): راپ (Ba):" at bounding box center [432, 117] width 359 height 6
click at [283, 98] on div "(En): Rollstar (Ar): رولستار (So): رولستار (Ba):" at bounding box center [436, 104] width 381 height 13
click at [284, 89] on div "(En): Burger (Ar): البرجر (So): بەرگر (Ba): بەرگر" at bounding box center [432, 91] width 359 height 6
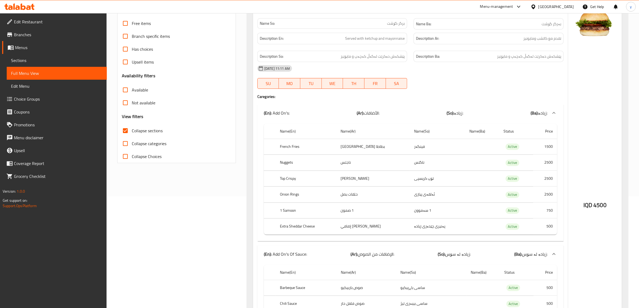
scroll to position [168, 0]
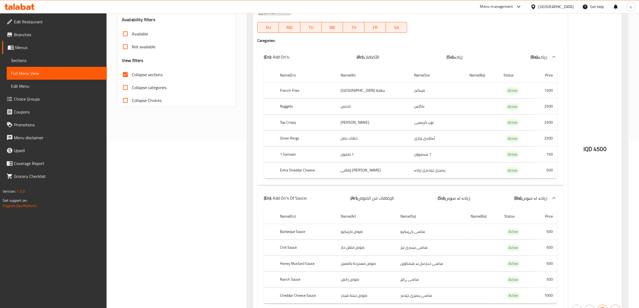
click at [78, 104] on link "Choice Groups" at bounding box center [54, 99] width 105 height 13
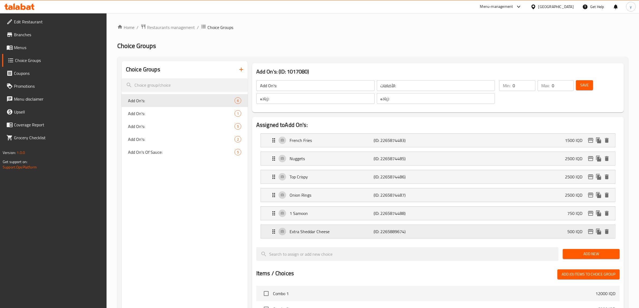
click at [314, 235] on p "Extra Sheddar Cheese" at bounding box center [331, 231] width 84 height 6
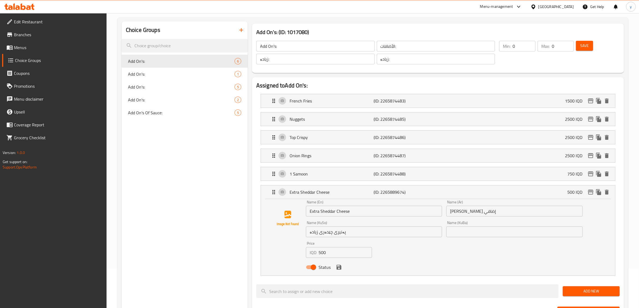
scroll to position [56, 0]
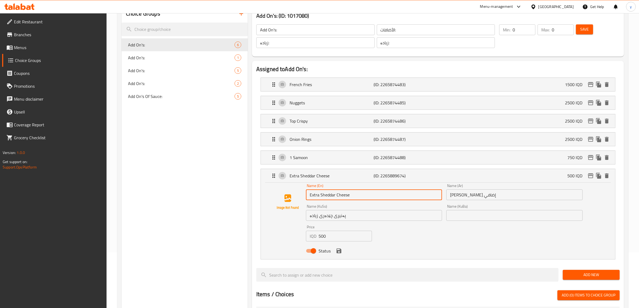
click at [329, 194] on input "Extra Sheddar Cheese" at bounding box center [374, 194] width 136 height 11
click at [341, 254] on icon "save" at bounding box center [339, 251] width 6 height 6
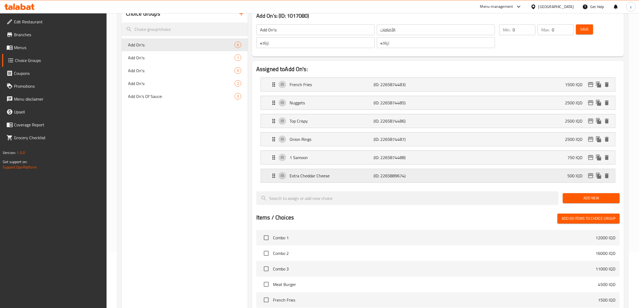
type input "Extra Cheddar Cheese"
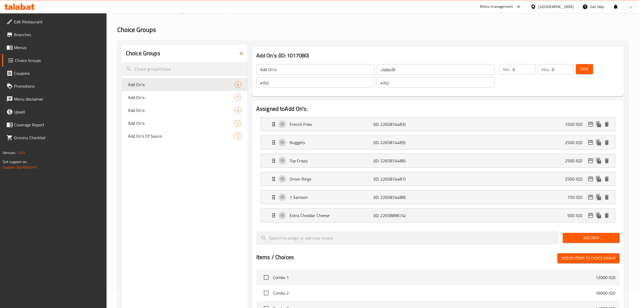
scroll to position [0, 0]
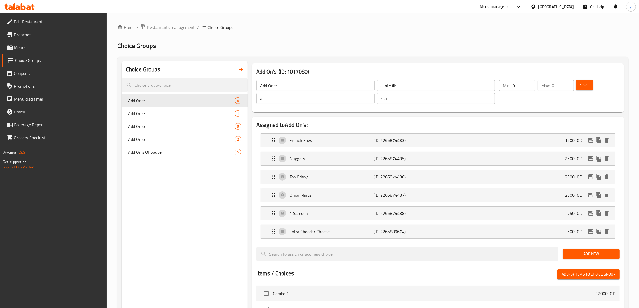
click at [583, 82] on span "Save" at bounding box center [584, 85] width 9 height 7
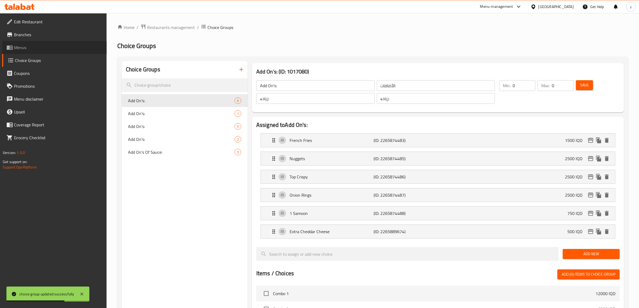
click at [43, 46] on span "Menus" at bounding box center [58, 47] width 89 height 6
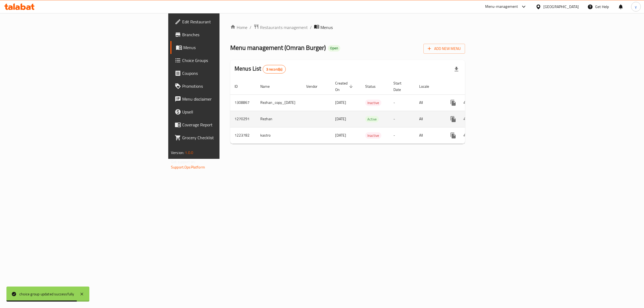
click at [502, 114] on td "enhanced table" at bounding box center [472, 119] width 60 height 16
click at [495, 116] on icon "enhanced table" at bounding box center [491, 119] width 6 height 6
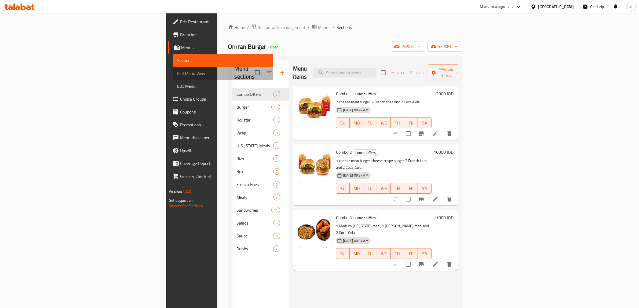
click at [177, 74] on span "Full Menu View" at bounding box center [222, 73] width 91 height 6
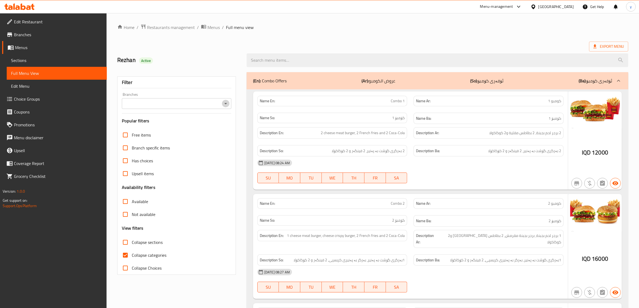
click at [226, 101] on icon "Open" at bounding box center [225, 103] width 6 height 6
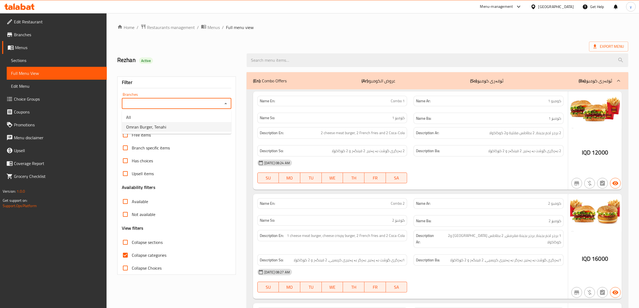
click at [202, 124] on li "Omran Burger, Tenahi" at bounding box center [176, 127] width 109 height 10
type input "Omran Burger, Tenahi"
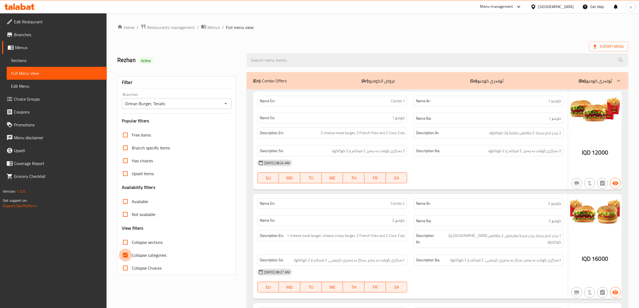
click at [126, 258] on input "Collapse categories" at bounding box center [125, 255] width 13 height 13
checkbox input "false"
click at [126, 247] on input "Collapse sections" at bounding box center [125, 242] width 13 height 13
checkbox input "true"
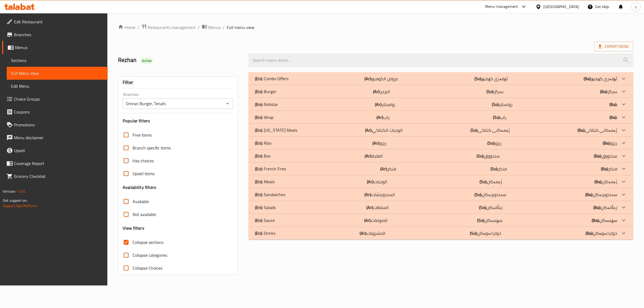
click at [294, 192] on div "(En): Sandwiches (Ar): السندويتشات (So): سەندویچەکان (Ba): سەندویچەکان" at bounding box center [436, 194] width 362 height 6
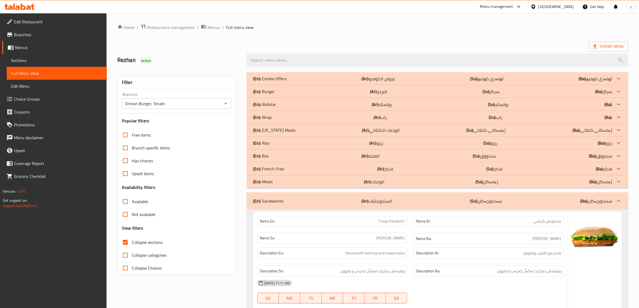
click at [287, 117] on div "(En): Wrap (Ar): راب (So): راپ (Ba):" at bounding box center [432, 117] width 359 height 6
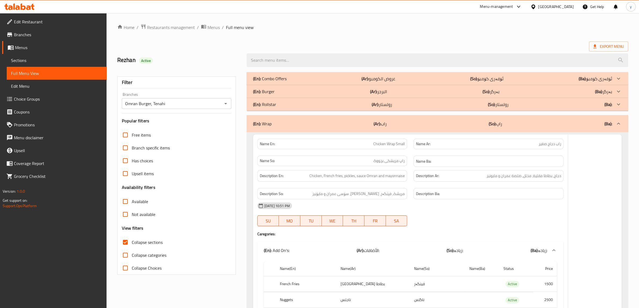
click at [297, 101] on div "(En): Rollstar (Ar): رولستار (So): رولستار (Ba):" at bounding box center [432, 104] width 359 height 6
click at [299, 89] on div "(En): Burger (Ar): البرجر (So): بەرگر (Ba): بەرگر" at bounding box center [432, 91] width 359 height 6
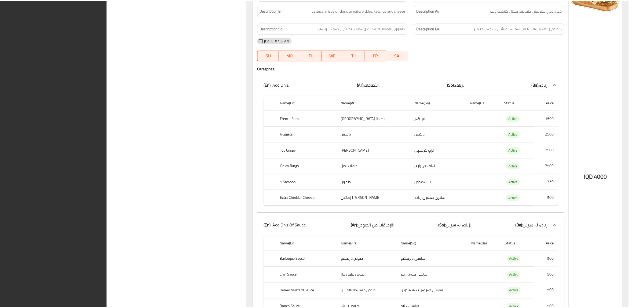
scroll to position [14695, 0]
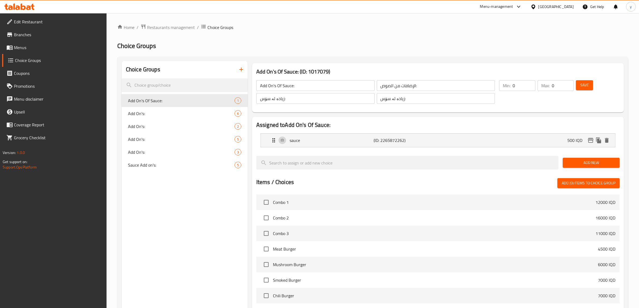
click at [208, 174] on div "Choice Groups Add On's Of Sauce: 1 Add On's: 6 Add On's: 2 Add On's: 5 Add On's…" at bounding box center [184, 241] width 126 height 360
click at [208, 172] on nav "Add On's Of Sauce: 1 Add On's: 6 Add On's: 2 Add On's: 5 Add On's: 3 Sauce Add …" at bounding box center [184, 133] width 126 height 82
click at [210, 168] on div "Sauce Add on's: 5" at bounding box center [184, 164] width 126 height 13
type input "Sauce Add on's:"
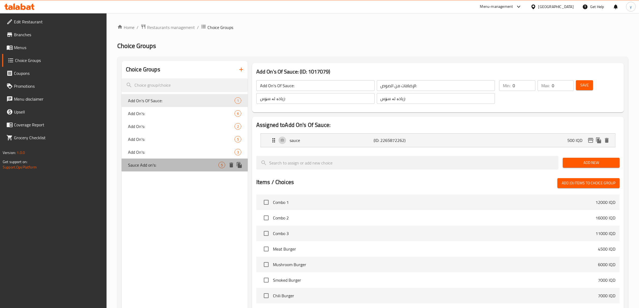
type input "أضافات الصلصة:"
type input "زیادەی سۆس:"
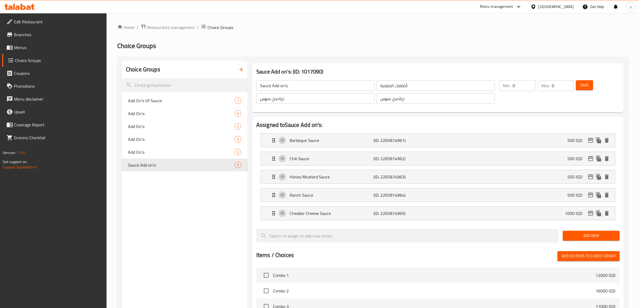
click at [184, 93] on nav "Add On's Of Sauce: 1 Add On's: 6 Add On's: 2 Add On's: 5 Add On's: 3 Sauce Add …" at bounding box center [184, 133] width 126 height 82
click at [180, 110] on span "Add On's:" at bounding box center [173, 113] width 90 height 6
type input "Add On's:"
type input "الأضافات:"
type input "زیادە:"
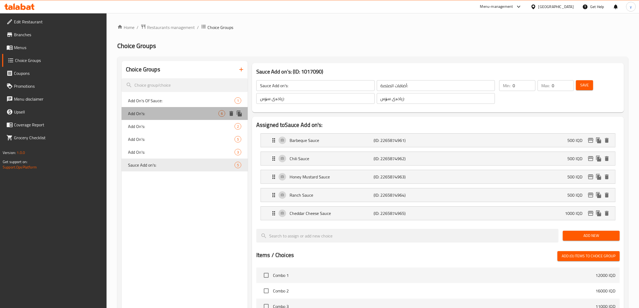
type input "زیادە:"
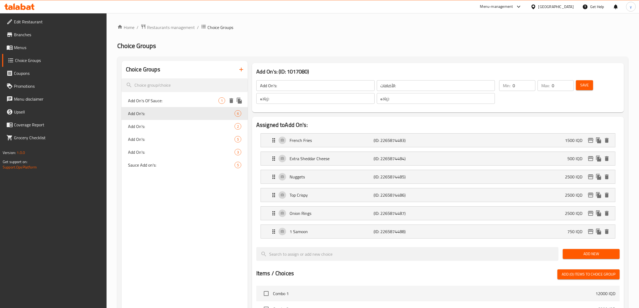
click at [186, 100] on span "Add On's Of Sauce:" at bounding box center [173, 100] width 90 height 6
type input "Add On's Of Sauce:"
type input "الإضافات من الصوص:"
type input "زیادە لە سۆس:"
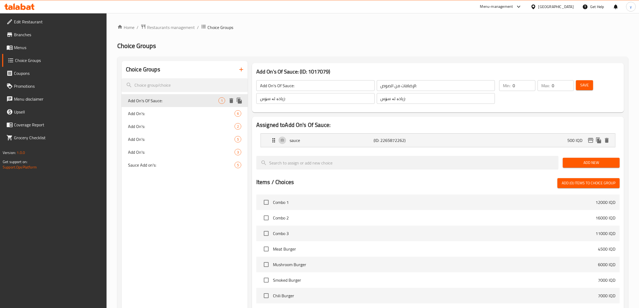
click at [180, 110] on span "Add On's:" at bounding box center [181, 113] width 106 height 6
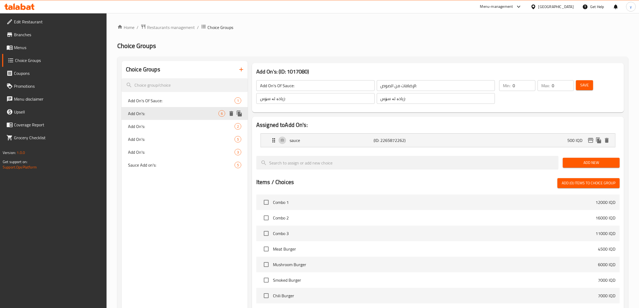
type input "Add On's:"
type input "الأضافات:"
type input "زیادە:"
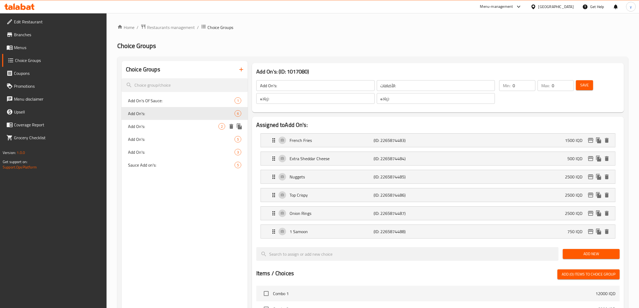
click at [176, 126] on span "Add On's:" at bounding box center [173, 126] width 90 height 6
type input "Add On's:"
type input "الإضافات:"
type input "زیادە:"
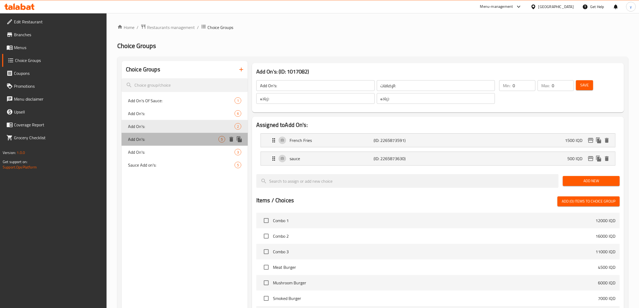
click at [175, 138] on span "Add On's:" at bounding box center [173, 139] width 90 height 6
type input "Add On's:"
type input "الأضافات:"
type input "زیادە:"
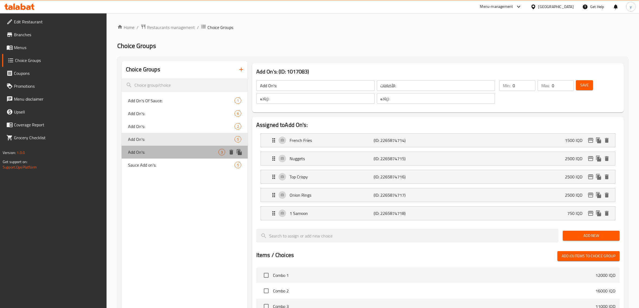
click at [169, 152] on span "Add On's:" at bounding box center [173, 152] width 90 height 6
type input "Add On's:"
type input "الإضافات:"
type input "زیادە:"
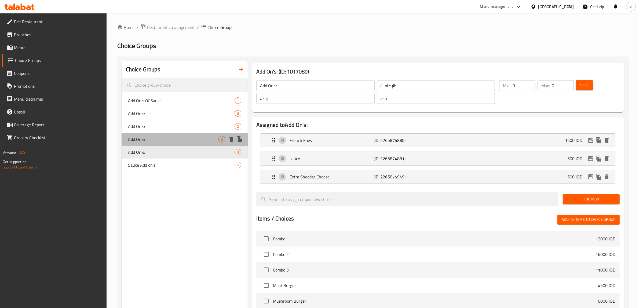
click at [164, 139] on span "Add On's:" at bounding box center [173, 139] width 90 height 6
type input "Add On's:"
type input "الأضافات:"
type input "زیادە:"
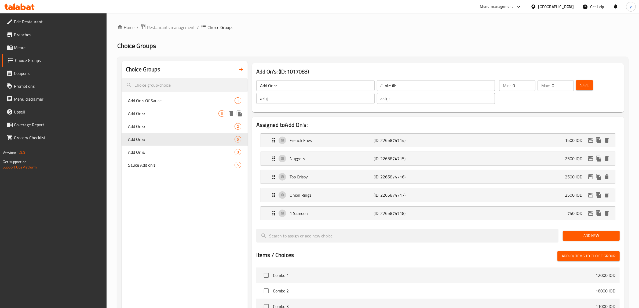
click at [181, 112] on span "Add On's:" at bounding box center [173, 113] width 90 height 6
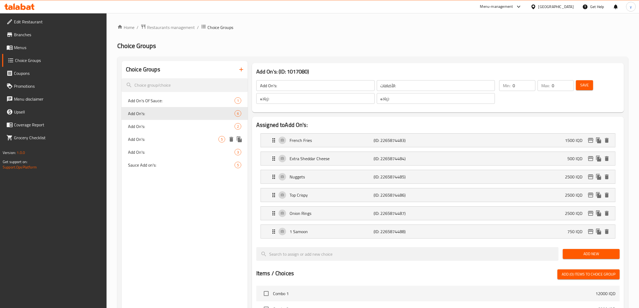
click at [195, 143] on div "Add On's: 5" at bounding box center [184, 139] width 126 height 13
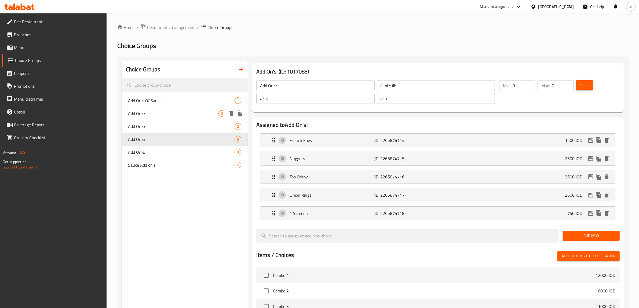
click at [206, 119] on div "Add On's: 6" at bounding box center [184, 113] width 126 height 13
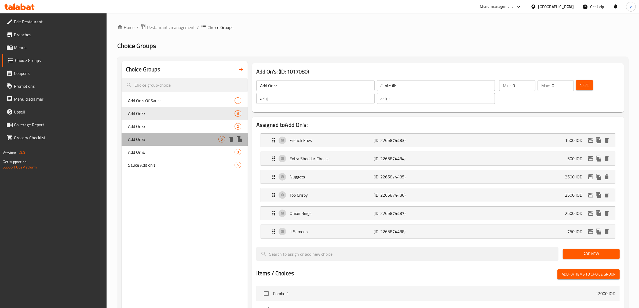
click at [216, 144] on div "Add On's: 5" at bounding box center [184, 139] width 126 height 13
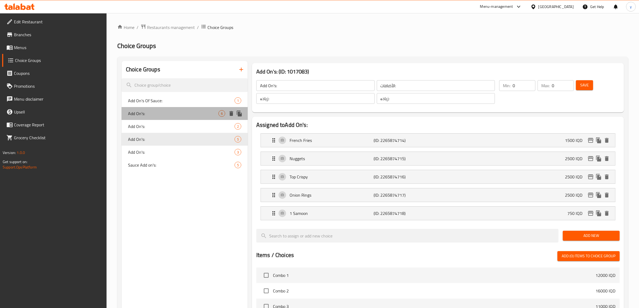
click at [209, 114] on span "Add On's:" at bounding box center [173, 113] width 90 height 6
type input "Add On's:"
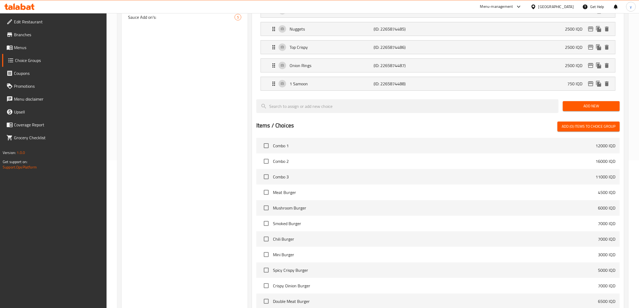
scroll to position [220, 0]
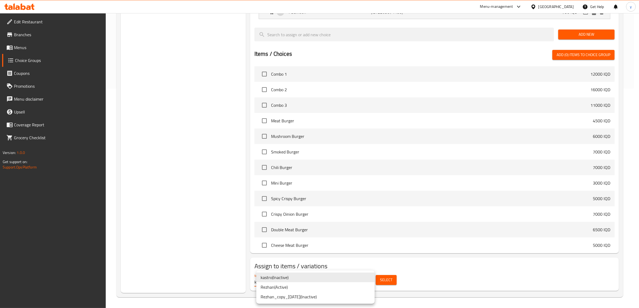
click at [292, 286] on li "Rezhan ( Active )" at bounding box center [315, 287] width 118 height 10
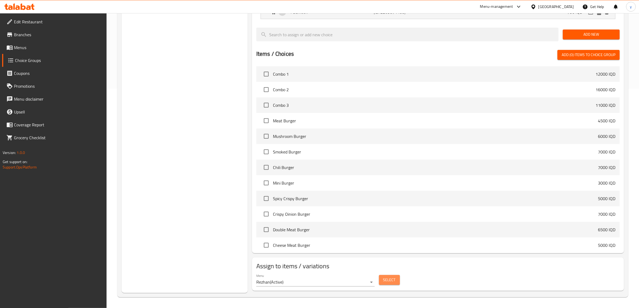
click at [384, 282] on span "Select" at bounding box center [389, 280] width 12 height 7
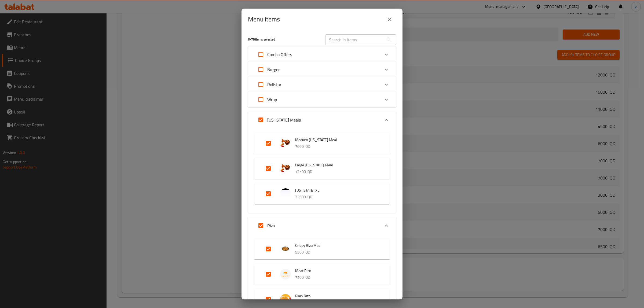
click at [386, 17] on icon "close" at bounding box center [389, 19] width 6 height 6
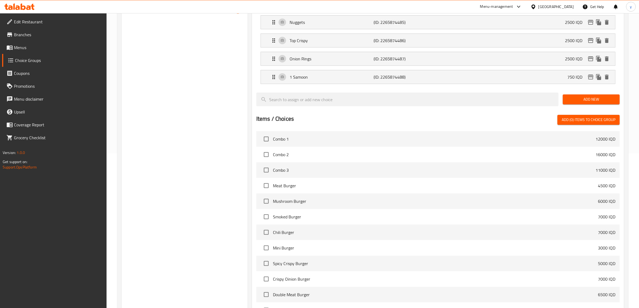
scroll to position [52, 0]
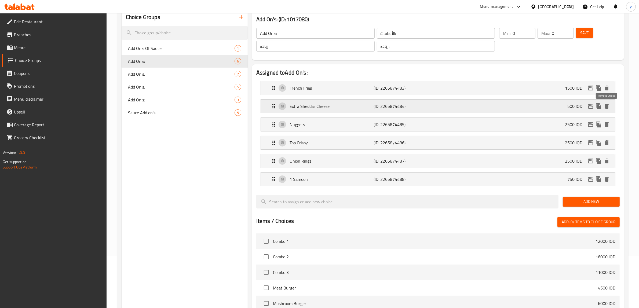
click at [610, 107] on button "delete" at bounding box center [606, 106] width 8 height 8
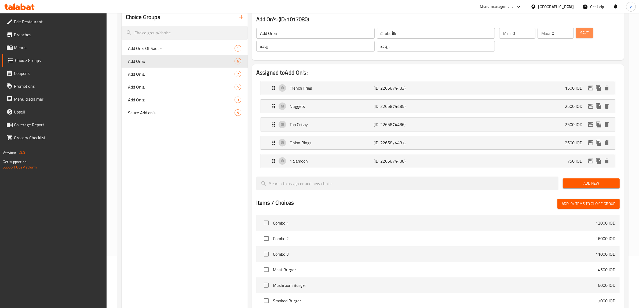
click at [578, 31] on button "Save" at bounding box center [584, 33] width 17 height 10
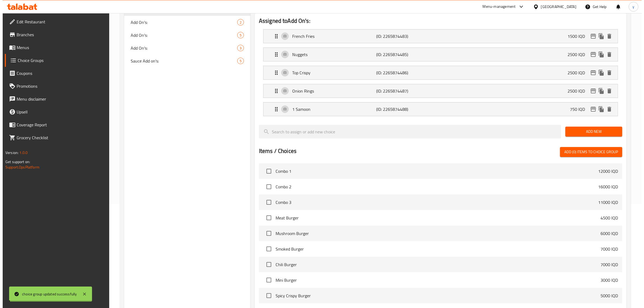
scroll to position [202, 0]
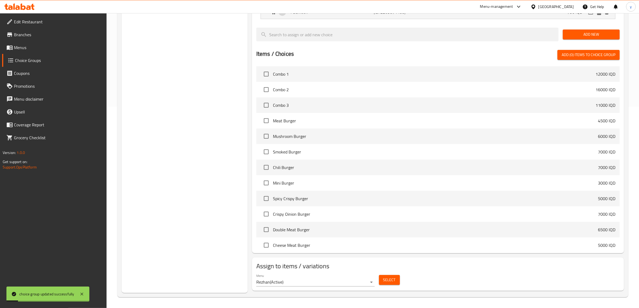
click at [377, 281] on div "Select" at bounding box center [389, 280] width 25 height 14
click at [389, 280] on span "Select" at bounding box center [389, 280] width 12 height 7
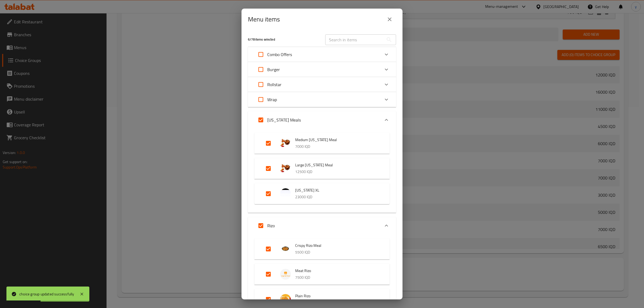
scroll to position [56, 0]
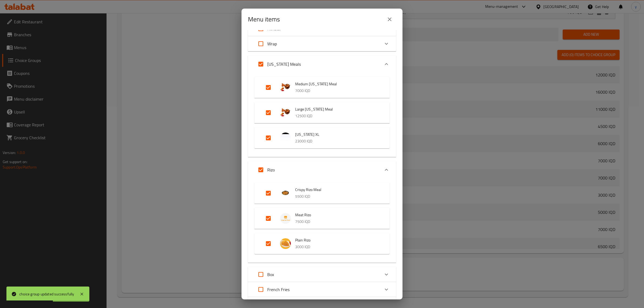
click at [268, 216] on input "Expand" at bounding box center [268, 218] width 13 height 13
checkbox input "false"
click at [267, 245] on input "Expand" at bounding box center [268, 243] width 13 height 13
checkbox input "false"
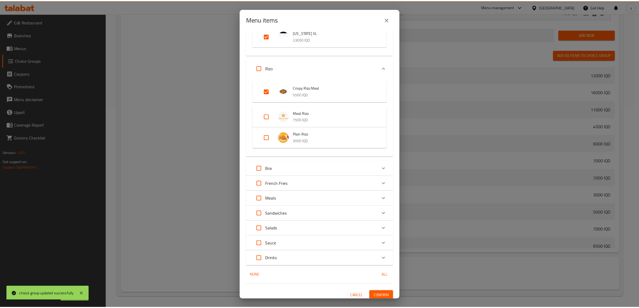
scroll to position [161, 0]
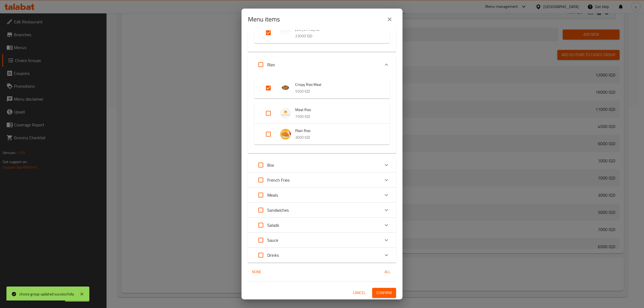
click at [372, 288] on button "Confirm" at bounding box center [384, 293] width 24 height 10
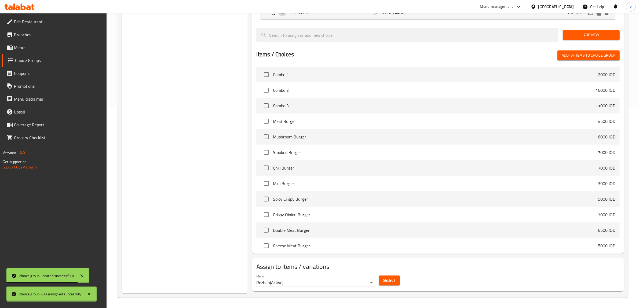
scroll to position [34, 0]
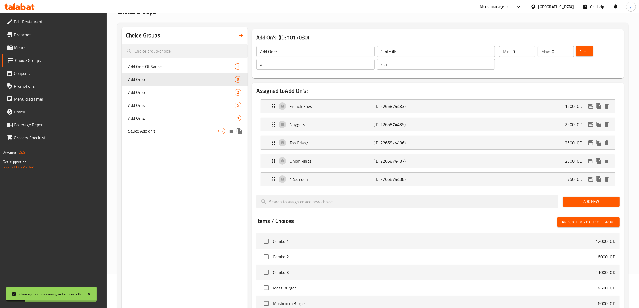
click at [183, 131] on span "Sauce Add on's:" at bounding box center [173, 131] width 90 height 6
type input "Sauce Add on's:"
type input "أضافات الصلصة:"
type input "زیادەی سۆس:"
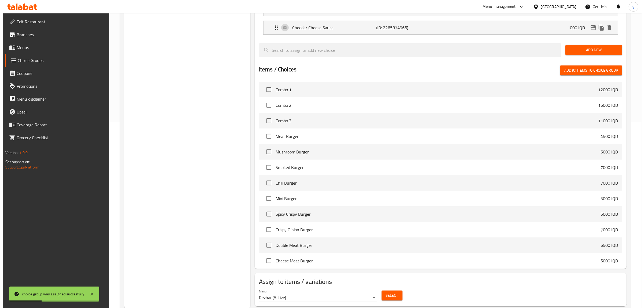
scroll to position [202, 0]
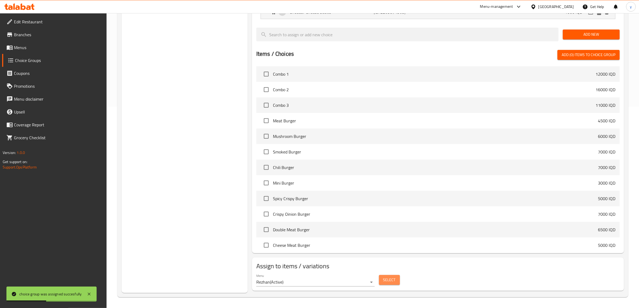
click at [386, 280] on span "Select" at bounding box center [389, 280] width 12 height 7
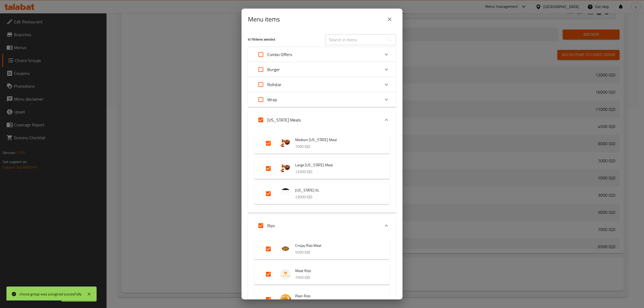
scroll to position [56, 0]
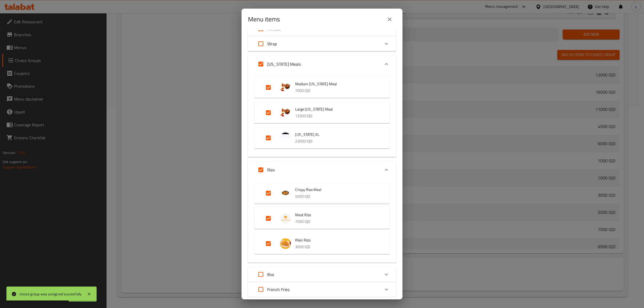
click at [271, 223] on input "Expand" at bounding box center [268, 218] width 13 height 13
checkbox input "false"
click at [263, 242] on input "Expand" at bounding box center [268, 243] width 13 height 13
checkbox input "false"
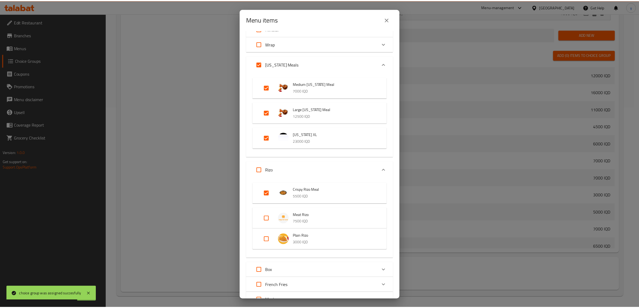
scroll to position [161, 0]
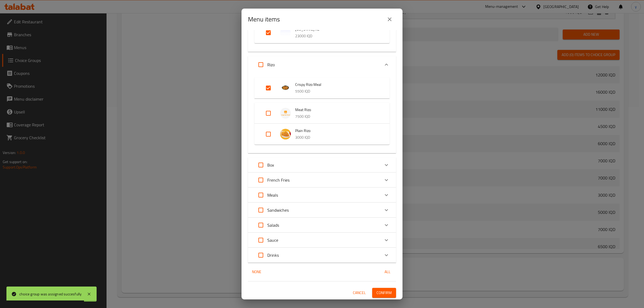
click at [392, 295] on div "4 / 78 items selected ​ Combo Offers Combo 1 12000 IQD Combo 2 16000 IQD Combo …" at bounding box center [321, 164] width 161 height 269
click at [384, 294] on span "Confirm" at bounding box center [383, 292] width 15 height 7
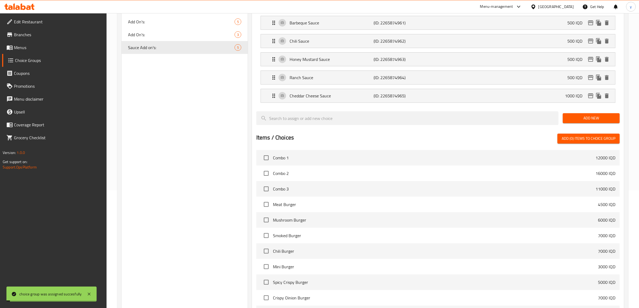
scroll to position [0, 0]
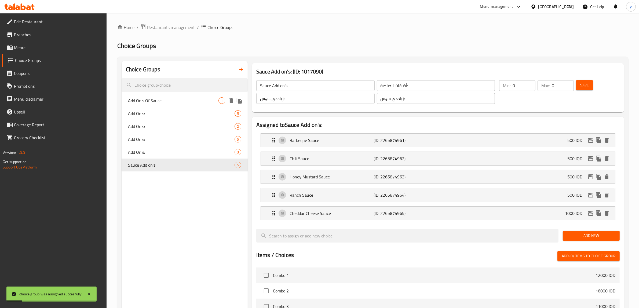
click at [183, 104] on span "Add On's Of Sauce:" at bounding box center [173, 100] width 90 height 6
type input "Add On's Of Sauce:"
type input "الإضافات من الصوص:"
type input "زیادە لە سۆس:"
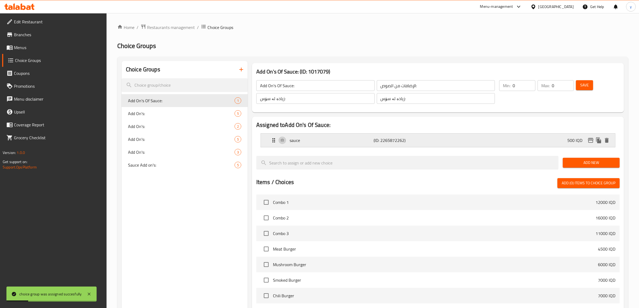
click at [301, 137] on div "sauce (ID: 2265872262) 500 IQD" at bounding box center [439, 140] width 338 height 13
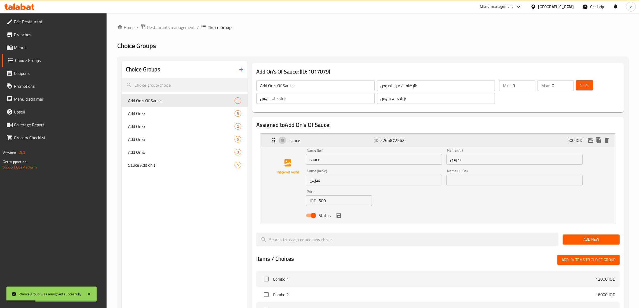
click at [362, 140] on p "sauce" at bounding box center [331, 140] width 84 height 6
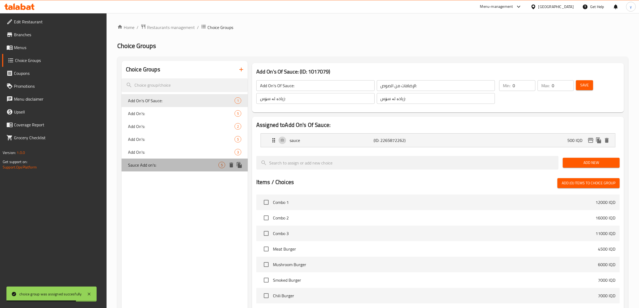
click at [163, 158] on div "Sauce Add on's: 5" at bounding box center [184, 164] width 126 height 13
type input "Sauce Add on's:"
type input "أضافات الصلصة:"
type input "زیادەی سۆس:"
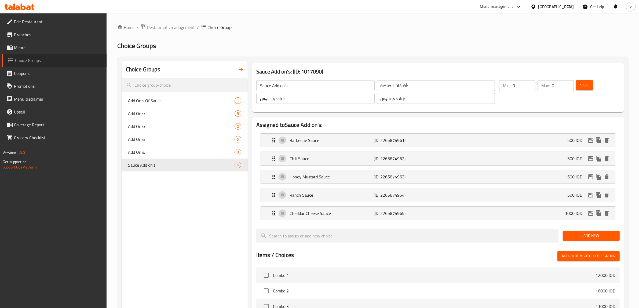
click at [57, 62] on span "Choice Groups" at bounding box center [58, 60] width 87 height 6
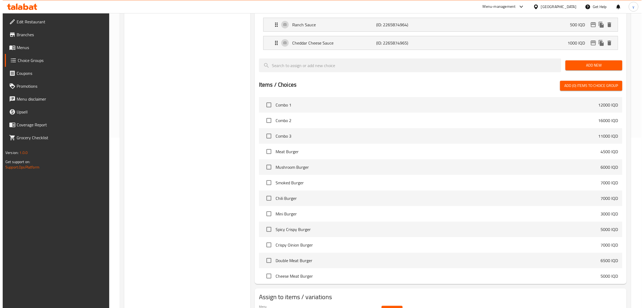
scroll to position [202, 0]
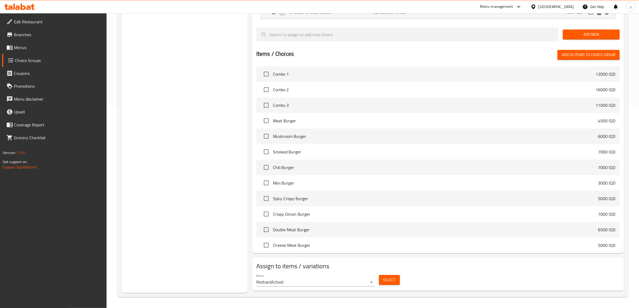
click at [394, 282] on span "Select" at bounding box center [389, 280] width 12 height 7
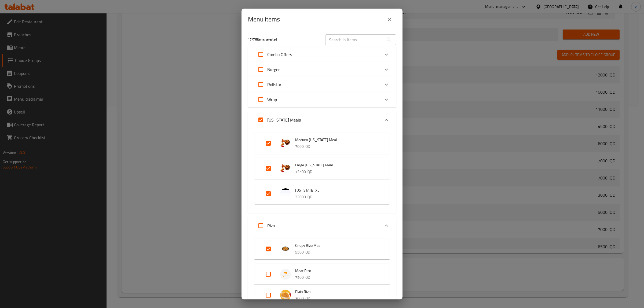
click at [262, 119] on input "Expand" at bounding box center [260, 119] width 13 height 13
checkbox input "false"
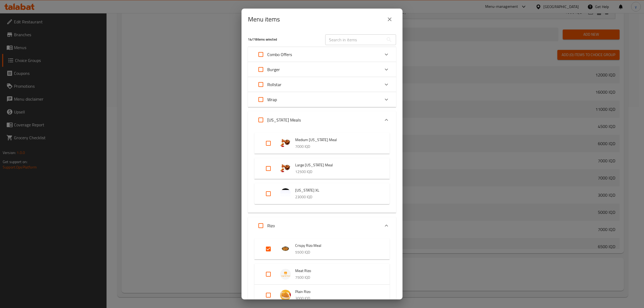
click at [266, 243] on input "Expand" at bounding box center [268, 248] width 13 height 13
checkbox input "false"
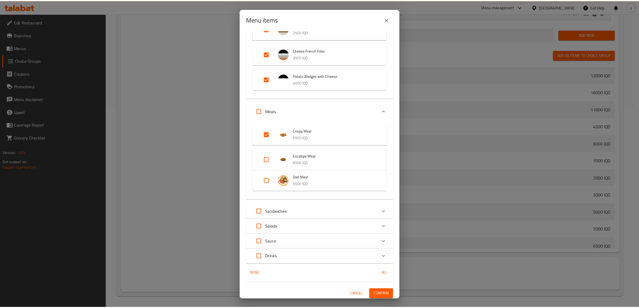
scroll to position [575, 0]
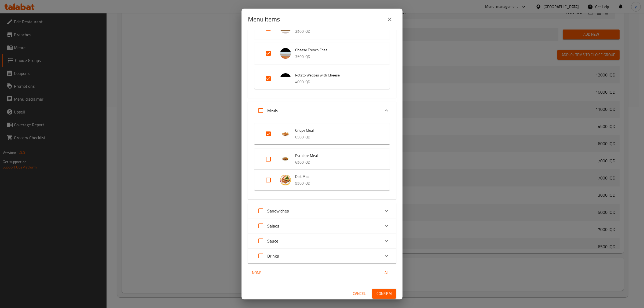
click at [388, 294] on button "Confirm" at bounding box center [384, 294] width 24 height 10
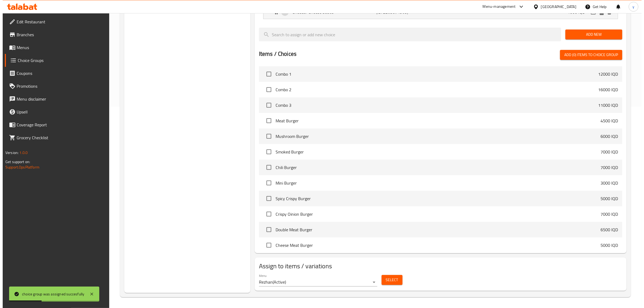
scroll to position [202, 0]
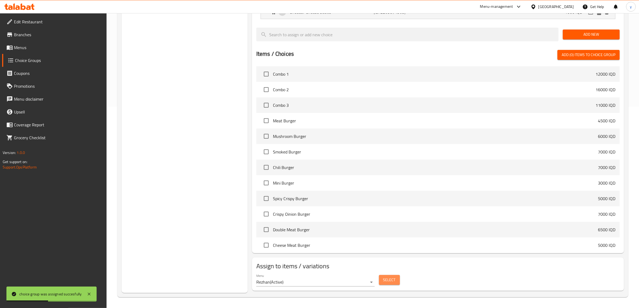
click at [381, 280] on button "Select" at bounding box center [389, 280] width 21 height 10
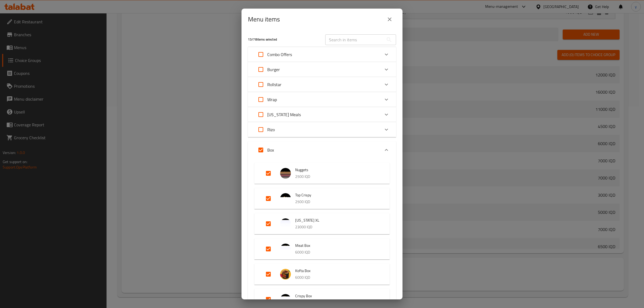
click at [384, 171] on div "Nuggets 2500 IQD" at bounding box center [321, 173] width 135 height 21
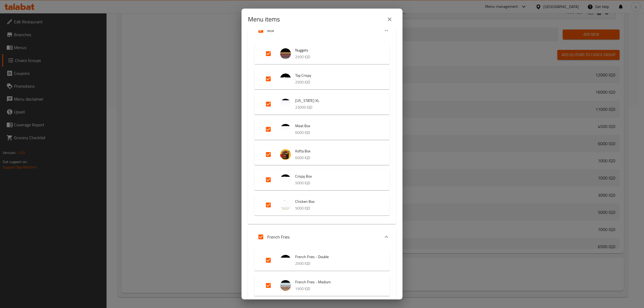
scroll to position [0, 0]
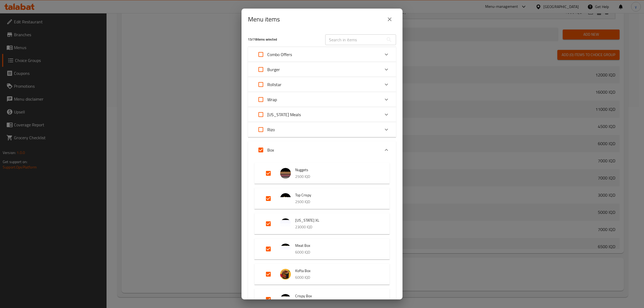
click at [260, 130] on input "Expand" at bounding box center [260, 129] width 13 height 13
checkbox input "true"
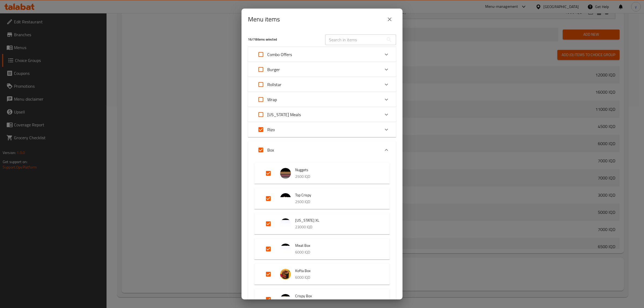
click at [264, 112] on input "Expand" at bounding box center [260, 114] width 13 height 13
checkbox input "true"
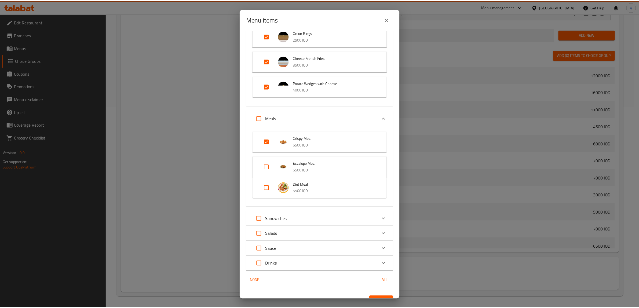
scroll to position [403, 0]
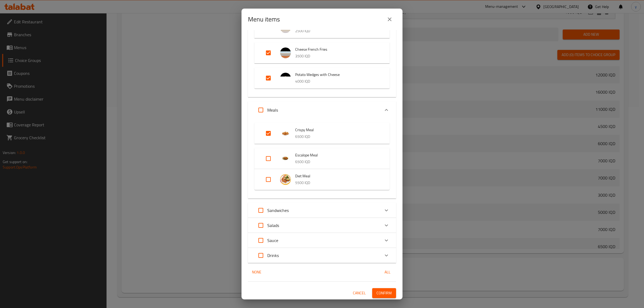
click at [377, 296] on button "Confirm" at bounding box center [384, 293] width 24 height 10
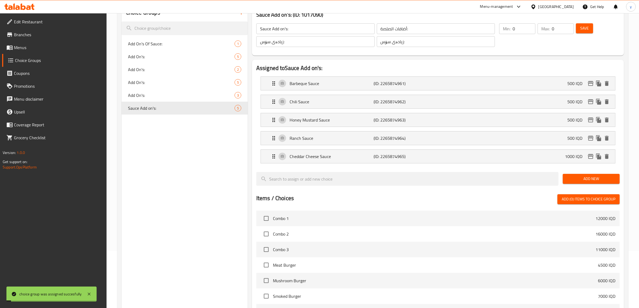
scroll to position [34, 0]
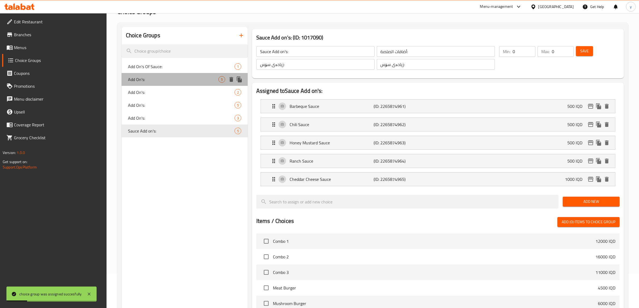
click at [183, 84] on div "Add On's: 5" at bounding box center [184, 79] width 126 height 13
type input "Add On's:"
type input "الأضافات:"
type input "زیادە:"
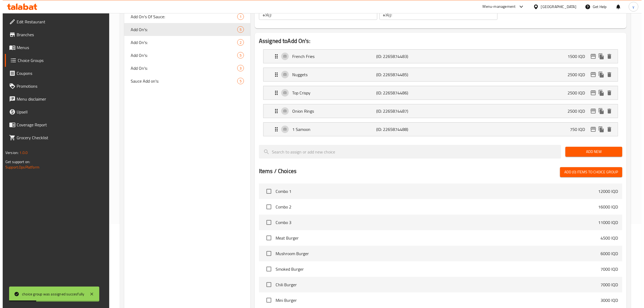
scroll to position [202, 0]
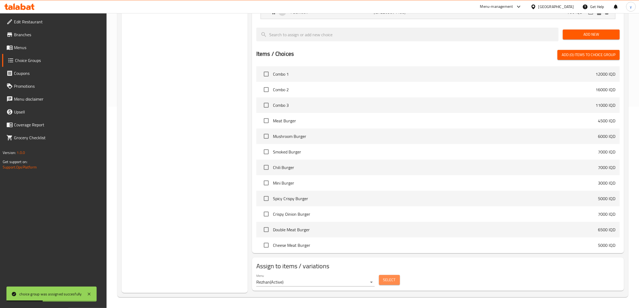
click at [398, 277] on button "Select" at bounding box center [389, 280] width 21 height 10
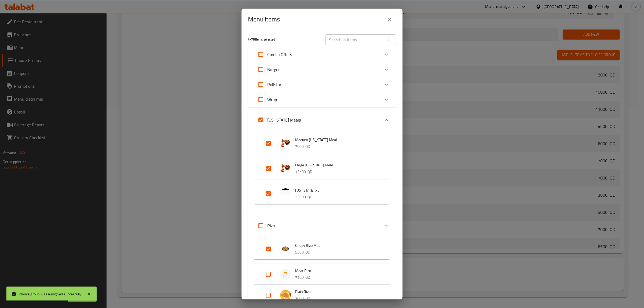
click at [263, 117] on input "Expand" at bounding box center [260, 119] width 13 height 13
checkbox input "false"
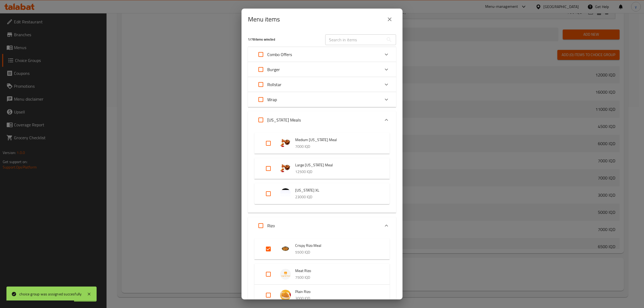
click at [261, 231] on input "Expand" at bounding box center [260, 225] width 13 height 13
checkbox input "true"
click at [254, 222] on div "Rizo" at bounding box center [322, 225] width 148 height 17
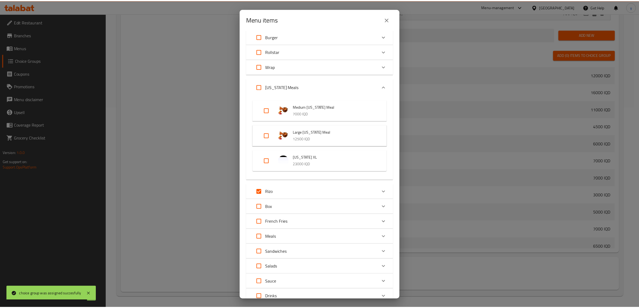
scroll to position [75, 0]
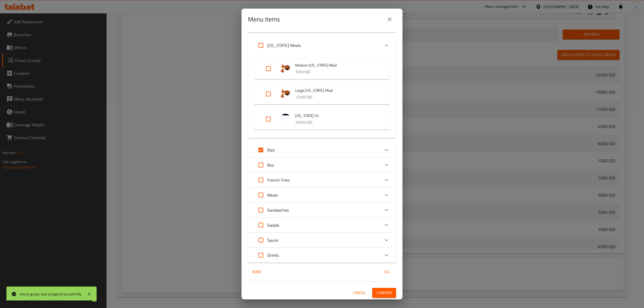
click at [262, 159] on input "Expand" at bounding box center [260, 164] width 13 height 13
checkbox input "true"
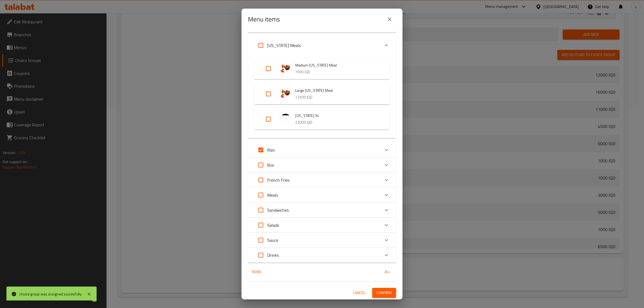
checkbox input "true"
click at [262, 150] on input "Expand" at bounding box center [260, 149] width 13 height 13
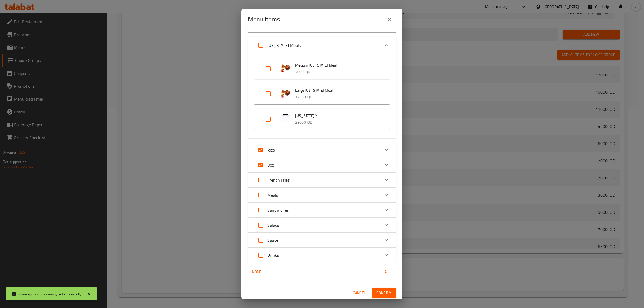
checkbox input "false"
click at [258, 169] on input "Expand" at bounding box center [260, 164] width 13 height 13
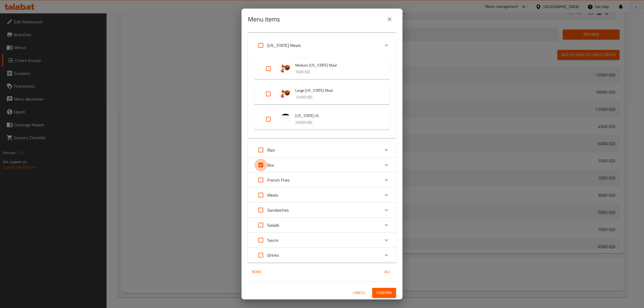
checkbox input "false"
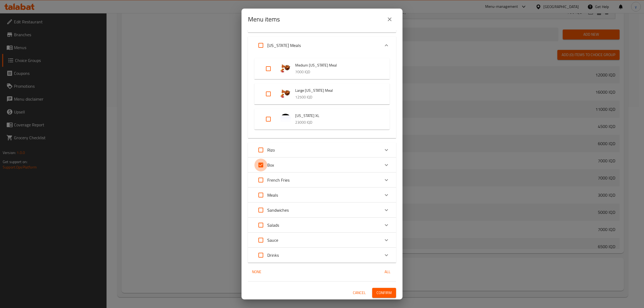
checkbox input "false"
click at [384, 293] on span "Confirm" at bounding box center [383, 292] width 15 height 7
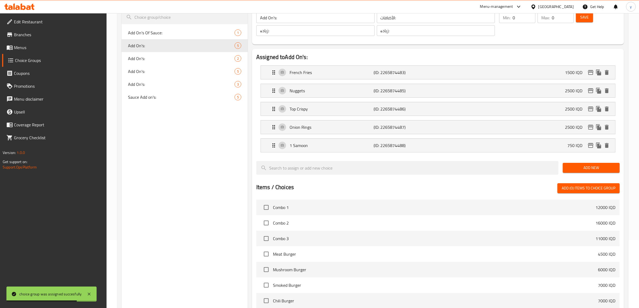
scroll to position [0, 0]
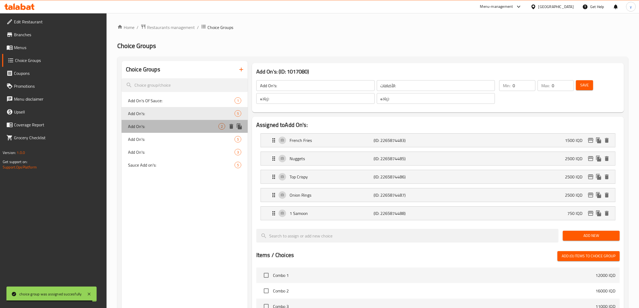
click at [187, 129] on span "Add On's:" at bounding box center [173, 126] width 90 height 6
type input "Add On's:"
type input "الإضافات:"
type input "زیادە:"
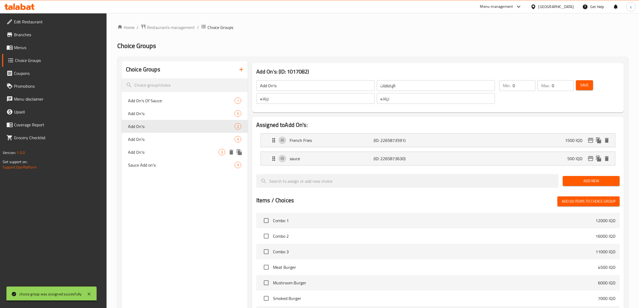
click at [181, 148] on div "Add On's: 3" at bounding box center [184, 152] width 126 height 13
type input "Add On's:"
type input "الإضافات:"
type input "زیادە:"
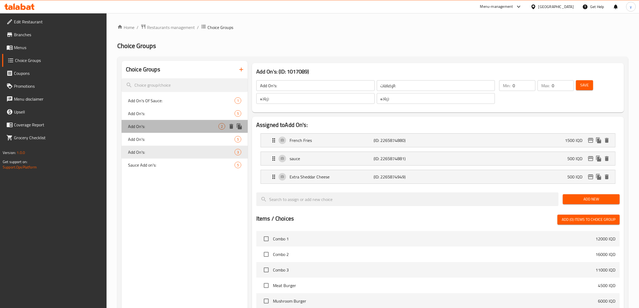
click at [185, 131] on div "Add On's: 2" at bounding box center [184, 126] width 126 height 13
type input "Add On's:"
type input "الإضافات:"
type input "زیادە:"
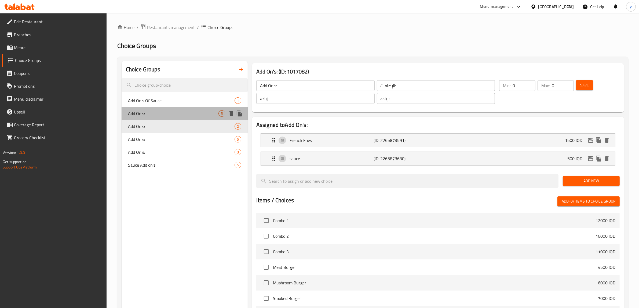
click at [187, 114] on span "Add On's:" at bounding box center [173, 113] width 90 height 6
type input "Add On's:"
type input "الأضافات:"
type input "زیادە:"
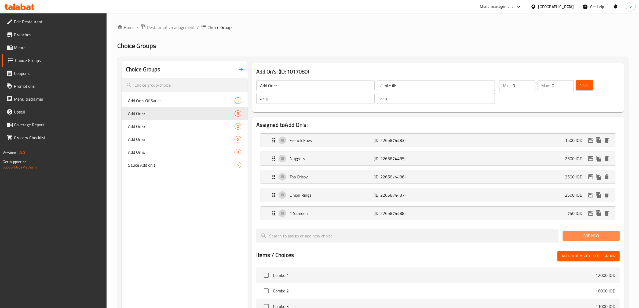
click at [586, 236] on span "Add New" at bounding box center [591, 235] width 48 height 7
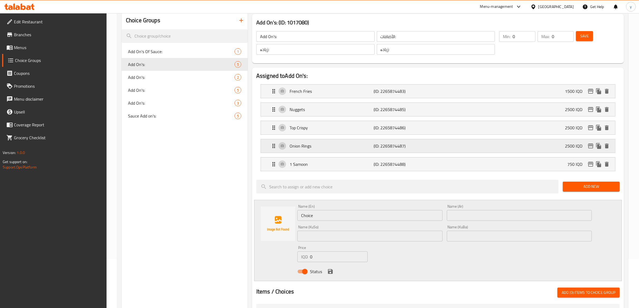
scroll to position [112, 0]
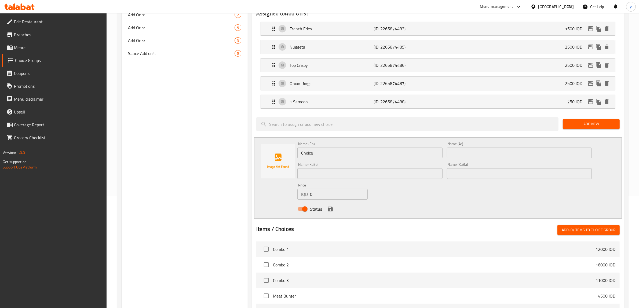
click at [317, 156] on input "Choice" at bounding box center [369, 153] width 145 height 11
type input "Extra"
click at [205, 62] on nav "Add On's Of Sauce: 1 Add On's: 5 Add On's: 2 Add On's: 5 Add On's: 3 Sauce Add …" at bounding box center [184, 21] width 126 height 82
click at [207, 57] on div "Sauce Add on's: 5" at bounding box center [184, 53] width 126 height 13
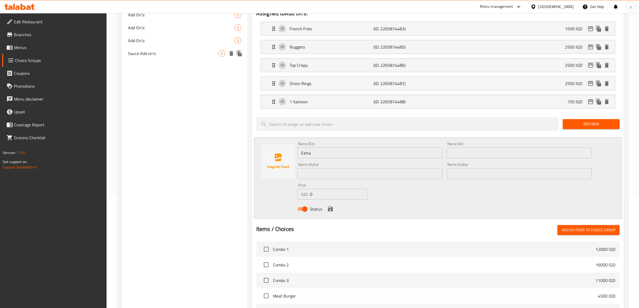
type input "Sauce Add on's:"
type input "أضافات الصلصة:"
type input "زیادەی سۆس:"
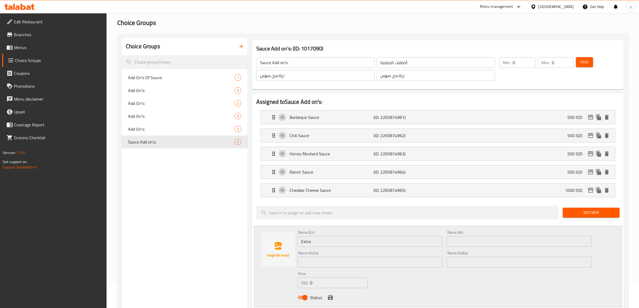
scroll to position [0, 0]
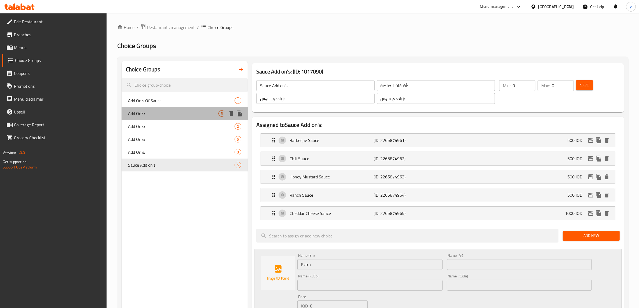
click at [190, 118] on div "Add On's: 5" at bounding box center [184, 113] width 126 height 13
type input "Add On's:"
type input "الأضافات:"
type input "زیادە:"
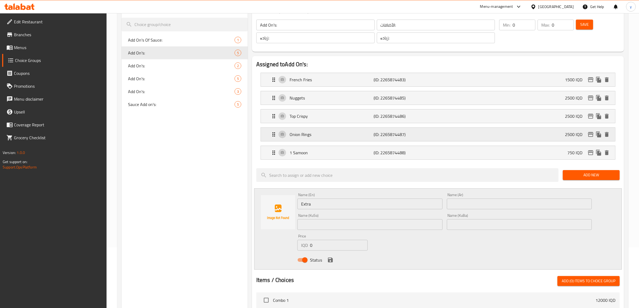
scroll to position [112, 0]
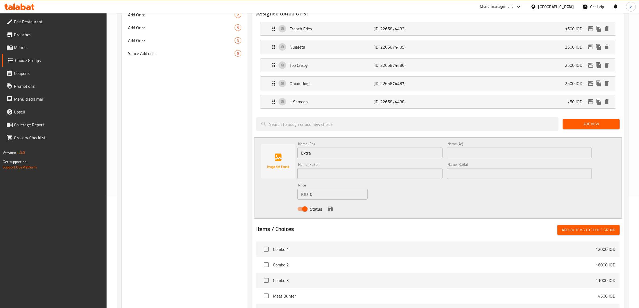
click at [321, 150] on input "Extra" at bounding box center [369, 153] width 145 height 11
paste input "500"
click at [331, 154] on input "Extra Sh500" at bounding box center [369, 153] width 145 height 11
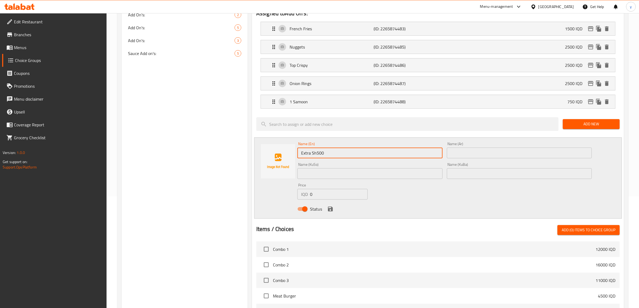
paste input "extra sheddar cheese"
type input "extra sheddar cheese"
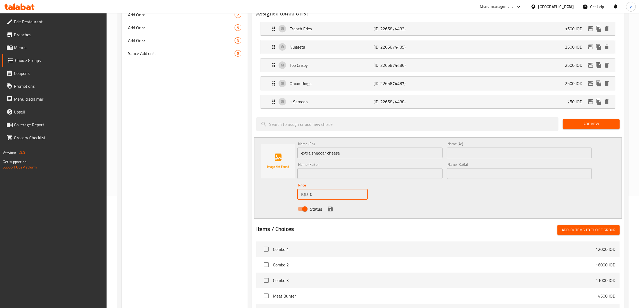
click at [324, 195] on input "0" at bounding box center [339, 194] width 58 height 11
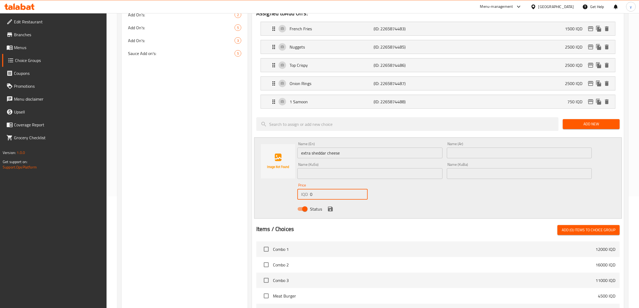
paste input "50"
type input "500"
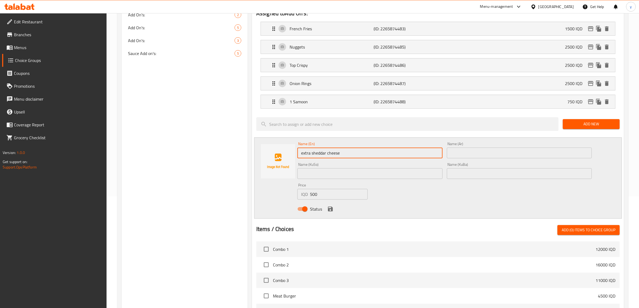
drag, startPoint x: 314, startPoint y: 156, endPoint x: 311, endPoint y: 158, distance: 3.4
click at [311, 158] on input "extra sheddar cheese" at bounding box center [369, 153] width 145 height 11
drag, startPoint x: 303, startPoint y: 152, endPoint x: 299, endPoint y: 154, distance: 4.3
click at [299, 154] on input "extra Sheddar cheese" at bounding box center [369, 153] width 145 height 11
drag, startPoint x: 329, startPoint y: 154, endPoint x: 327, endPoint y: 156, distance: 3.2
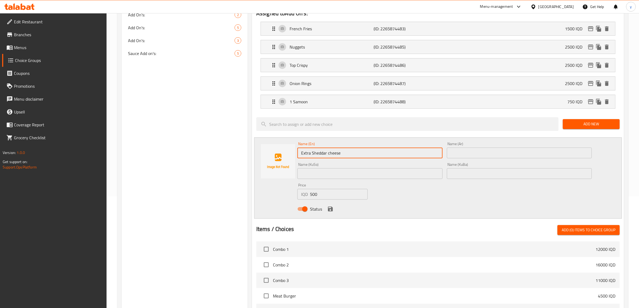
click at [327, 156] on input "Extra Sheddar cheese" at bounding box center [369, 153] width 145 height 11
type input "Extra Sheddar Cheese"
click at [448, 157] on input "text" at bounding box center [519, 153] width 145 height 11
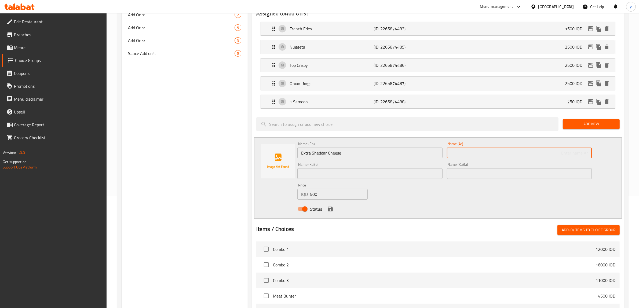
click at [390, 143] on div "Name (En) Extra Sheddar Cheese Name (En)" at bounding box center [369, 150] width 145 height 16
click at [390, 153] on input "Extra Sheddar Cheese" at bounding box center [369, 153] width 145 height 11
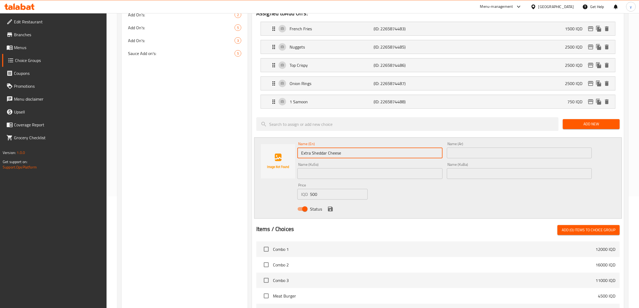
drag, startPoint x: 466, startPoint y: 154, endPoint x: 463, endPoint y: 154, distance: 2.8
click at [466, 154] on input "text" at bounding box center [519, 153] width 145 height 11
paste input "[PERSON_NAME] إضافي"
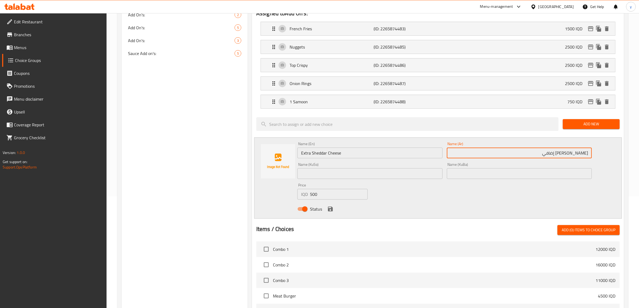
type input "[PERSON_NAME] إضافي"
click at [435, 168] on div "Name (KuSo) Name (KuSo)" at bounding box center [369, 171] width 145 height 16
click at [430, 175] on input "text" at bounding box center [369, 173] width 145 height 11
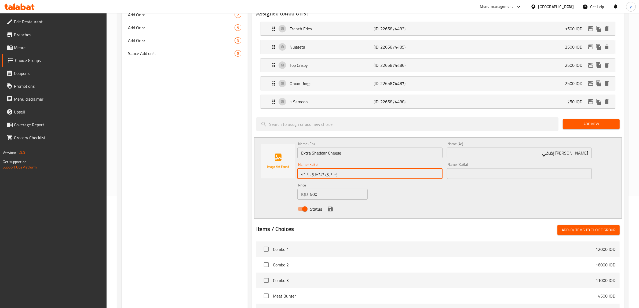
type input "پەنیری چێدەری زیادە"
click at [330, 211] on icon "save" at bounding box center [330, 209] width 5 height 5
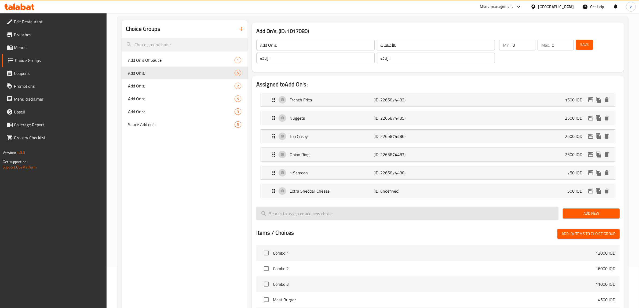
scroll to position [0, 0]
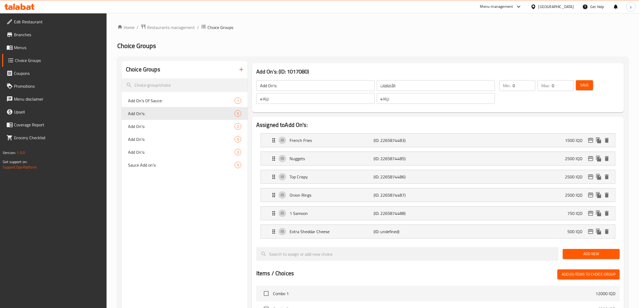
click at [584, 79] on div "Save" at bounding box center [593, 92] width 39 height 26
click at [588, 90] on button "Save" at bounding box center [584, 85] width 17 height 10
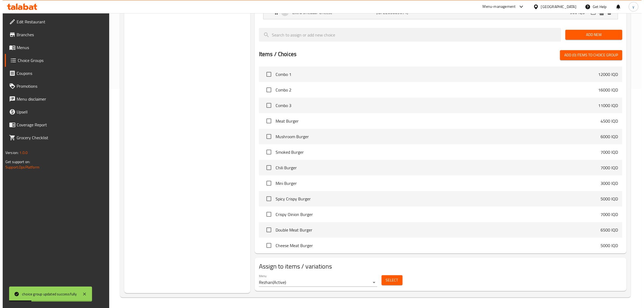
scroll to position [220, 0]
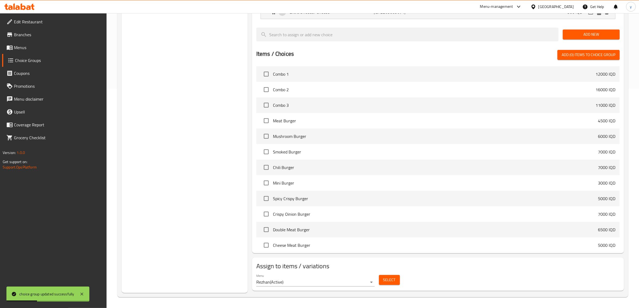
click at [390, 280] on span "Select" at bounding box center [389, 280] width 12 height 7
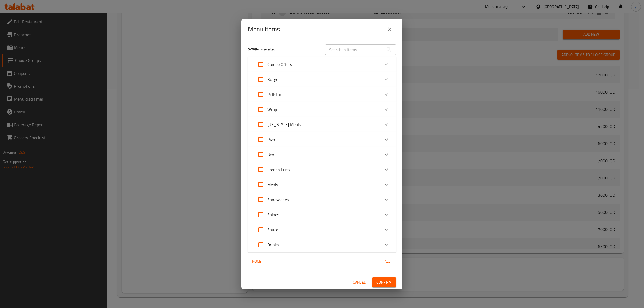
click at [262, 80] on input "Expand" at bounding box center [260, 79] width 13 height 13
checkbox input "true"
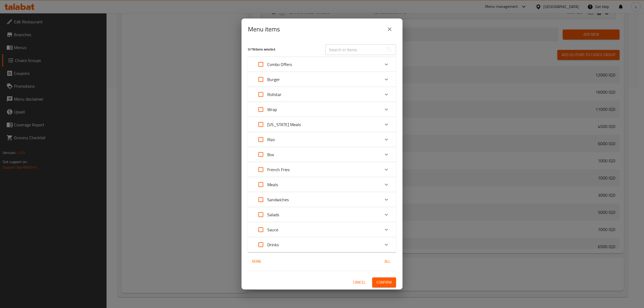
checkbox input "true"
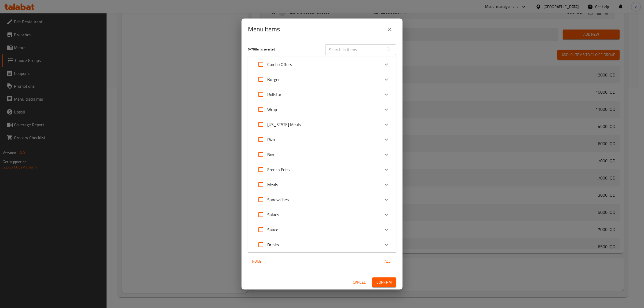
checkbox input "true"
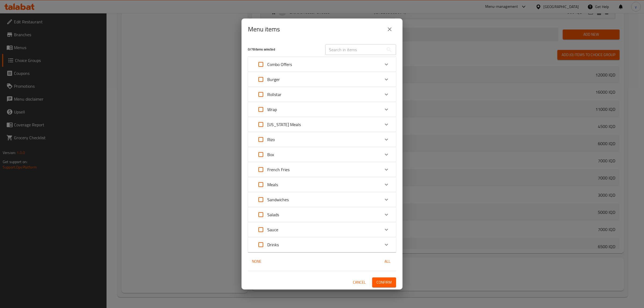
checkbox input "true"
click at [260, 94] on input "Expand" at bounding box center [260, 94] width 13 height 13
checkbox input "true"
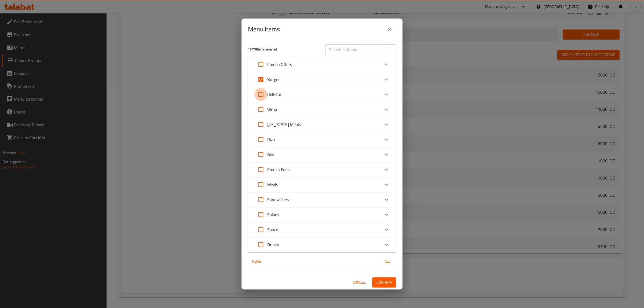
checkbox input "true"
click at [263, 113] on input "Expand" at bounding box center [260, 109] width 13 height 13
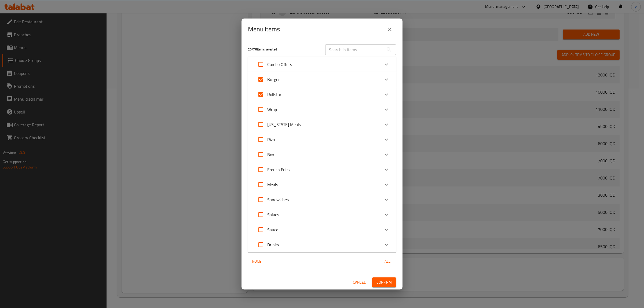
checkbox input "true"
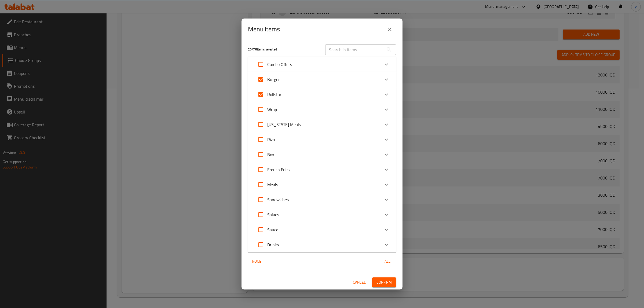
checkbox input "true"
click at [263, 199] on input "Expand" at bounding box center [260, 199] width 13 height 13
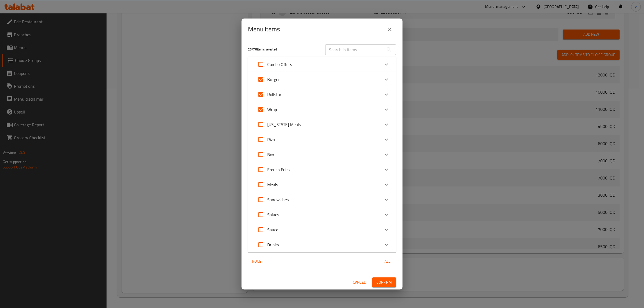
checkbox input "true"
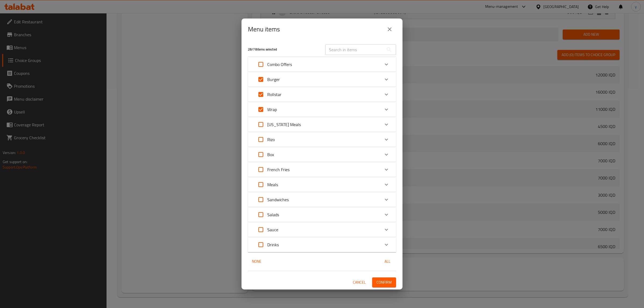
checkbox input "true"
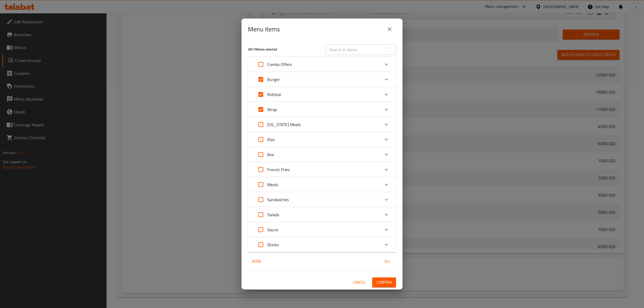
checkbox input "true"
click at [259, 109] on input "Expand" at bounding box center [260, 109] width 13 height 13
checkbox input "false"
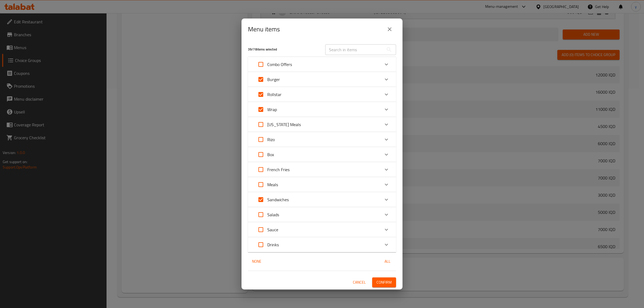
checkbox input "false"
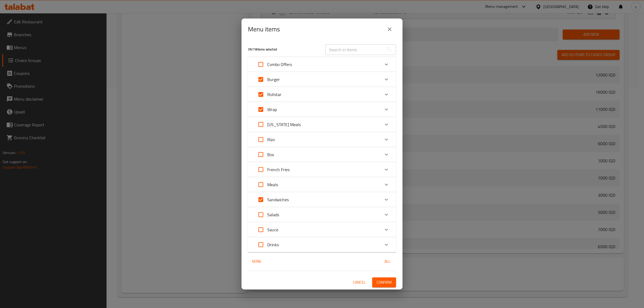
checkbox input "false"
click at [261, 200] on input "Expand" at bounding box center [260, 199] width 13 height 13
checkbox input "false"
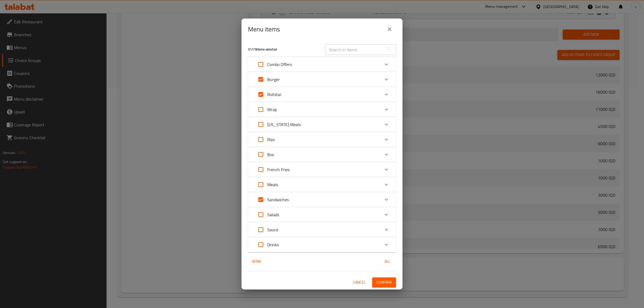
checkbox input "false"
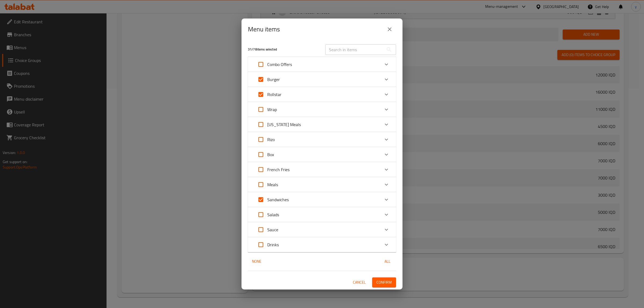
checkbox input "false"
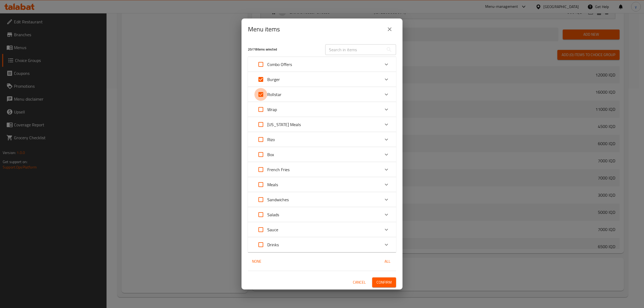
click at [264, 94] on input "Expand" at bounding box center [260, 94] width 13 height 13
checkbox input "false"
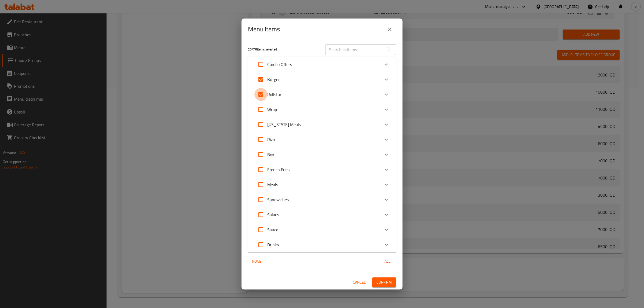
checkbox input "false"
click at [257, 79] on input "Expand" at bounding box center [260, 79] width 13 height 13
checkbox input "false"
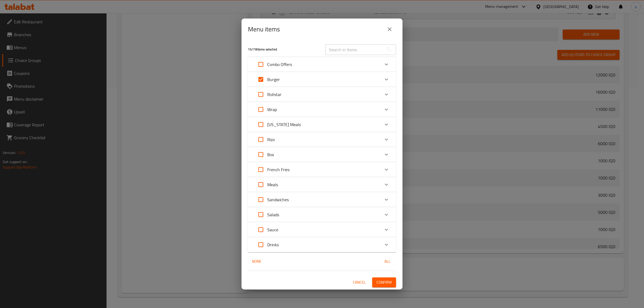
checkbox input "false"
click at [303, 82] on div "Burger" at bounding box center [317, 79] width 126 height 13
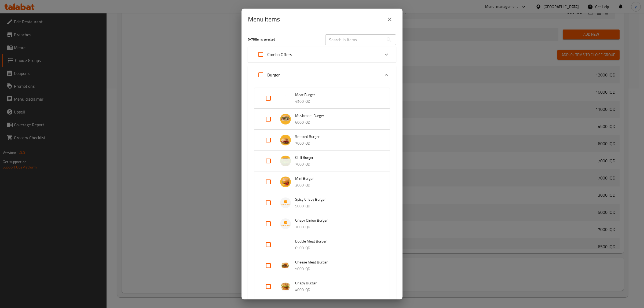
click at [263, 99] on input "Expand" at bounding box center [268, 98] width 13 height 13
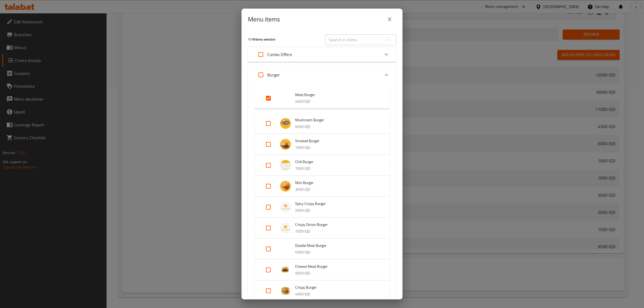
click at [269, 126] on input "Expand" at bounding box center [268, 123] width 13 height 13
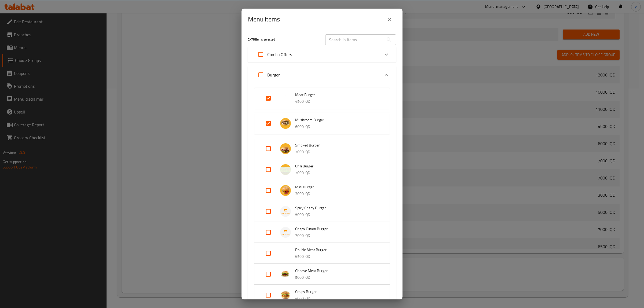
click at [267, 152] on input "Expand" at bounding box center [268, 148] width 13 height 13
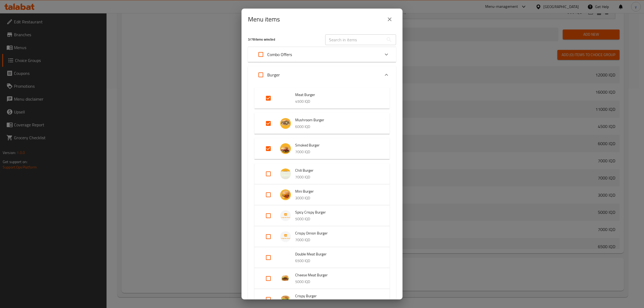
click at [266, 175] on input "Expand" at bounding box center [268, 173] width 13 height 13
click at [266, 202] on input "Expand" at bounding box center [268, 199] width 13 height 13
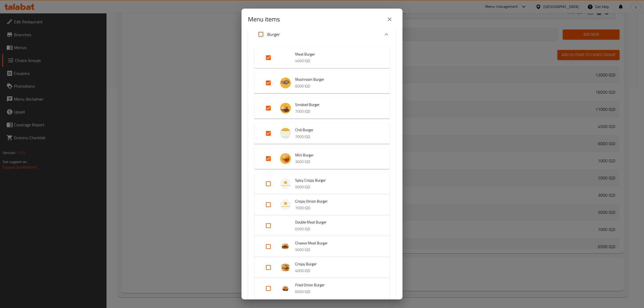
scroll to position [56, 0]
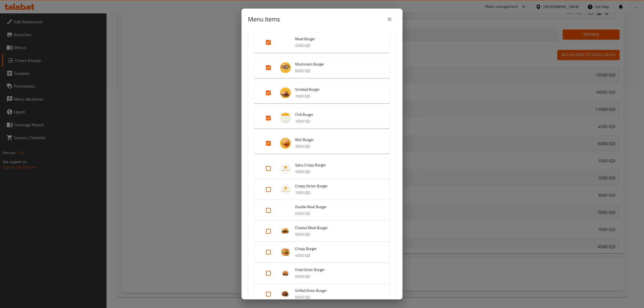
click at [270, 165] on input "Expand" at bounding box center [268, 168] width 13 height 13
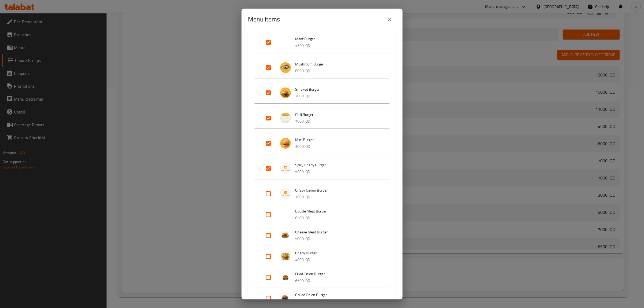
click at [270, 215] on input "Expand" at bounding box center [268, 214] width 13 height 13
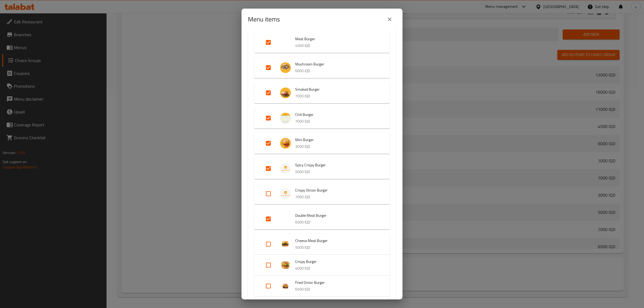
click at [267, 241] on input "Expand" at bounding box center [268, 244] width 13 height 13
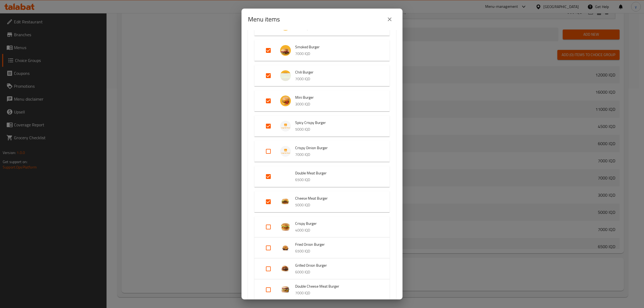
scroll to position [112, 0]
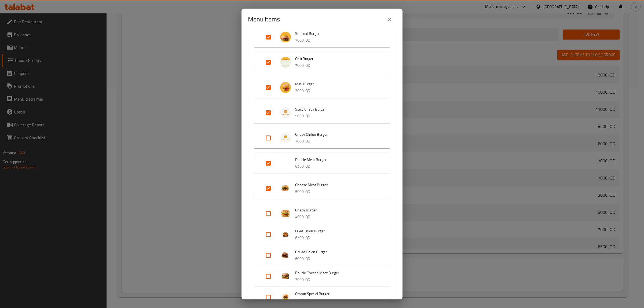
click at [264, 209] on input "Expand" at bounding box center [268, 213] width 13 height 13
click at [277, 244] on div "Expand" at bounding box center [272, 238] width 15 height 13
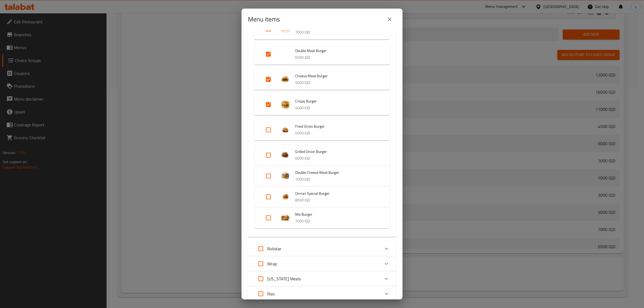
scroll to position [223, 0]
click at [272, 153] on input "Expand" at bounding box center [268, 152] width 13 height 13
click at [265, 122] on input "Expand" at bounding box center [268, 126] width 13 height 13
click at [267, 178] on input "Expand" at bounding box center [268, 177] width 13 height 13
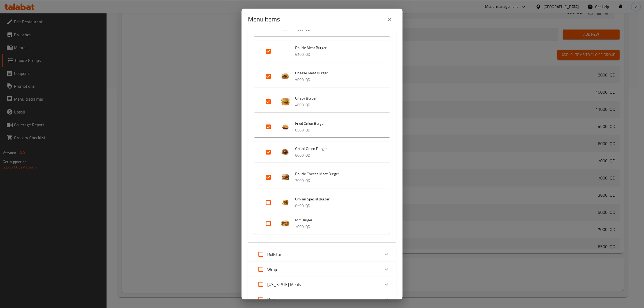
click at [271, 200] on input "Expand" at bounding box center [268, 202] width 13 height 13
click at [271, 231] on input "Expand" at bounding box center [268, 227] width 13 height 13
click at [301, 260] on div "Rollstar" at bounding box center [317, 258] width 126 height 13
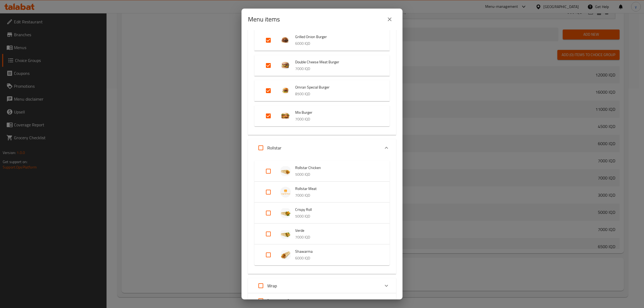
scroll to position [391, 0]
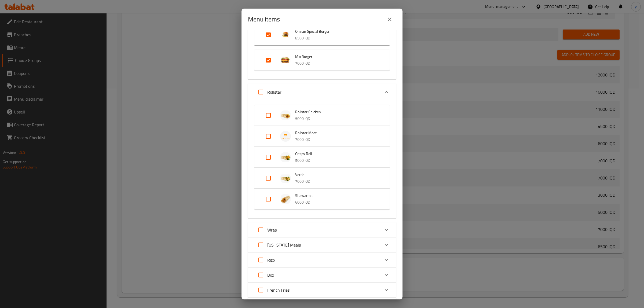
click at [259, 93] on input "Expand" at bounding box center [260, 92] width 13 height 13
click at [293, 232] on div "Wrap" at bounding box center [317, 229] width 126 height 13
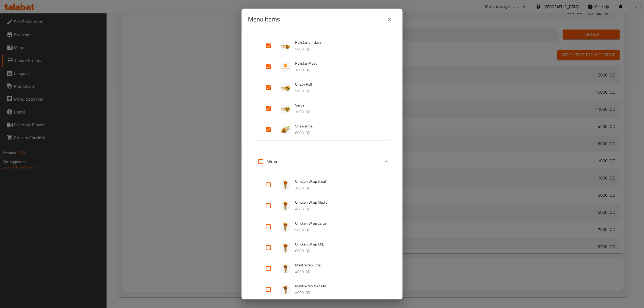
scroll to position [559, 0]
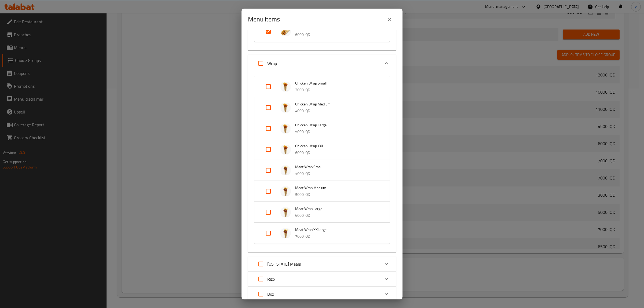
click at [263, 60] on input "Expand" at bounding box center [260, 63] width 13 height 13
click at [305, 62] on div "Wrap" at bounding box center [317, 63] width 126 height 13
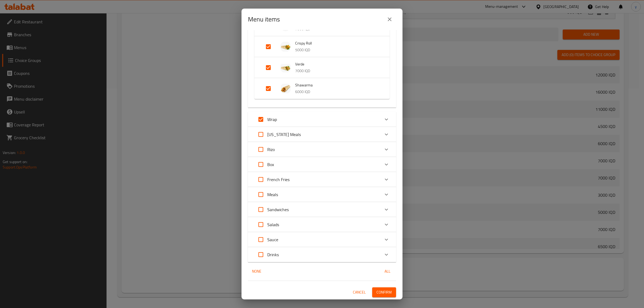
scroll to position [500, 0]
click at [304, 209] on div "Sandwiches" at bounding box center [317, 210] width 126 height 13
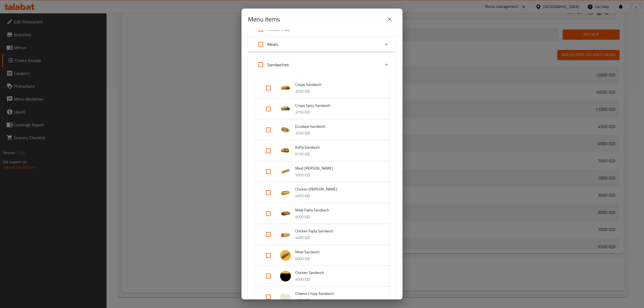
scroll to position [668, 0]
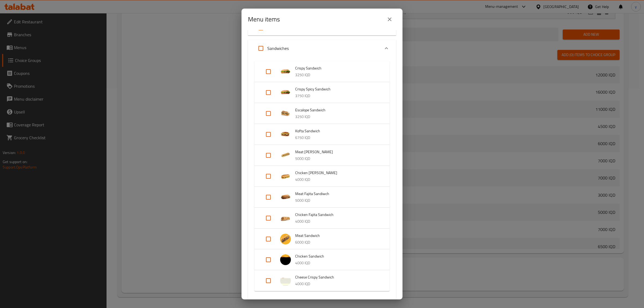
click at [272, 61] on div "Crispy Sandwich 3250 IQD" at bounding box center [321, 71] width 135 height 21
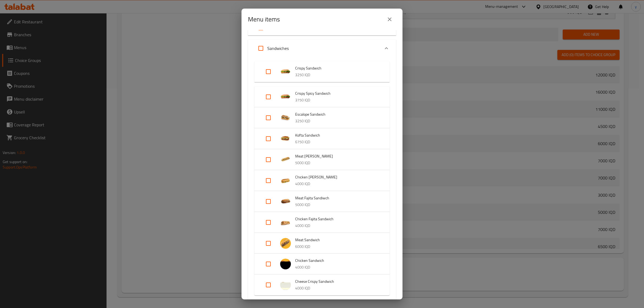
click at [270, 67] on input "Expand" at bounding box center [268, 71] width 13 height 13
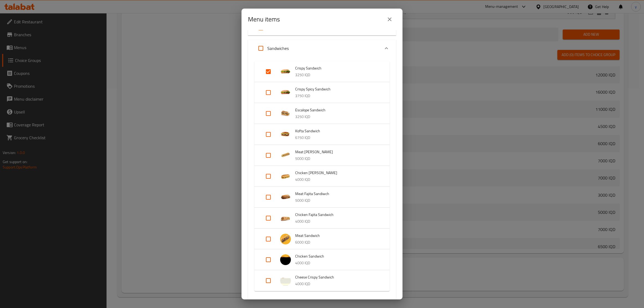
click at [271, 87] on input "Expand" at bounding box center [268, 92] width 13 height 13
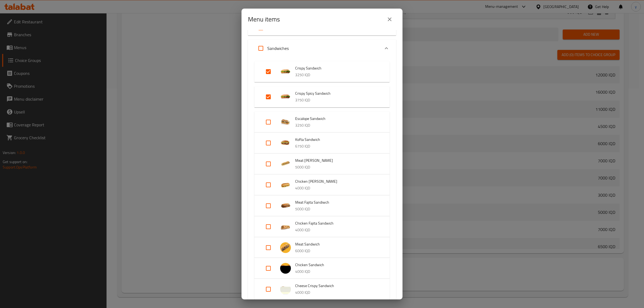
click at [270, 123] on input "Expand" at bounding box center [268, 122] width 13 height 13
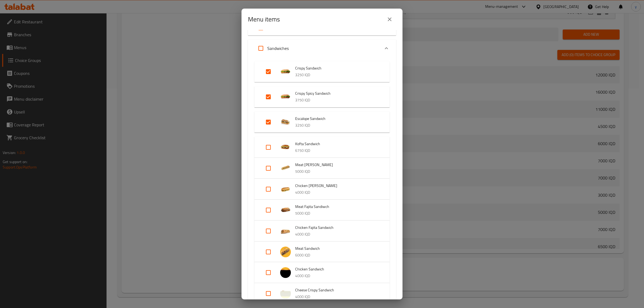
click at [269, 141] on input "Expand" at bounding box center [268, 147] width 13 height 13
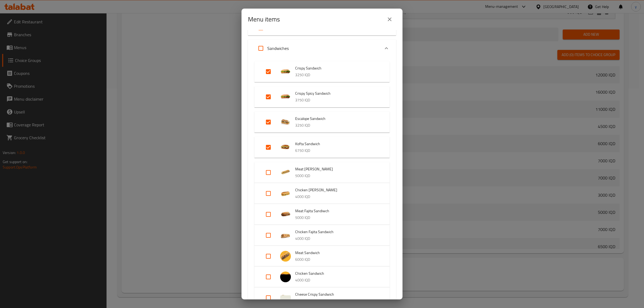
click at [267, 166] on input "Expand" at bounding box center [268, 172] width 13 height 13
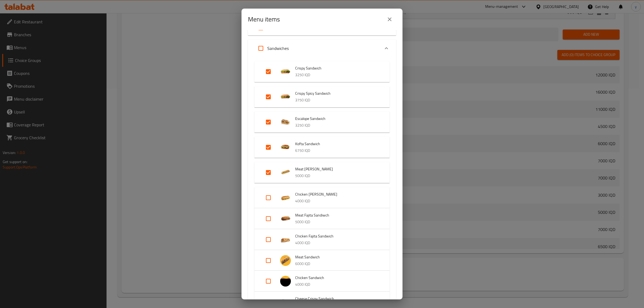
click at [269, 200] on input "Expand" at bounding box center [268, 197] width 13 height 13
click at [266, 220] on input "Expand" at bounding box center [268, 222] width 13 height 13
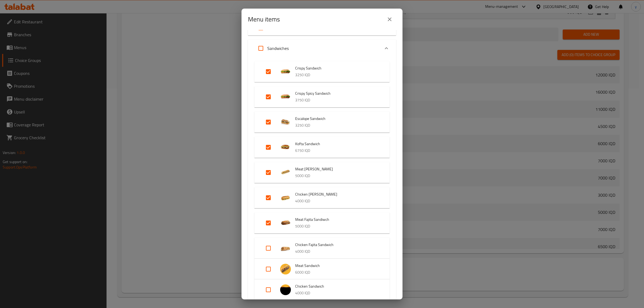
click at [267, 250] on input "Expand" at bounding box center [268, 248] width 13 height 13
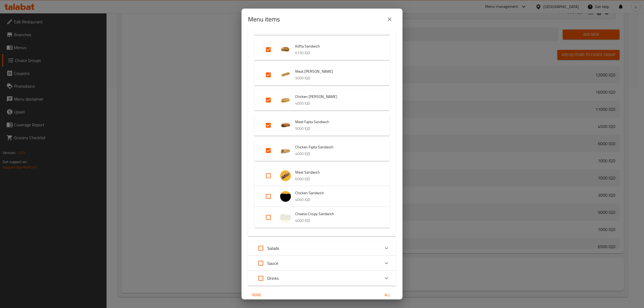
scroll to position [780, 0]
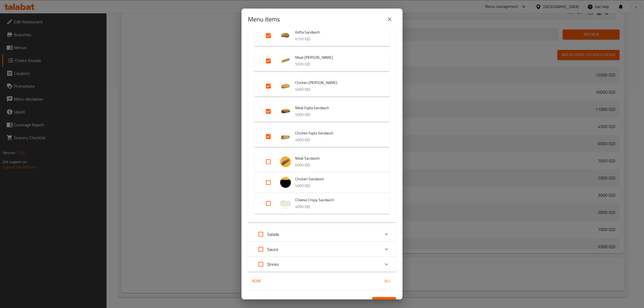
click at [269, 160] on input "Expand" at bounding box center [268, 161] width 13 height 13
click at [265, 190] on input "Expand" at bounding box center [268, 186] width 13 height 13
click at [266, 205] on input "Expand" at bounding box center [268, 211] width 13 height 13
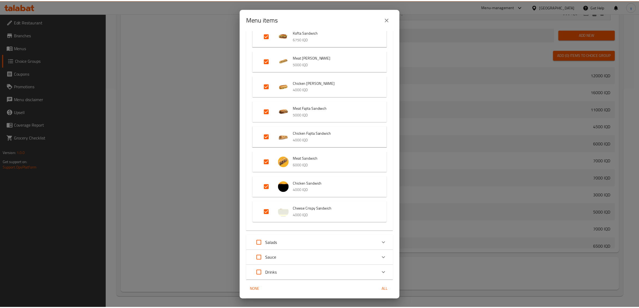
scroll to position [797, 0]
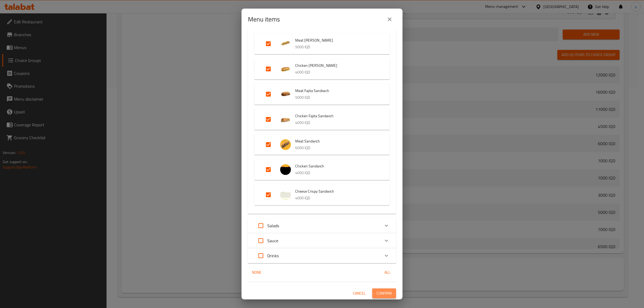
click at [372, 292] on button "Confirm" at bounding box center [384, 293] width 24 height 10
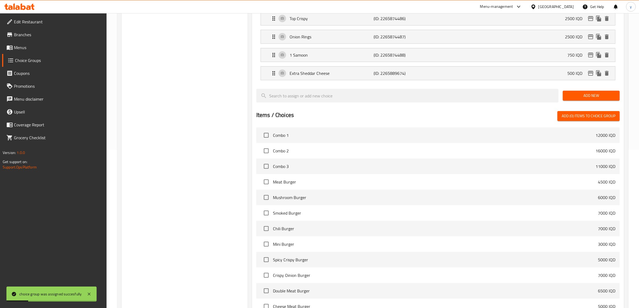
scroll to position [108, 0]
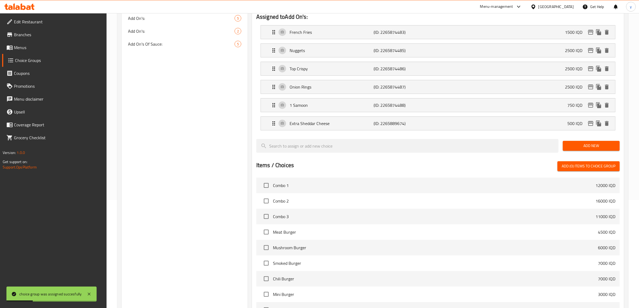
click at [183, 54] on div "Choice Groups Add On's: 6 Add On's: 1 Add On's: 5 Add On's: 2 Add On's Of Sauce…" at bounding box center [184, 178] width 126 height 451
click at [187, 48] on div "Add On's Of Sauce: 5" at bounding box center [184, 44] width 126 height 13
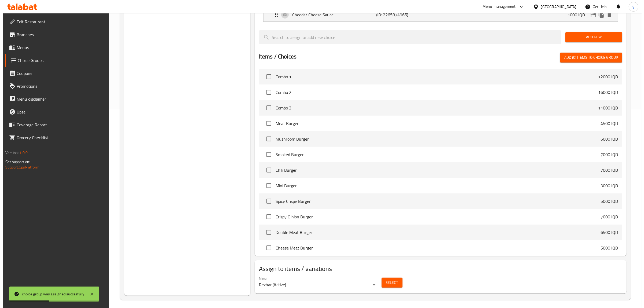
scroll to position [202, 0]
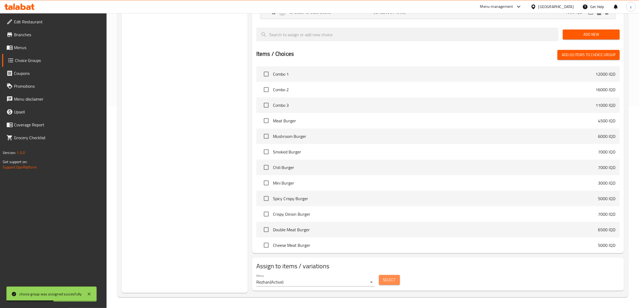
click at [382, 282] on button "Select" at bounding box center [389, 280] width 21 height 10
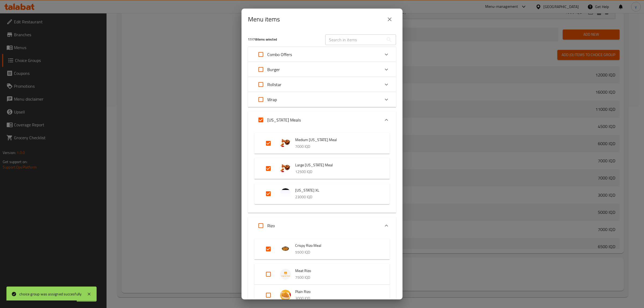
click at [262, 71] on input "Expand" at bounding box center [260, 69] width 13 height 13
click at [259, 85] on input "Expand" at bounding box center [260, 84] width 13 height 13
click at [259, 97] on input "Expand" at bounding box center [260, 99] width 13 height 13
click at [278, 71] on p "Burger" at bounding box center [273, 69] width 13 height 6
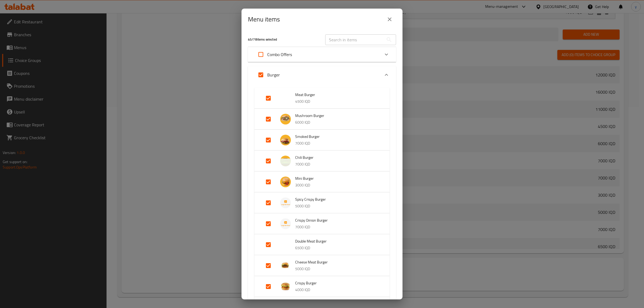
click at [271, 222] on input "Expand" at bounding box center [268, 223] width 13 height 13
click at [309, 73] on div "Burger" at bounding box center [317, 74] width 126 height 13
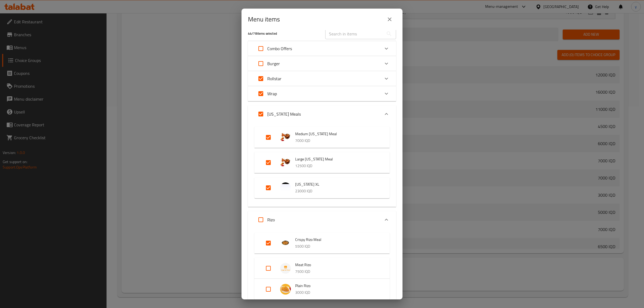
scroll to position [0, 0]
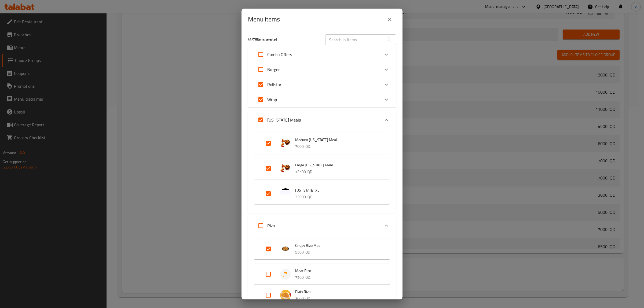
click at [290, 72] on div "Burger" at bounding box center [317, 69] width 126 height 13
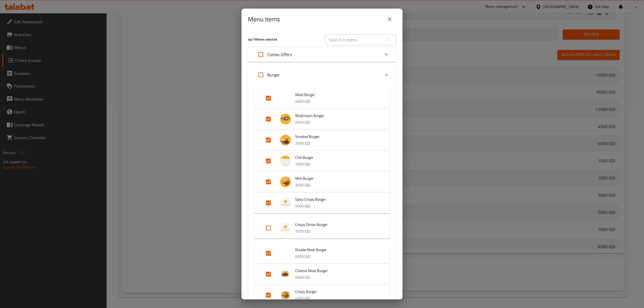
click at [313, 69] on div "Burger" at bounding box center [317, 74] width 126 height 13
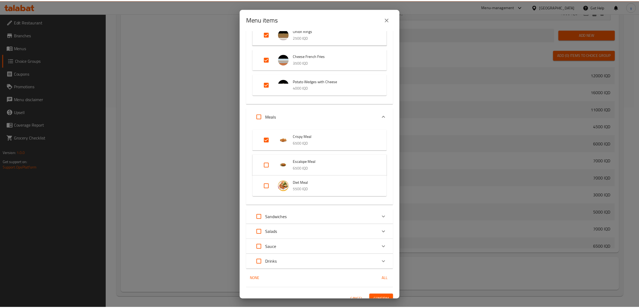
scroll to position [579, 0]
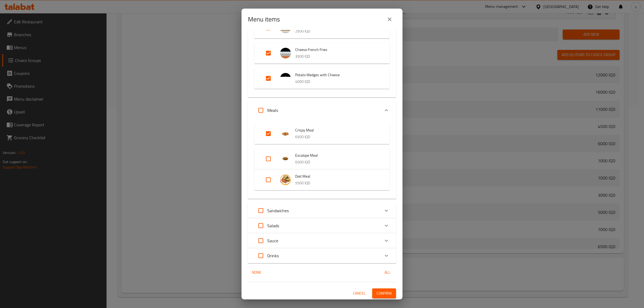
click at [261, 209] on input "Expand" at bounding box center [260, 210] width 13 height 13
click at [386, 296] on button "Confirm" at bounding box center [384, 293] width 24 height 10
